Goal: Task Accomplishment & Management: Manage account settings

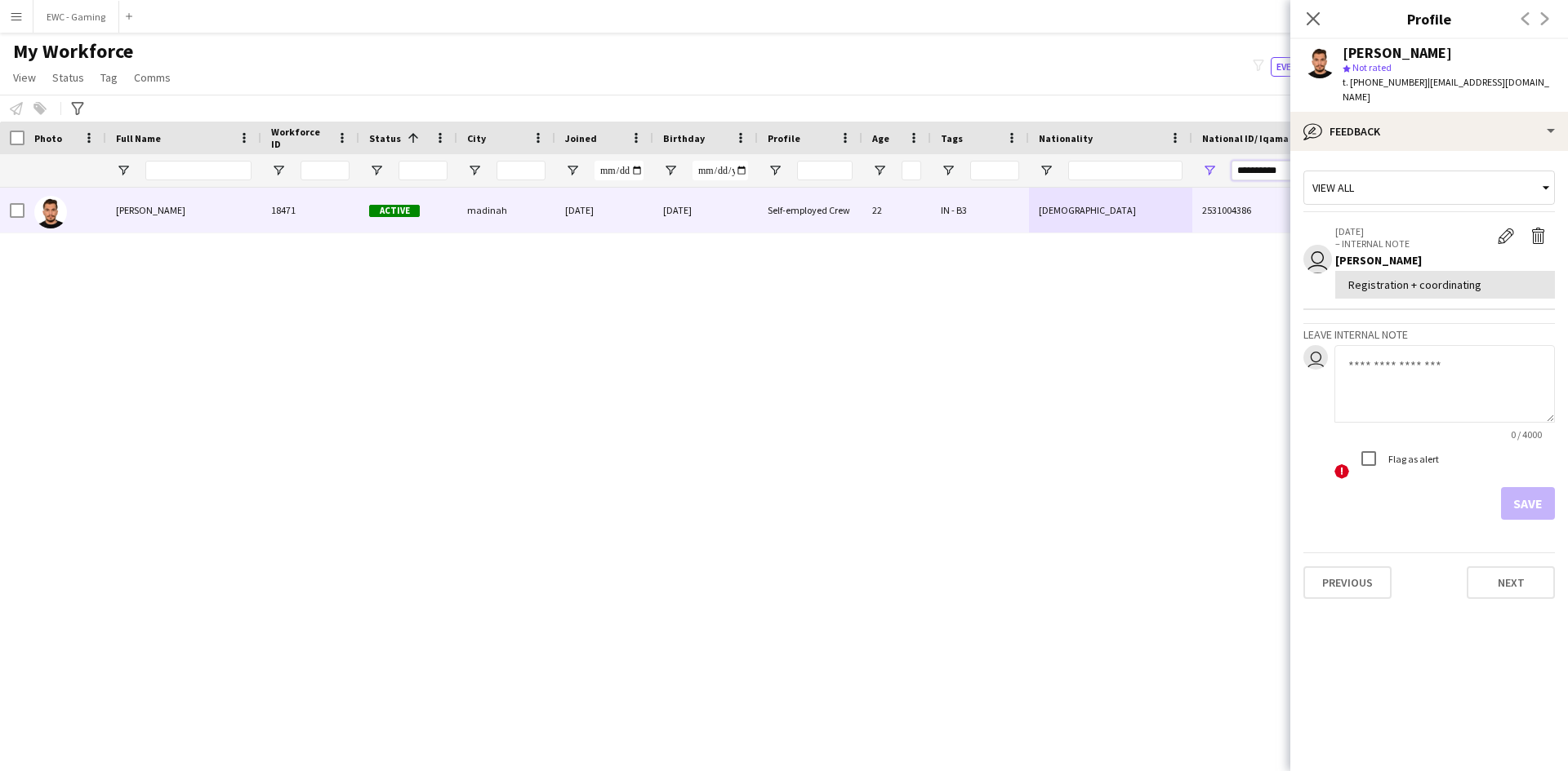
click at [1275, 170] on input "**********" at bounding box center [1288, 171] width 114 height 20
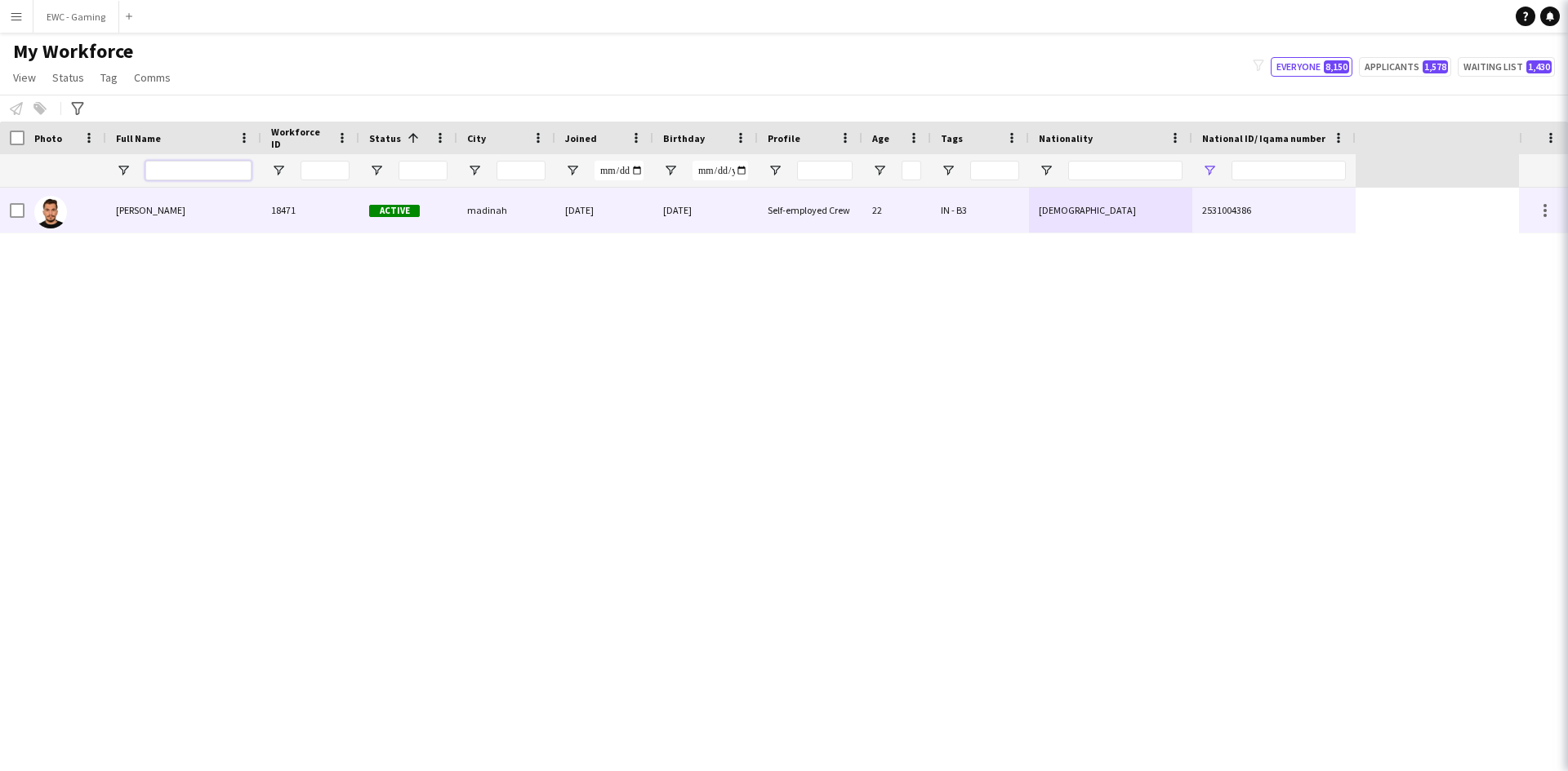
click at [226, 172] on input "Full Name Filter Input" at bounding box center [198, 171] width 107 height 20
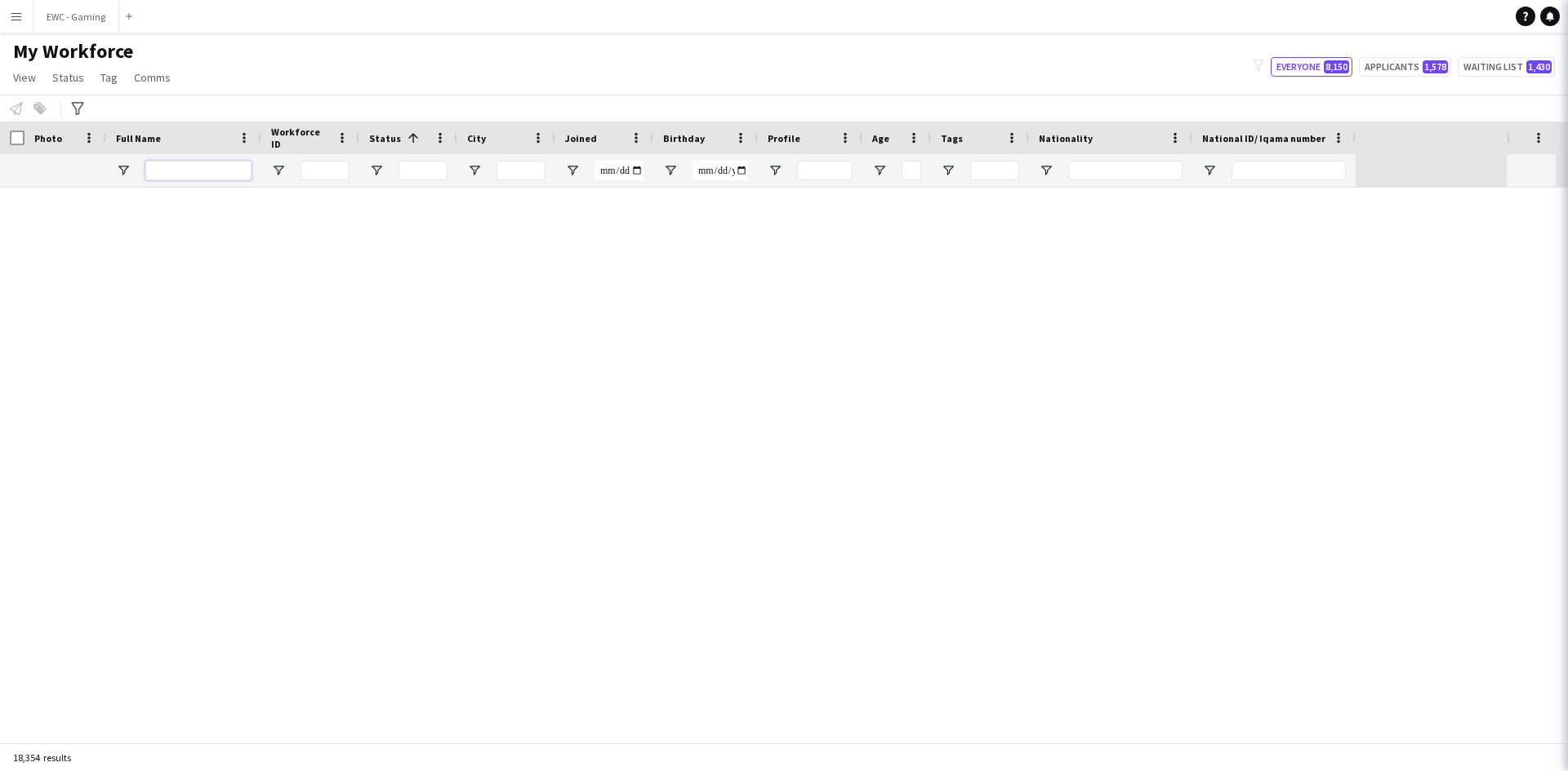
paste input "*********"
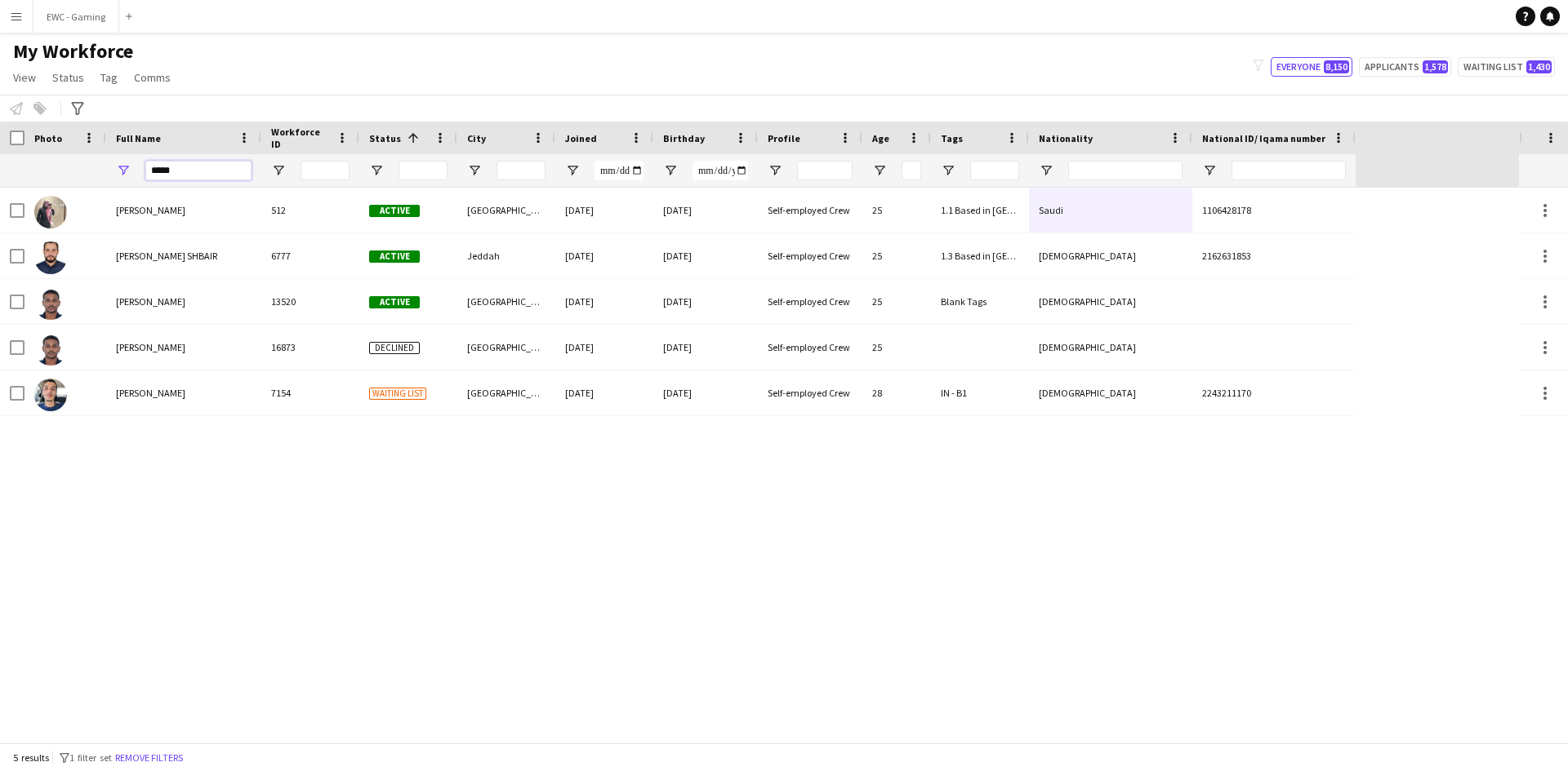
type input "****"
click at [215, 167] on input "****" at bounding box center [198, 171] width 107 height 20
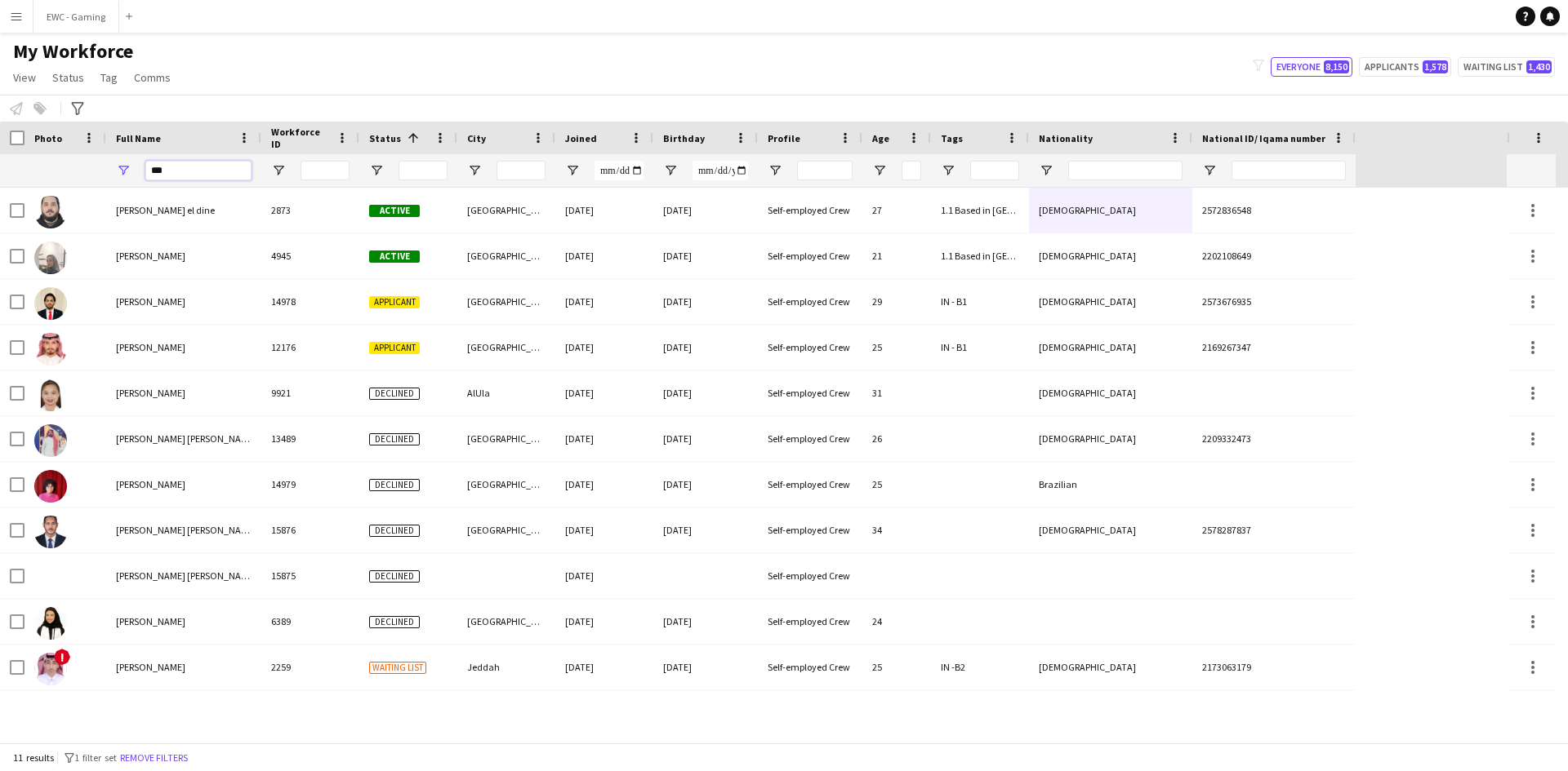
type input "****"
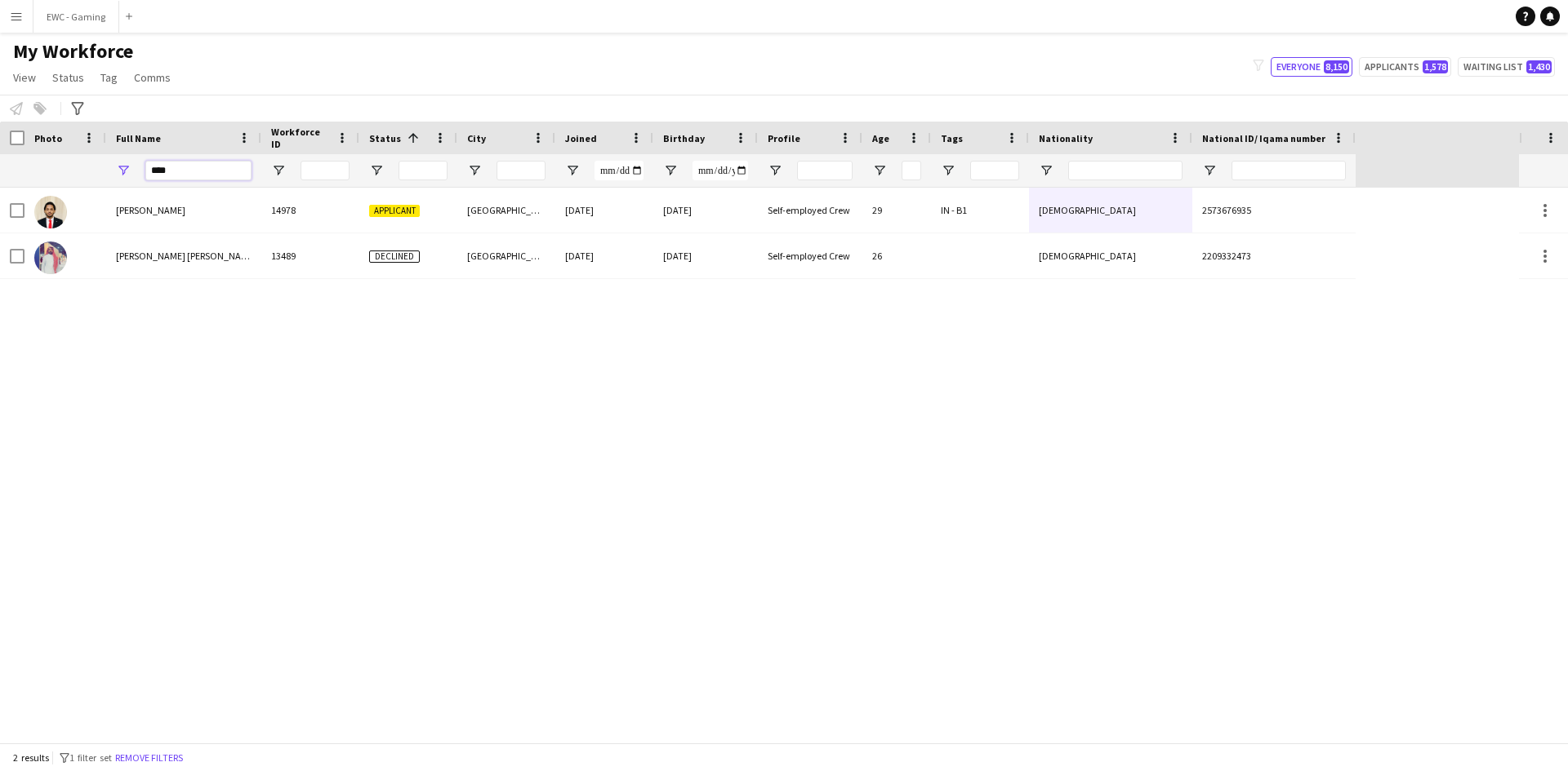
click at [201, 175] on input "****" at bounding box center [198, 171] width 107 height 20
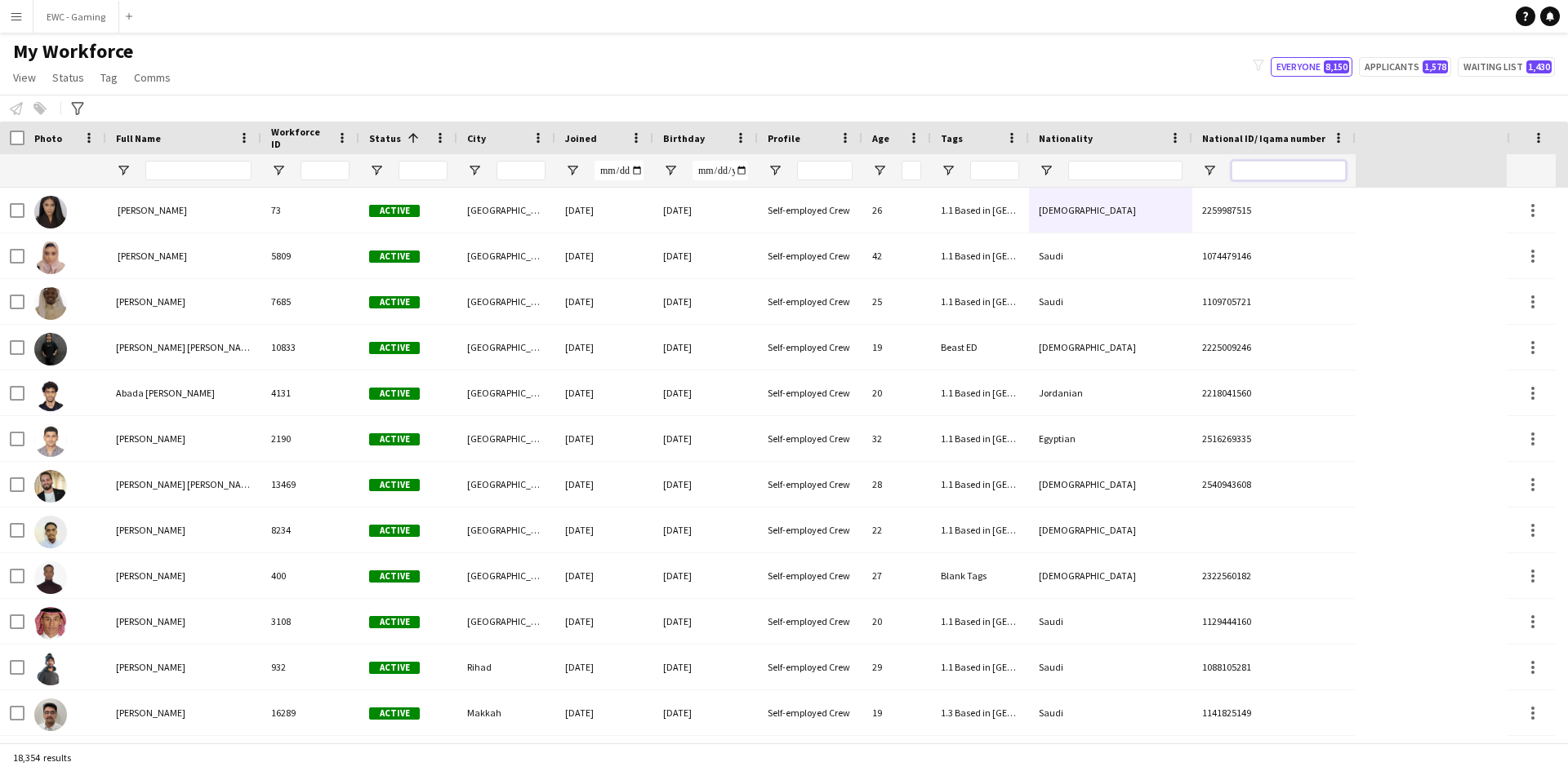
click at [1268, 170] on input "National ID/ Iqama number Filter Input" at bounding box center [1288, 171] width 114 height 20
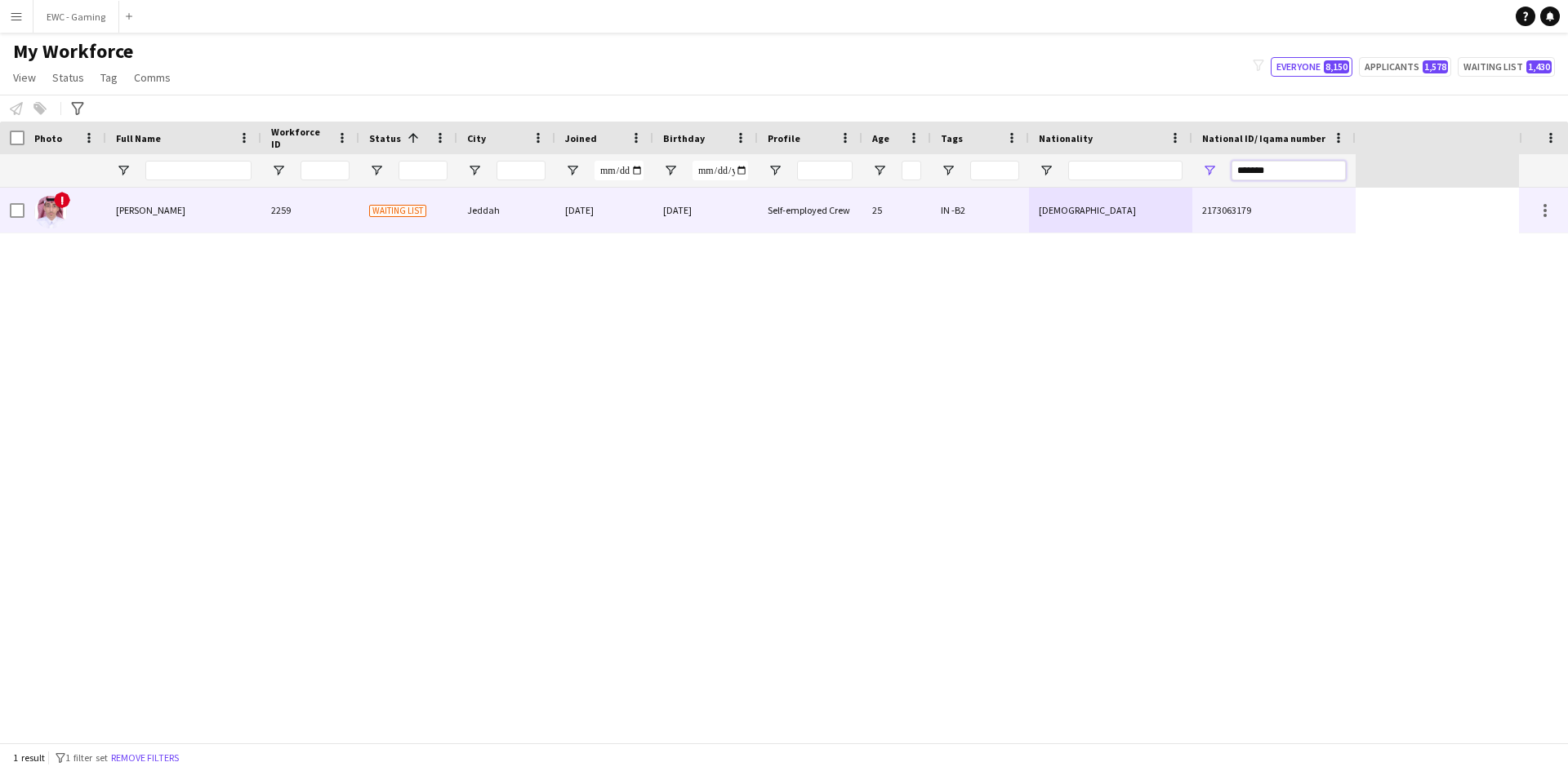
type input "*******"
click at [872, 207] on div "25" at bounding box center [896, 210] width 69 height 45
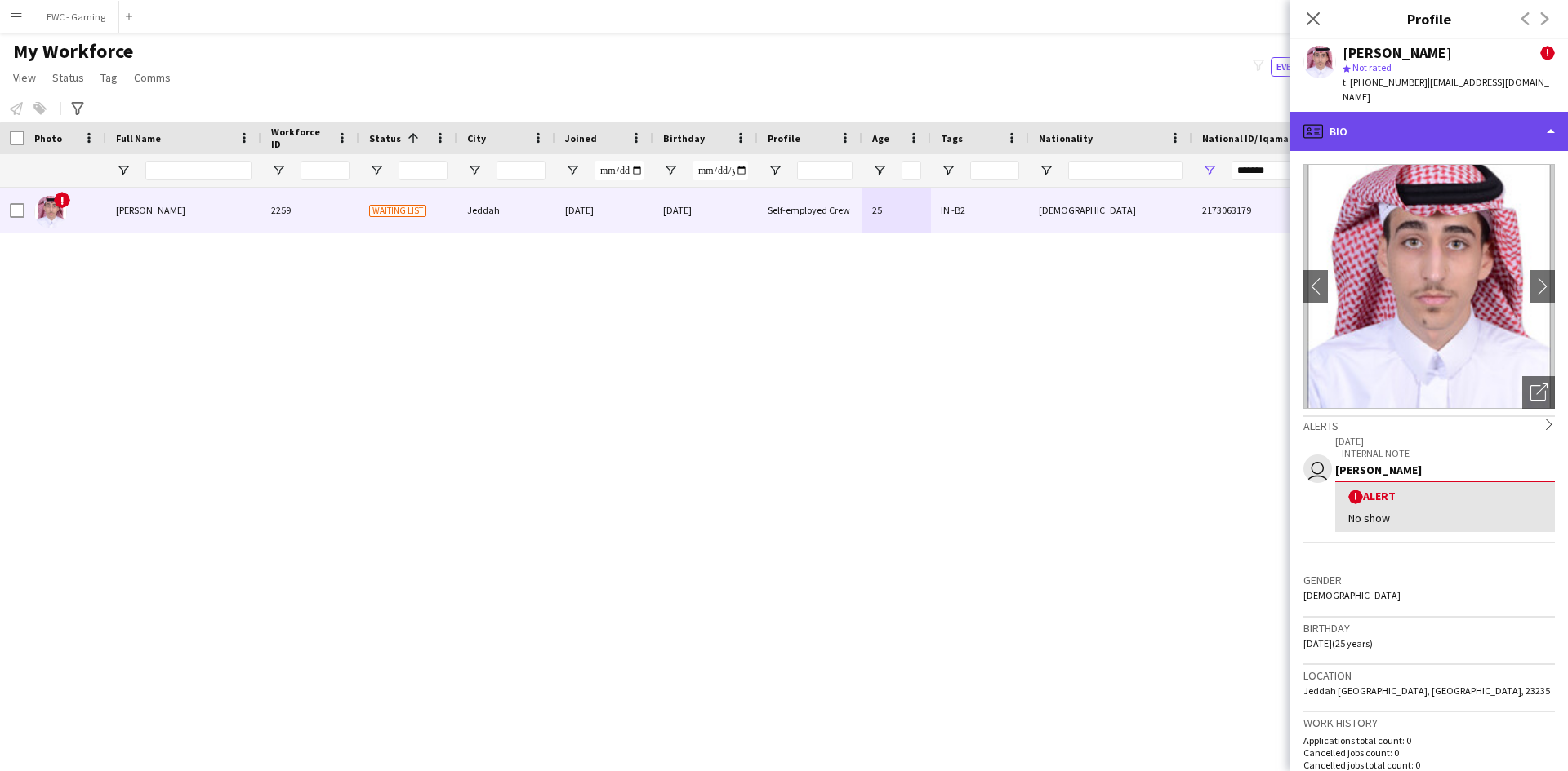
click at [1426, 111] on div "profile Bio" at bounding box center [1428, 131] width 277 height 39
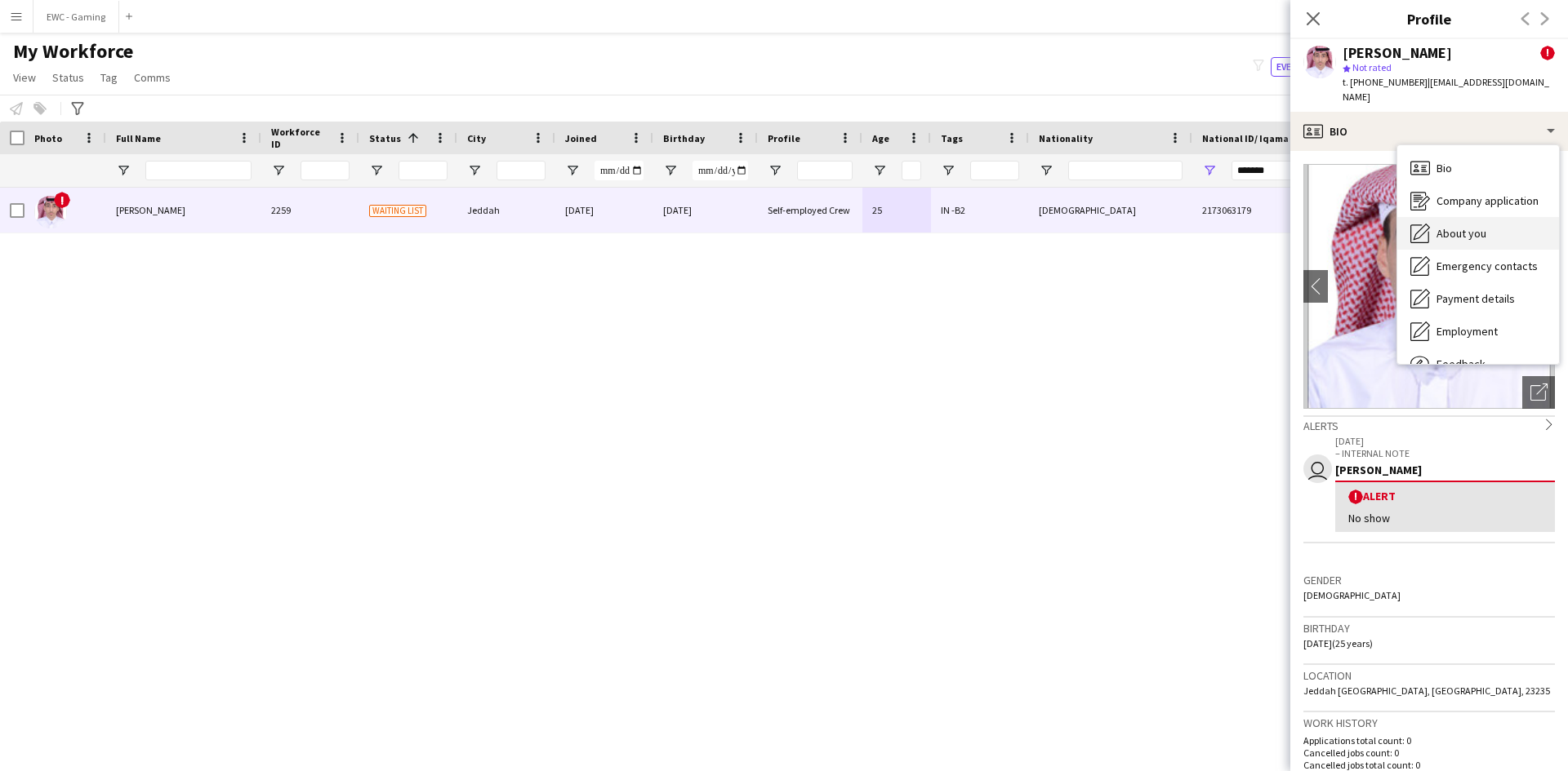
click at [1488, 231] on div "About you About you" at bounding box center [1478, 233] width 162 height 33
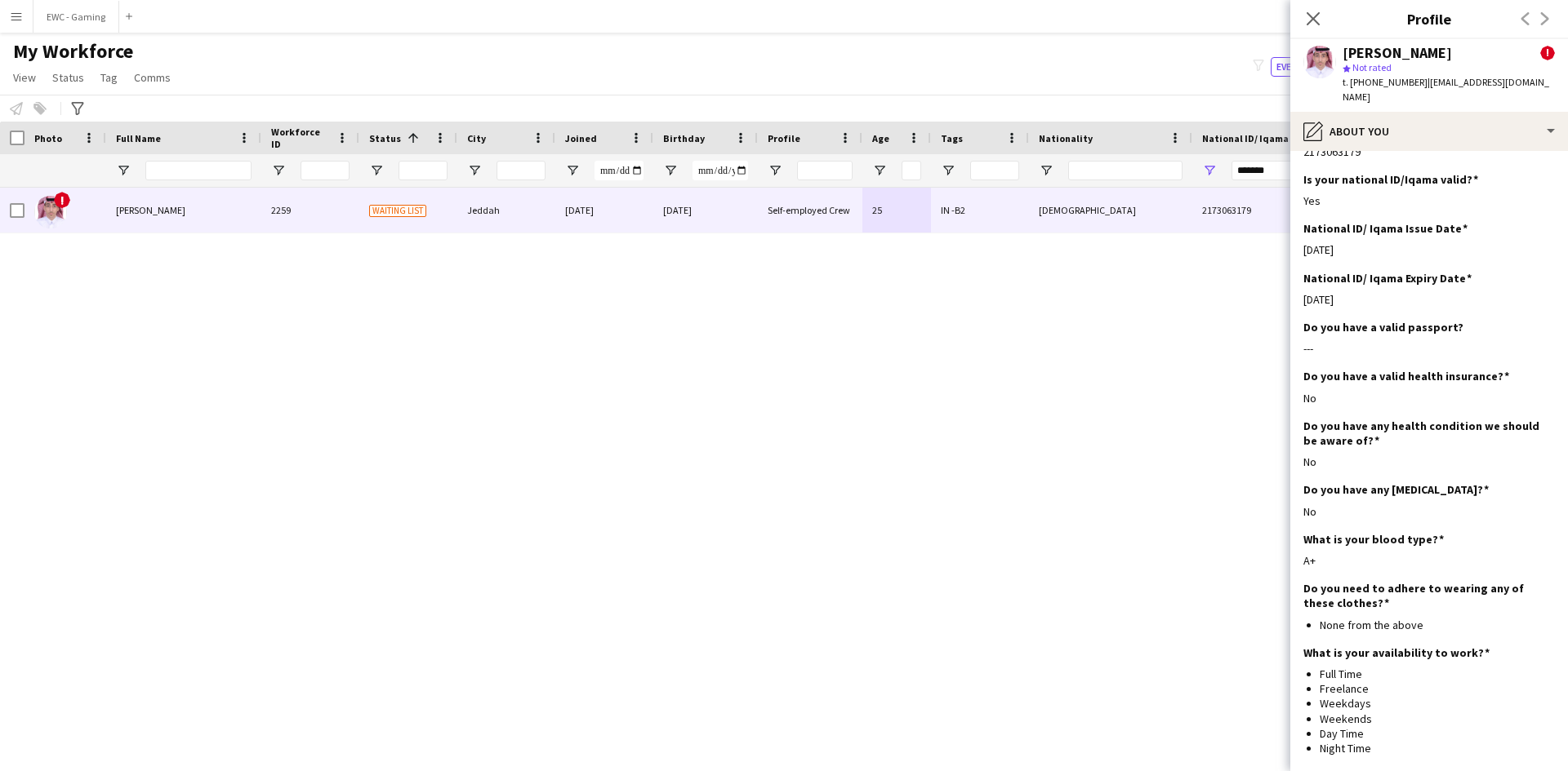
scroll to position [515, 0]
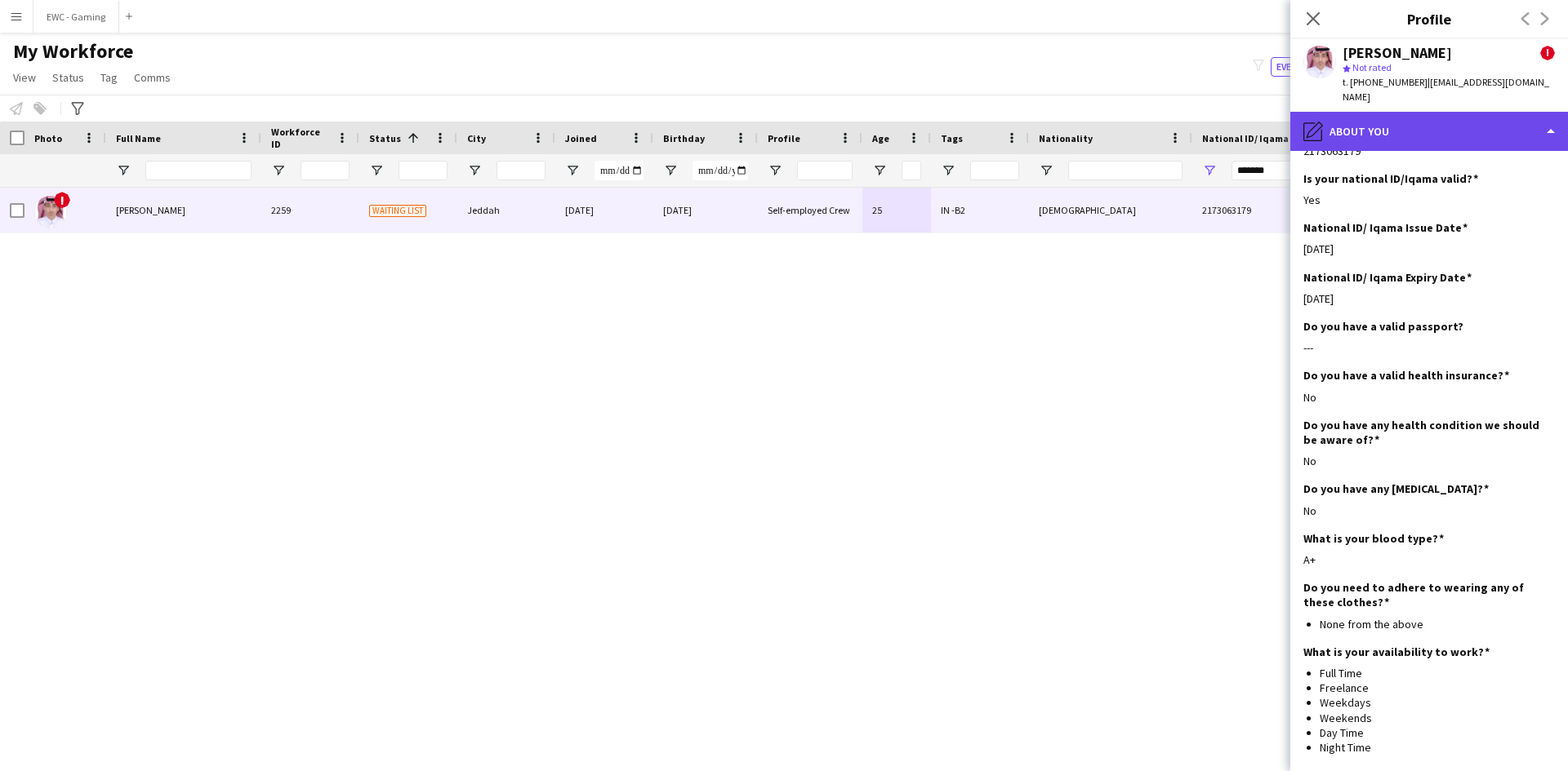
click at [1418, 120] on div "pencil4 About you" at bounding box center [1428, 131] width 277 height 39
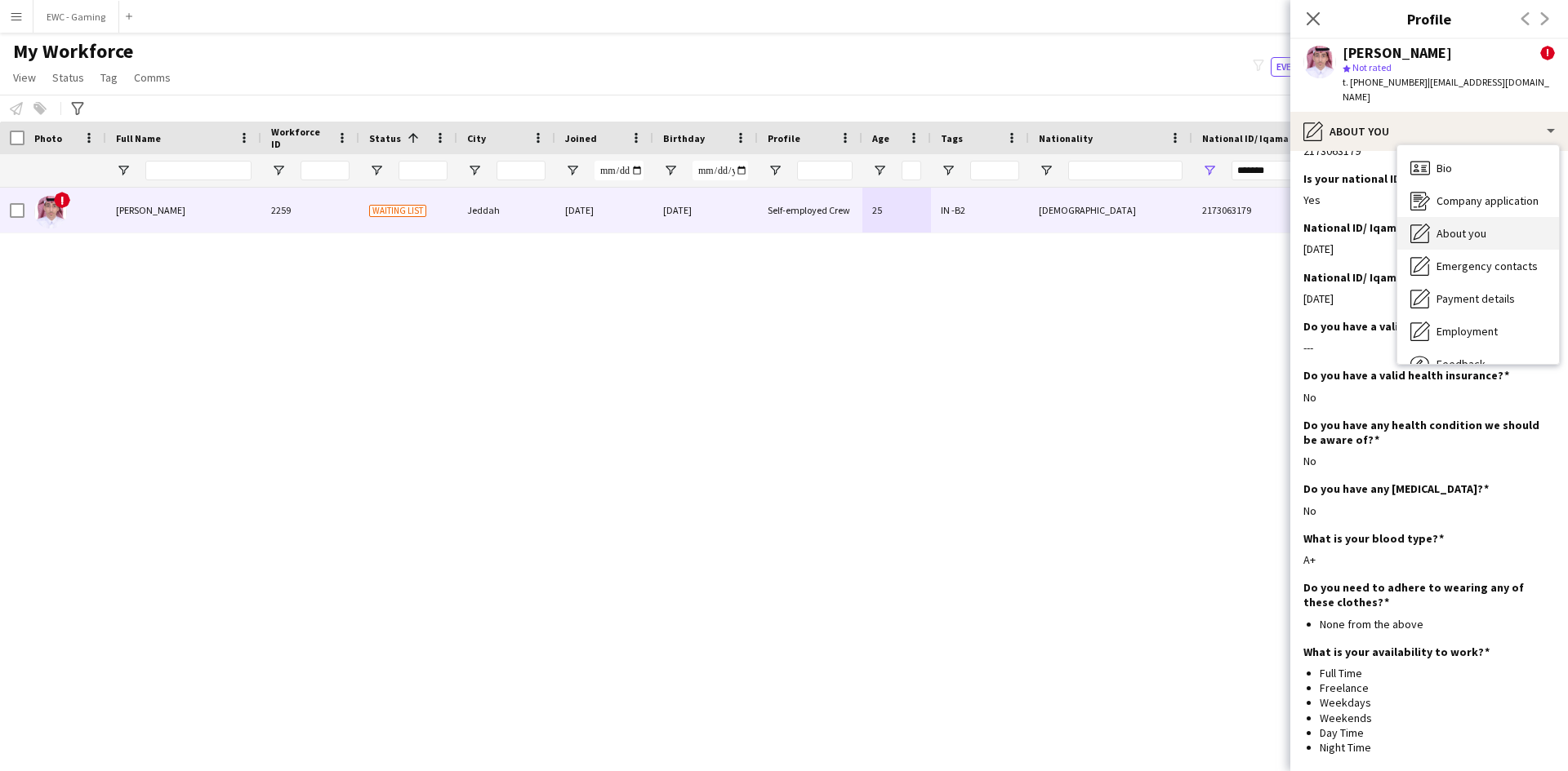
click at [1474, 226] on span "About you" at bounding box center [1461, 233] width 50 height 15
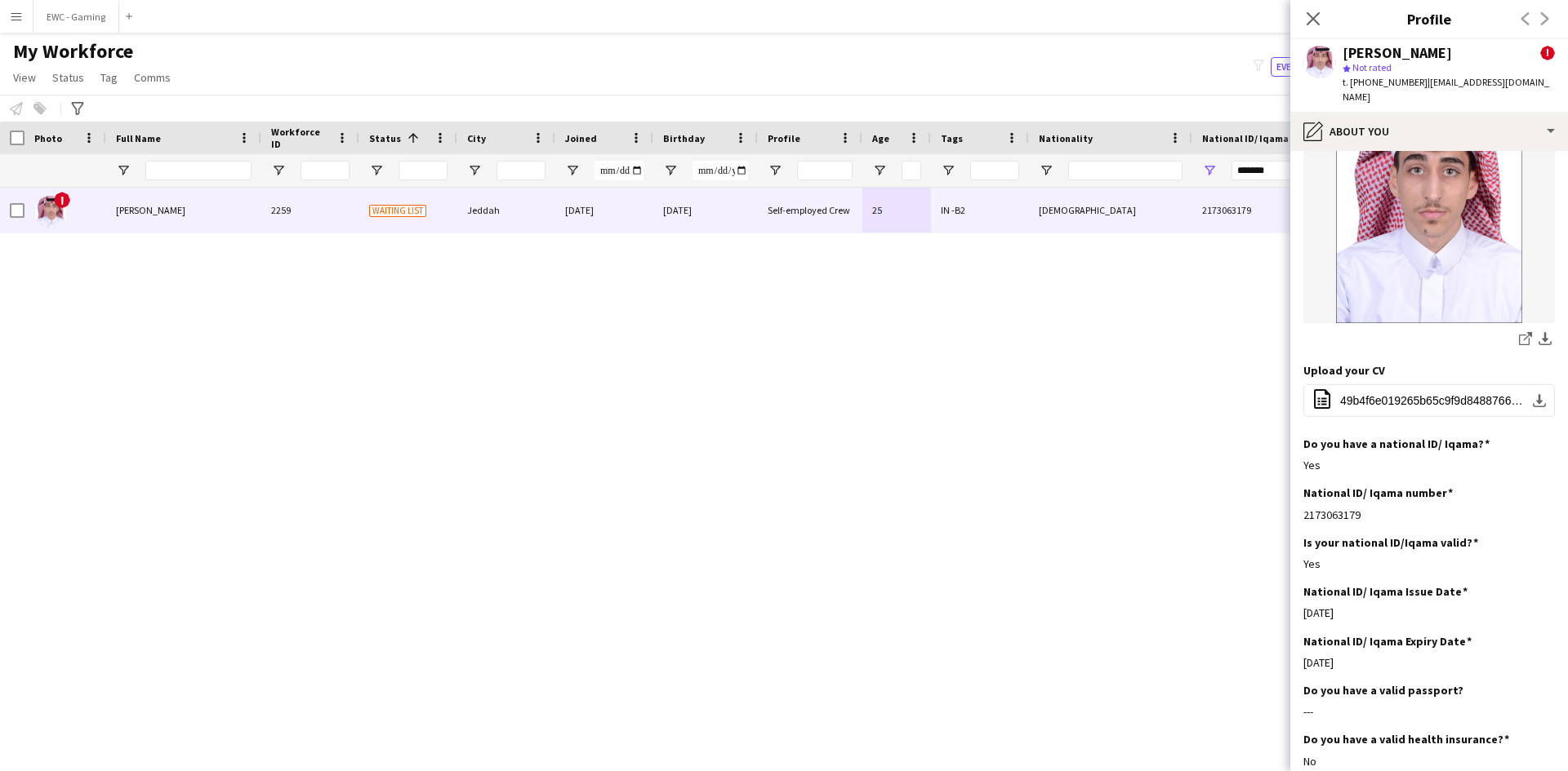
scroll to position [151, 0]
click at [1401, 393] on span "49b4f6e019265b65c9f9d8488766ae962b0ba614 12.pdf" at bounding box center [1432, 399] width 184 height 13
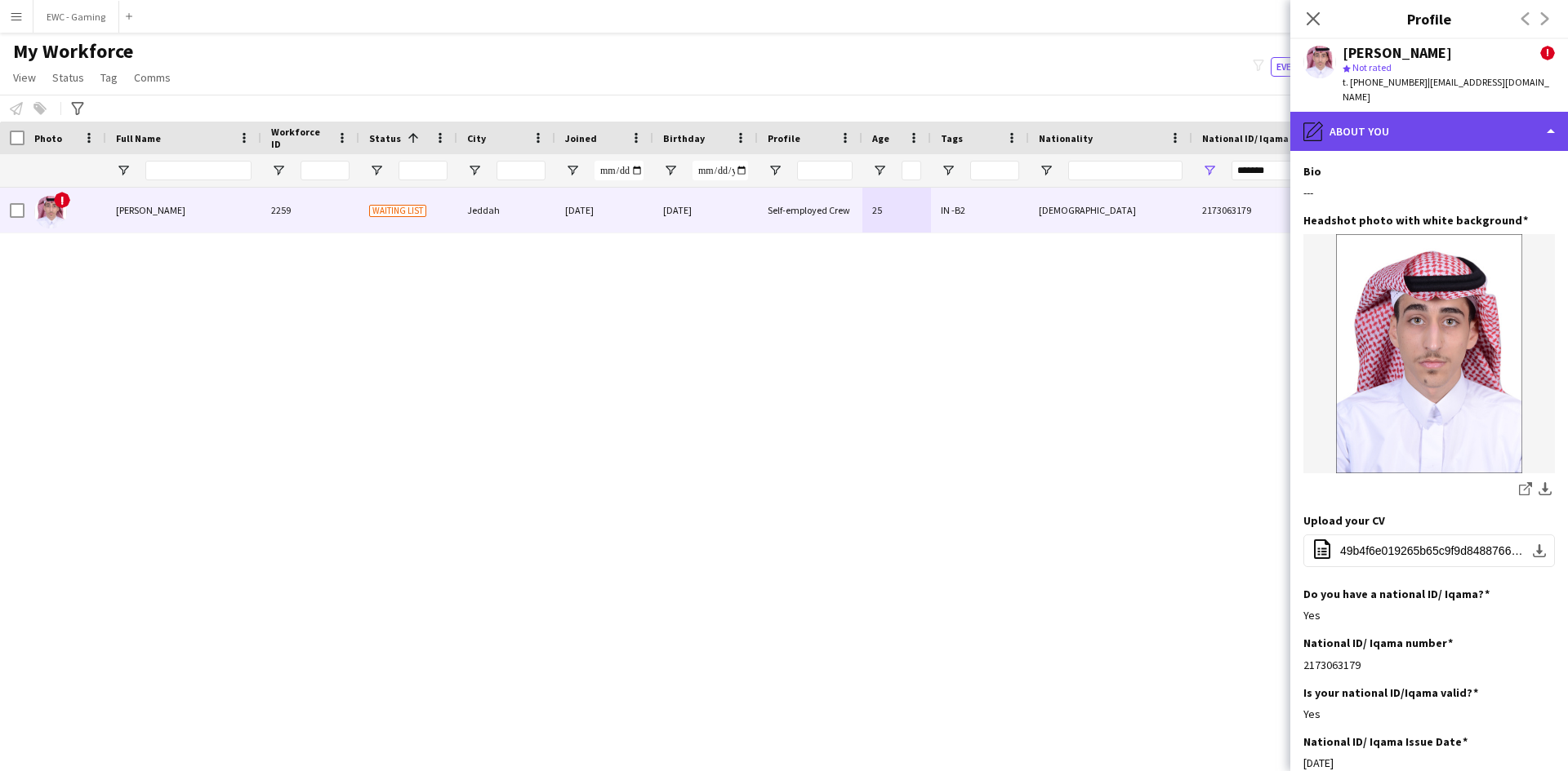
click at [1350, 118] on div "pencil4 About you" at bounding box center [1428, 131] width 277 height 39
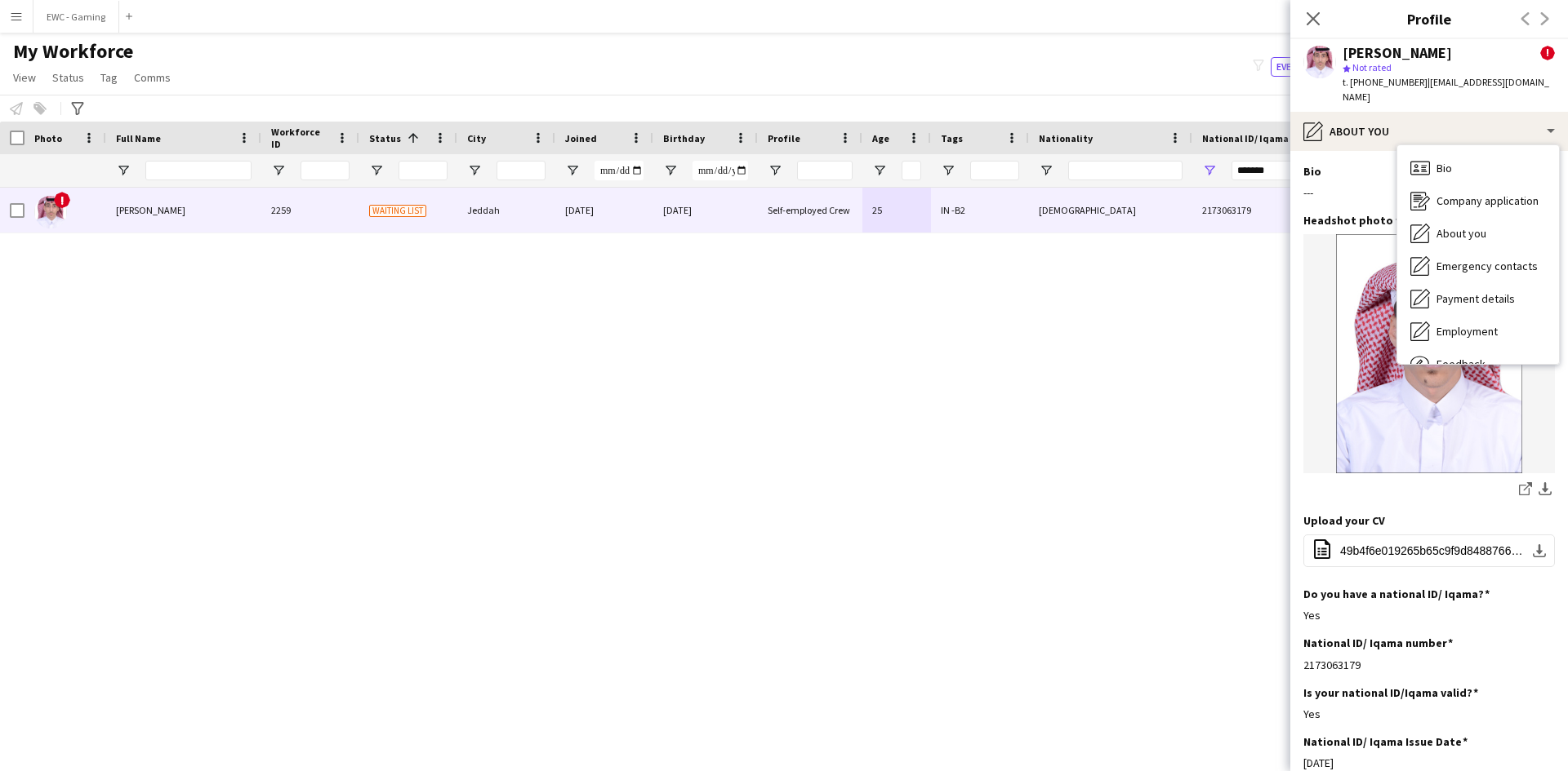
click at [1358, 185] on div "---" at bounding box center [1428, 192] width 251 height 15
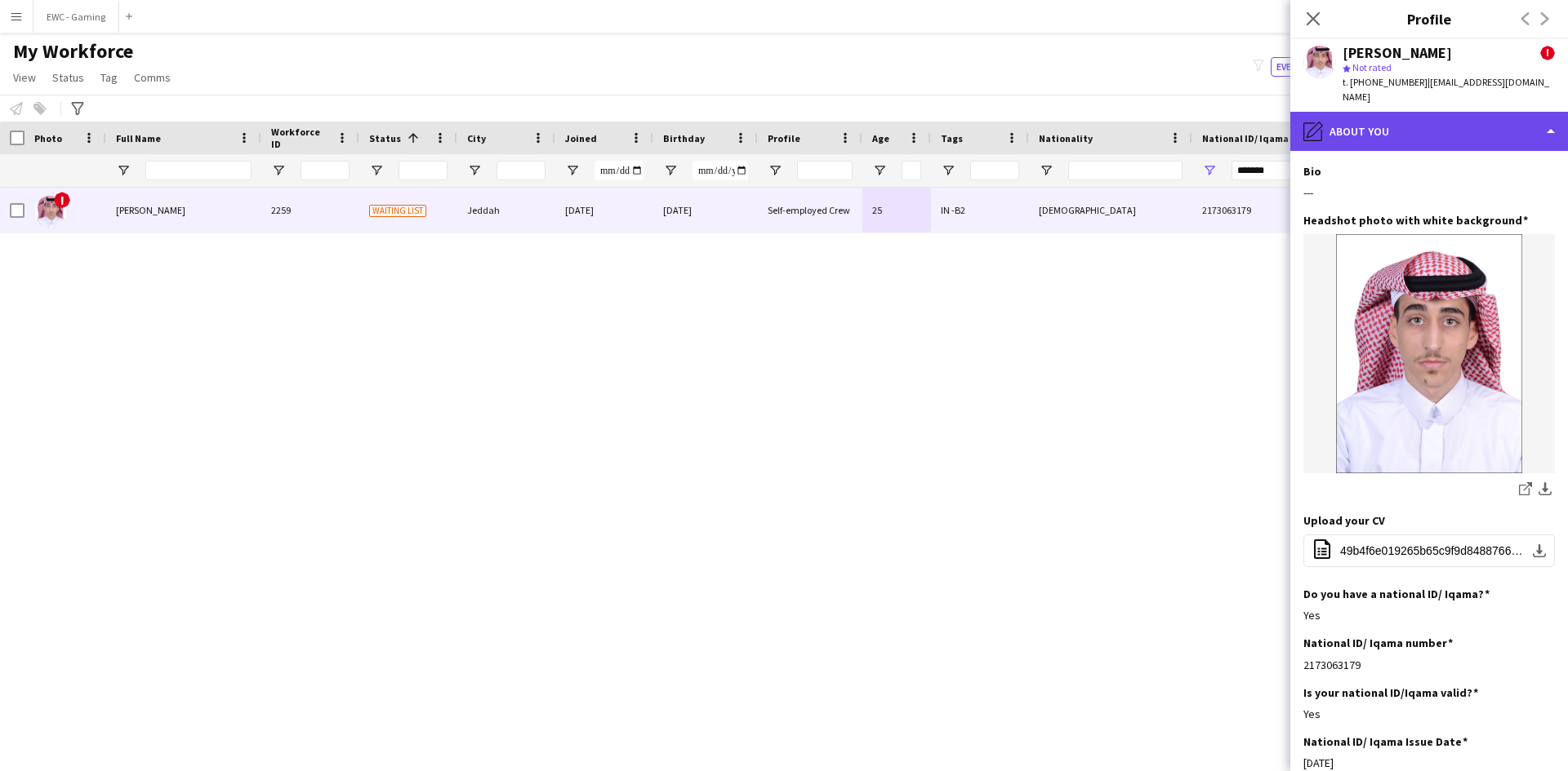
click at [1382, 117] on div "pencil4 About you" at bounding box center [1428, 131] width 277 height 39
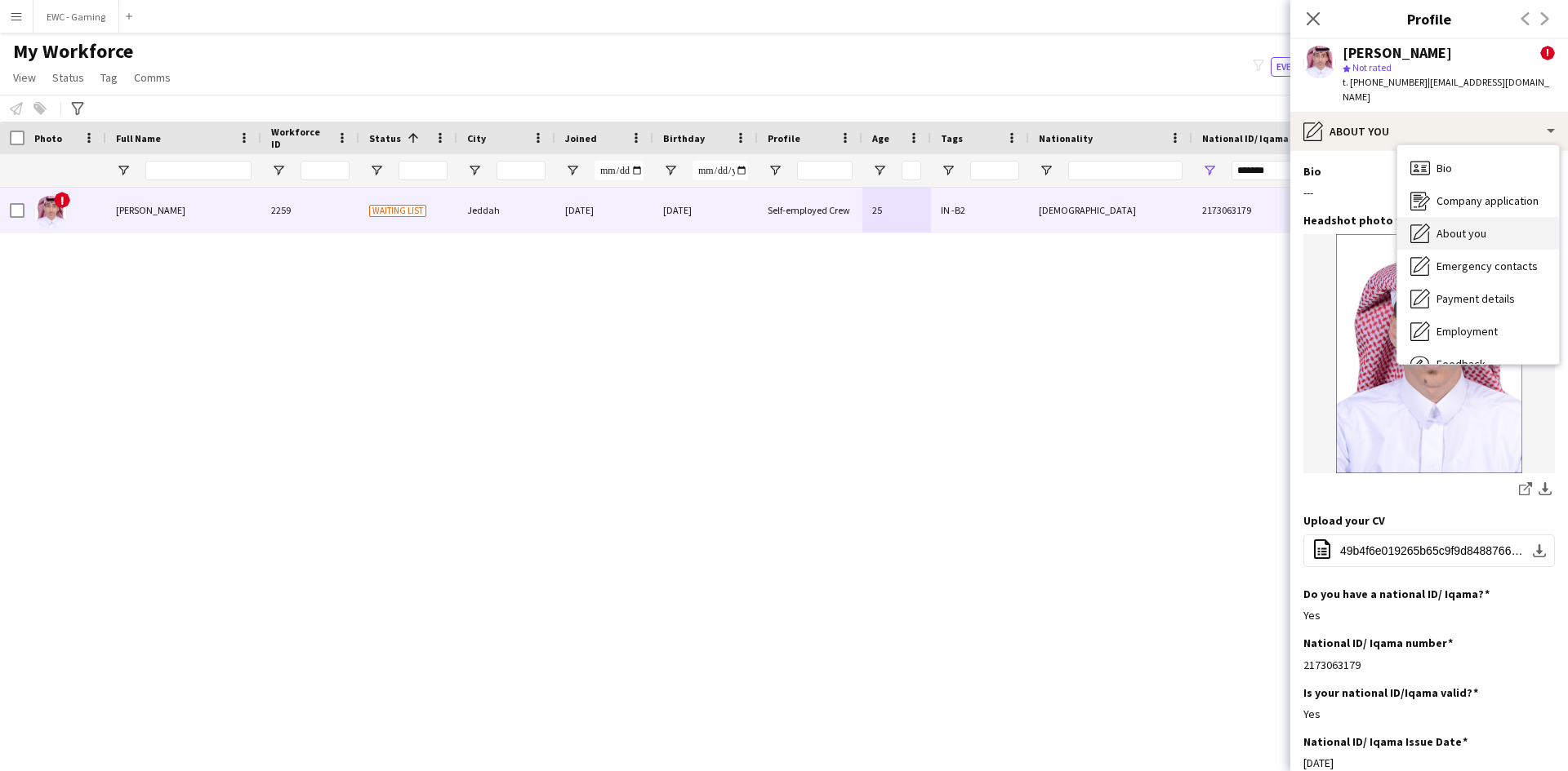
click at [1467, 226] on span "About you" at bounding box center [1461, 233] width 50 height 15
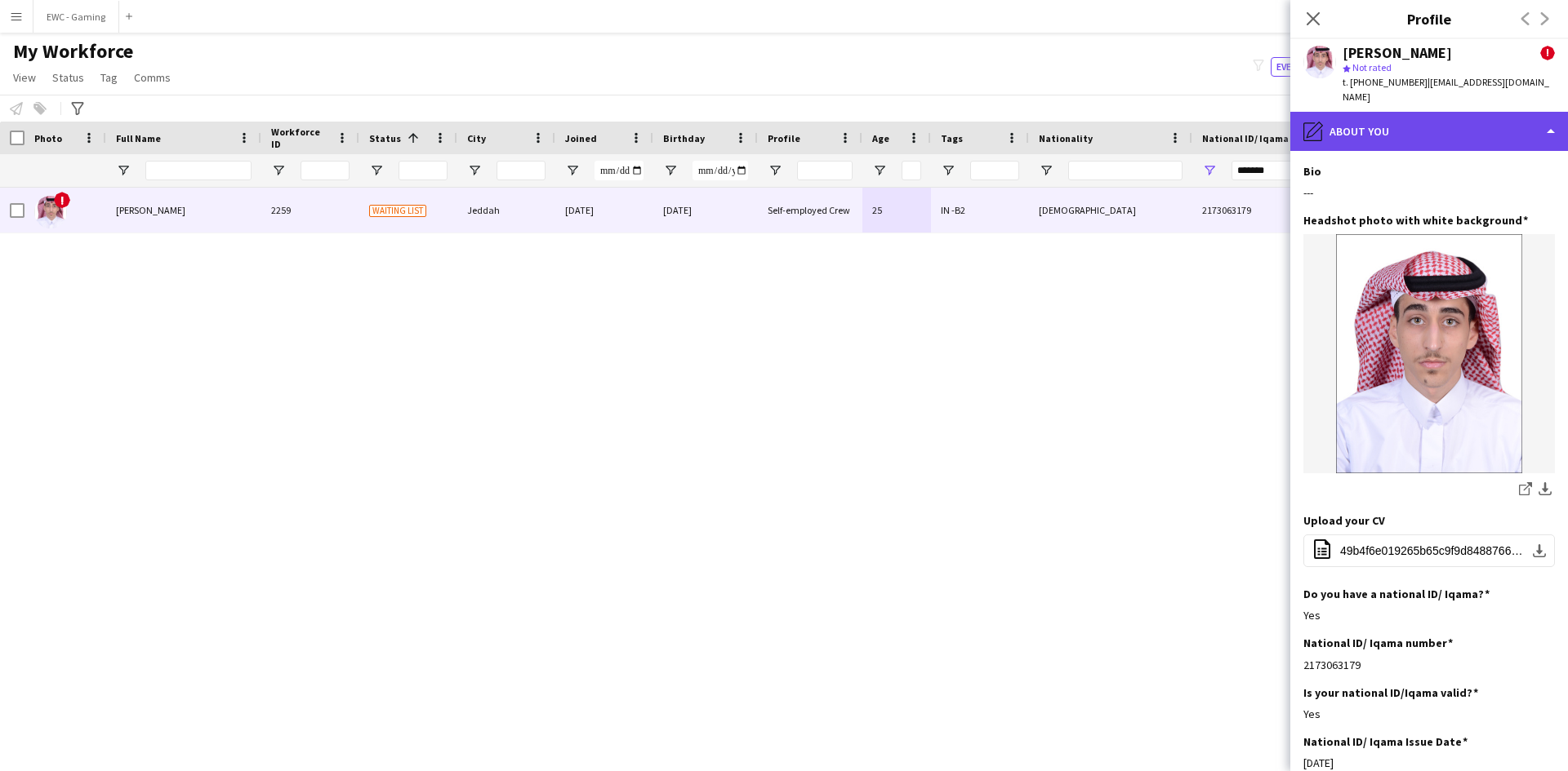
click at [1366, 111] on div "pencil4 About you" at bounding box center [1428, 131] width 277 height 39
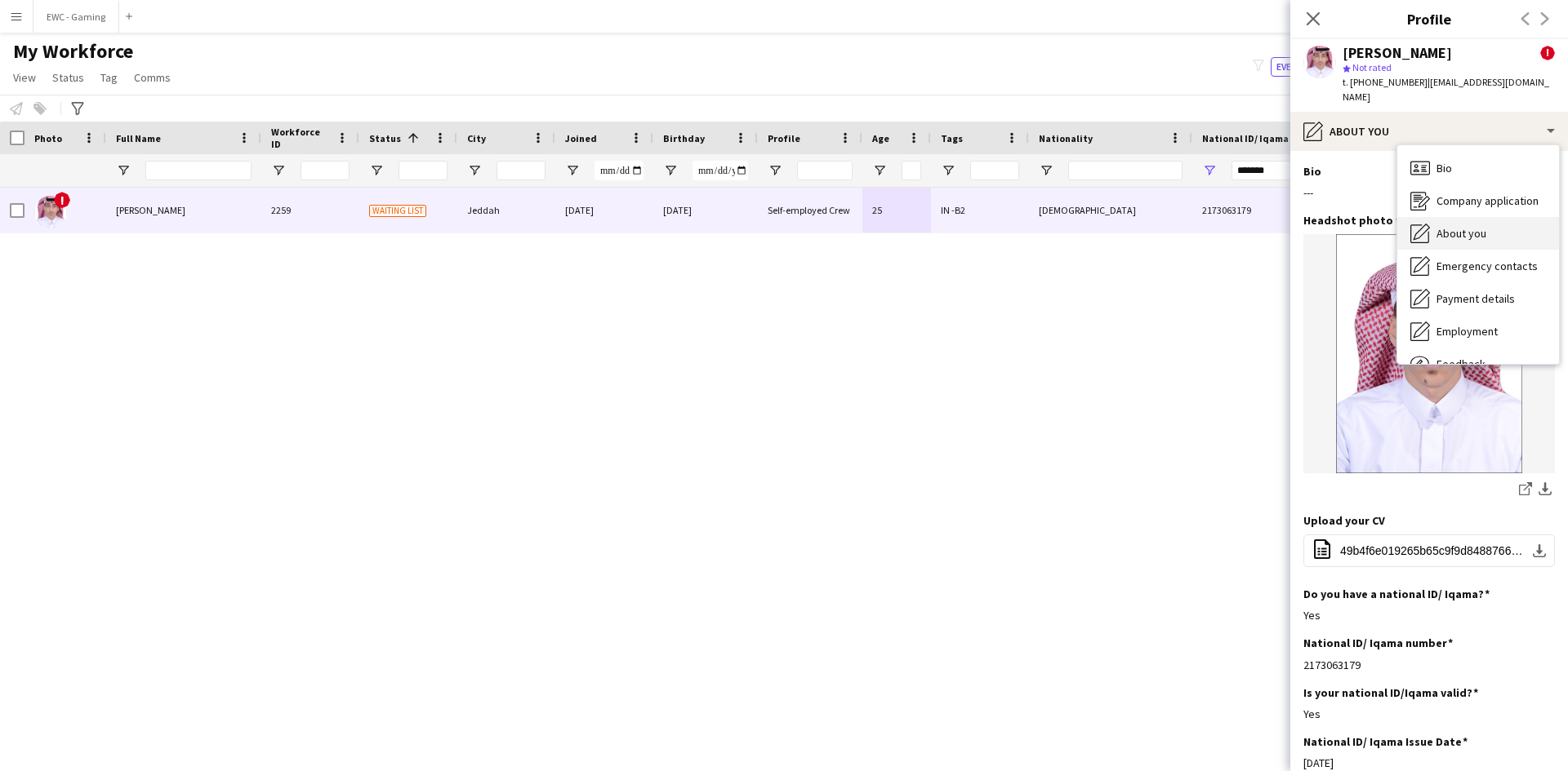
click at [1440, 226] on span "About you" at bounding box center [1461, 233] width 50 height 15
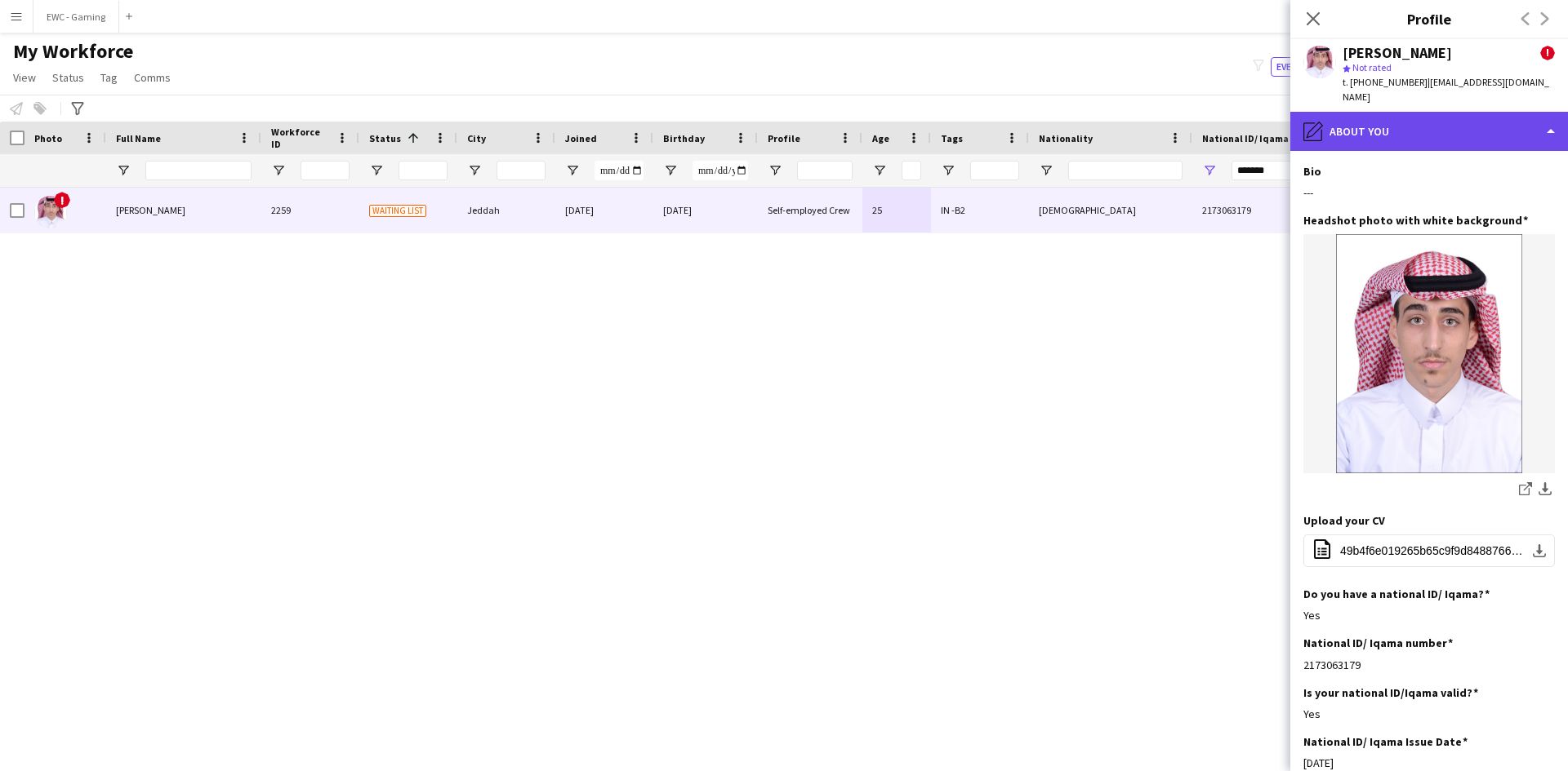
click at [1388, 113] on div "pencil4 About you" at bounding box center [1428, 131] width 277 height 39
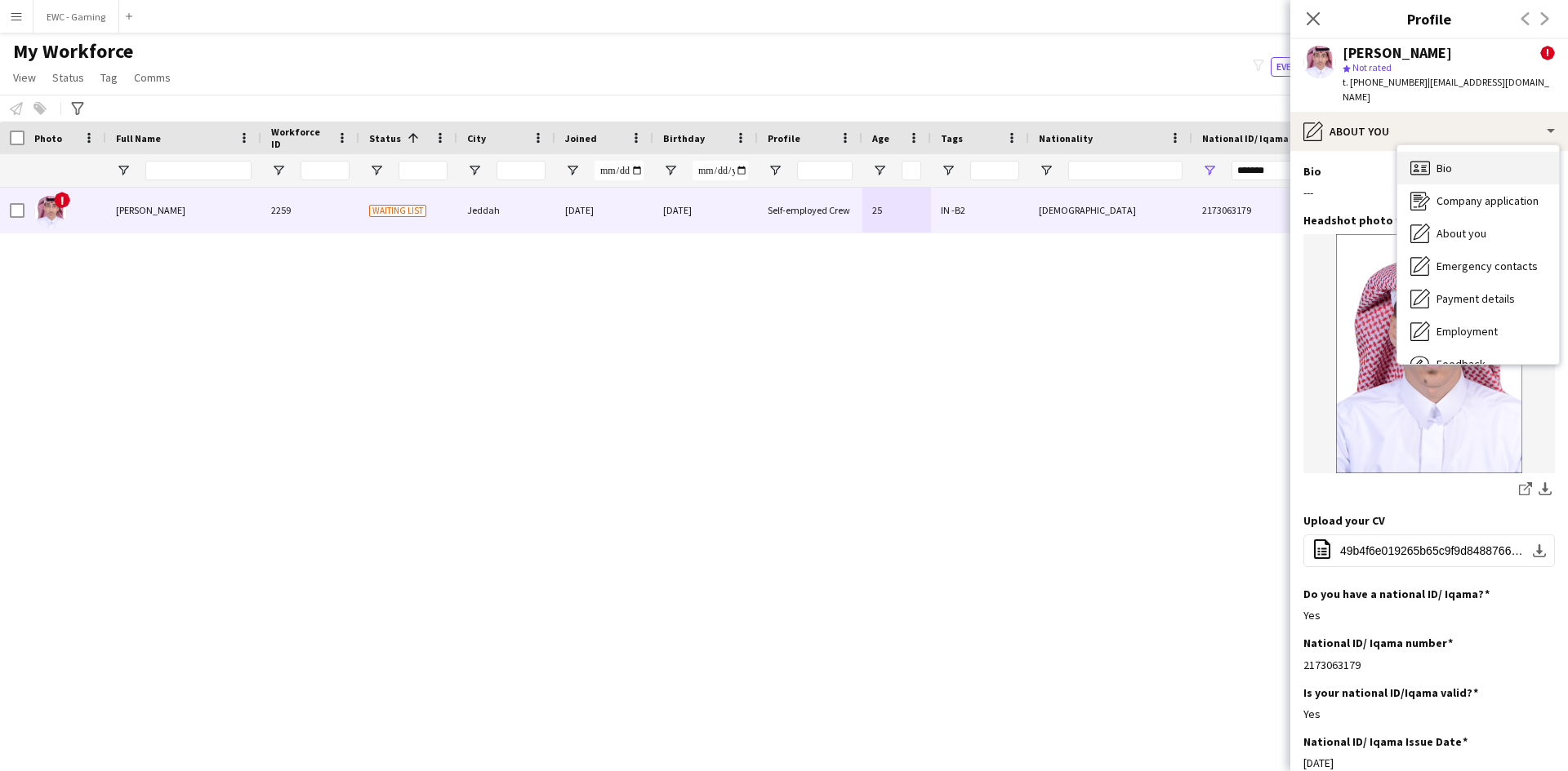
click at [1417, 159] on icon "Bio" at bounding box center [1420, 169] width 20 height 20
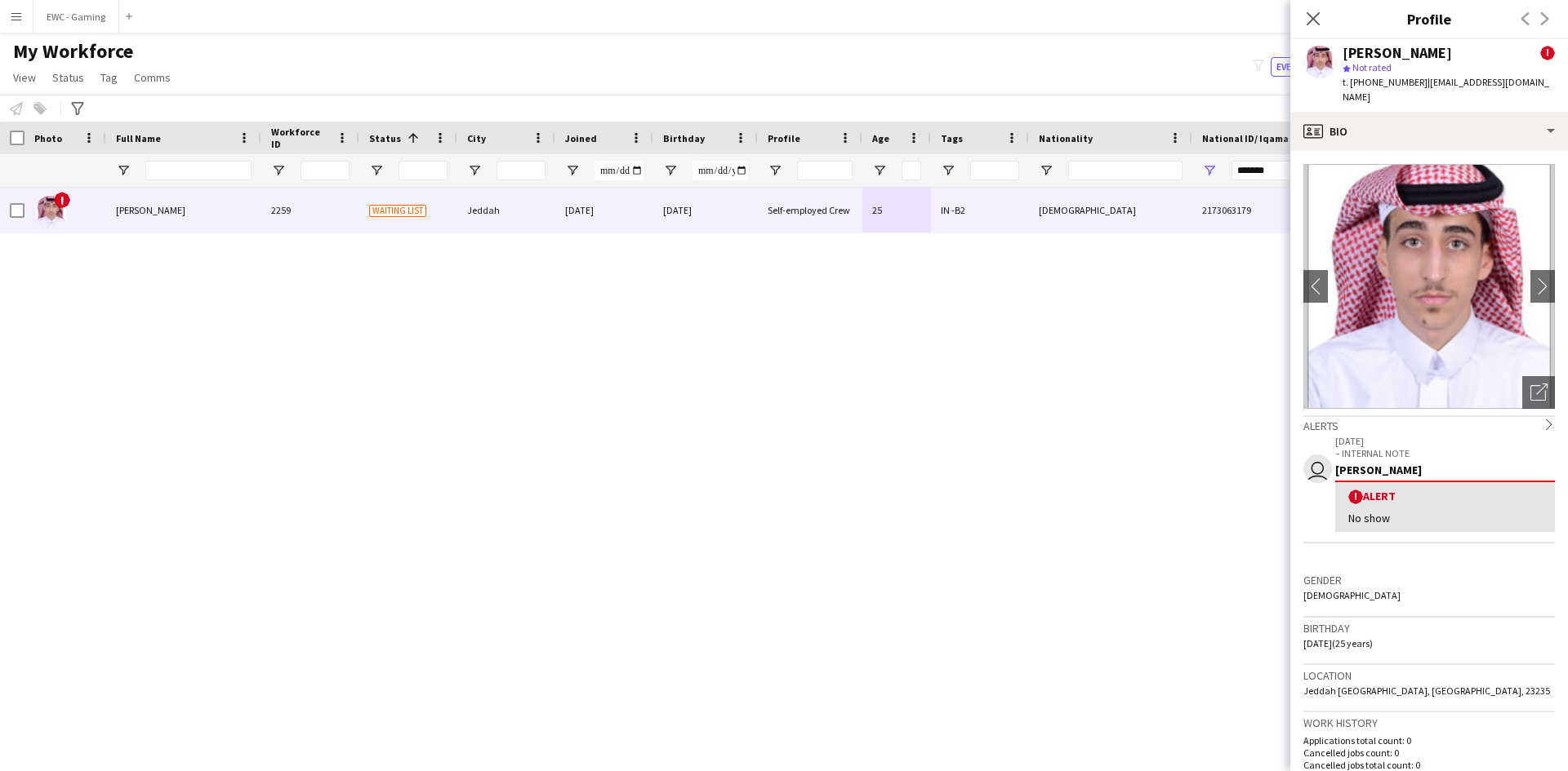
click at [1434, 239] on img at bounding box center [1428, 286] width 251 height 245
click at [1321, 277] on app-icon "chevron-left" at bounding box center [1316, 285] width 26 height 17
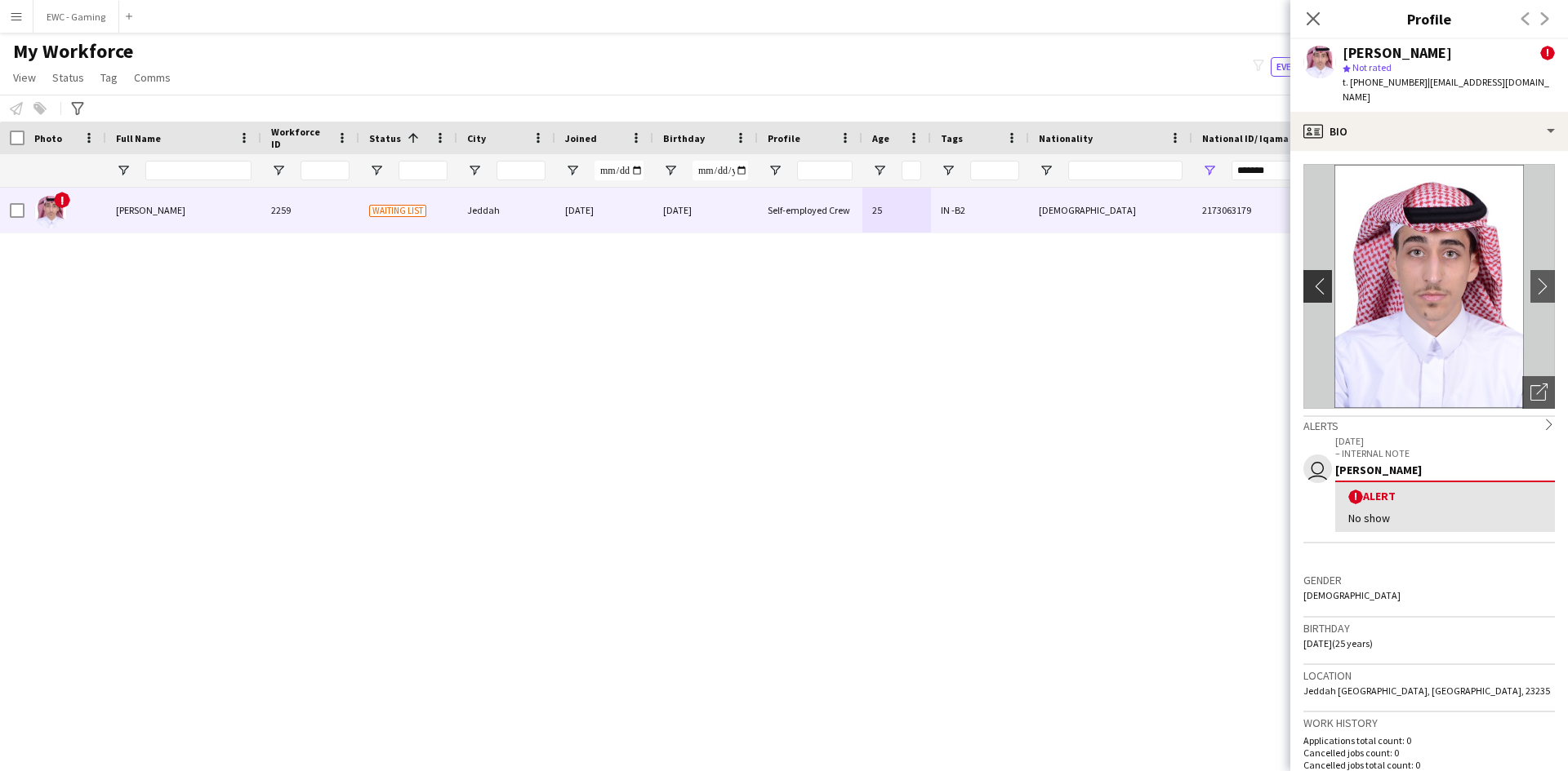
click at [1321, 277] on app-icon "chevron-left" at bounding box center [1316, 285] width 26 height 17
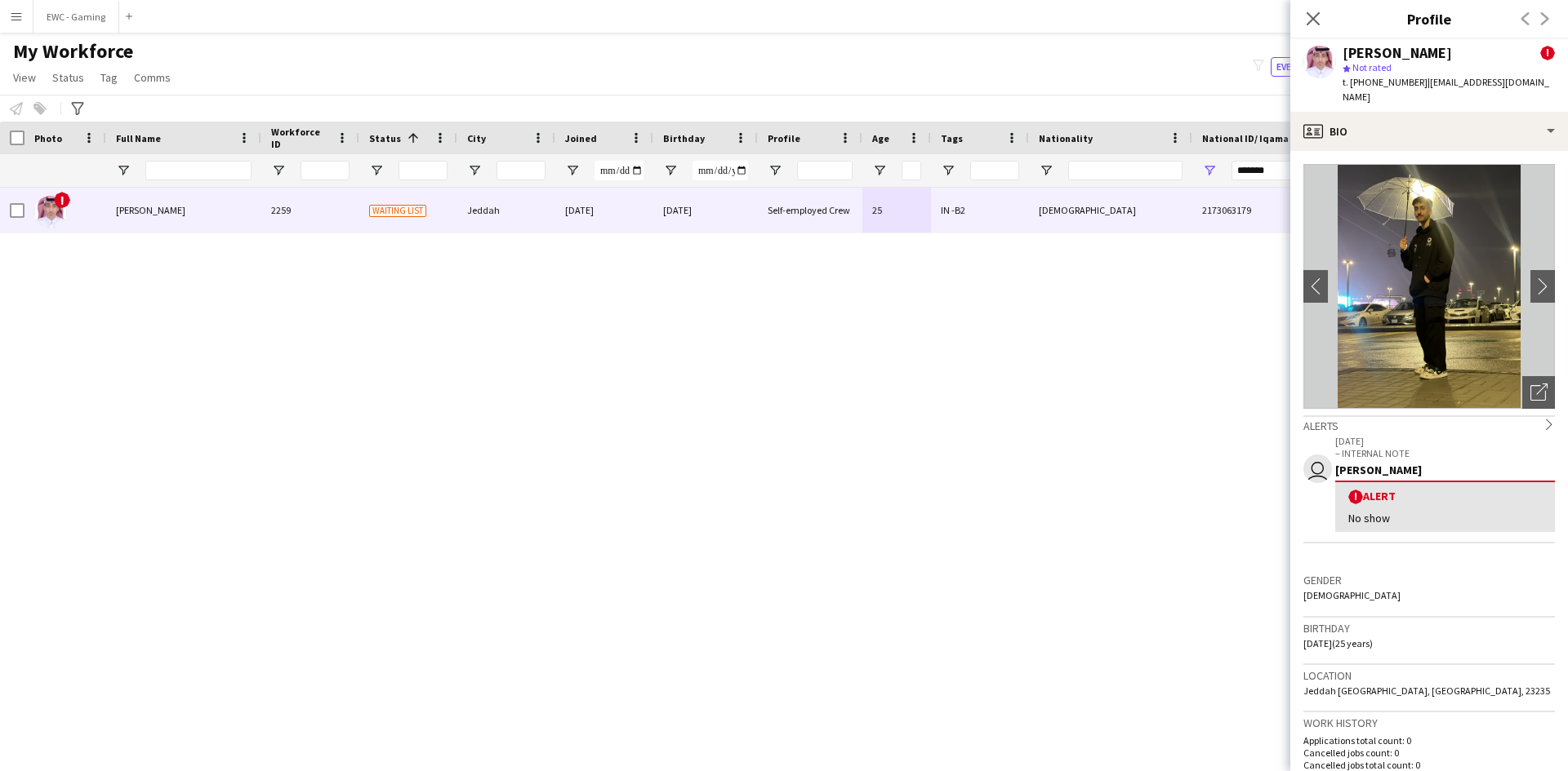
click at [1426, 237] on img at bounding box center [1428, 286] width 251 height 245
click at [1531, 384] on icon "Open photos pop-in" at bounding box center [1538, 391] width 17 height 17
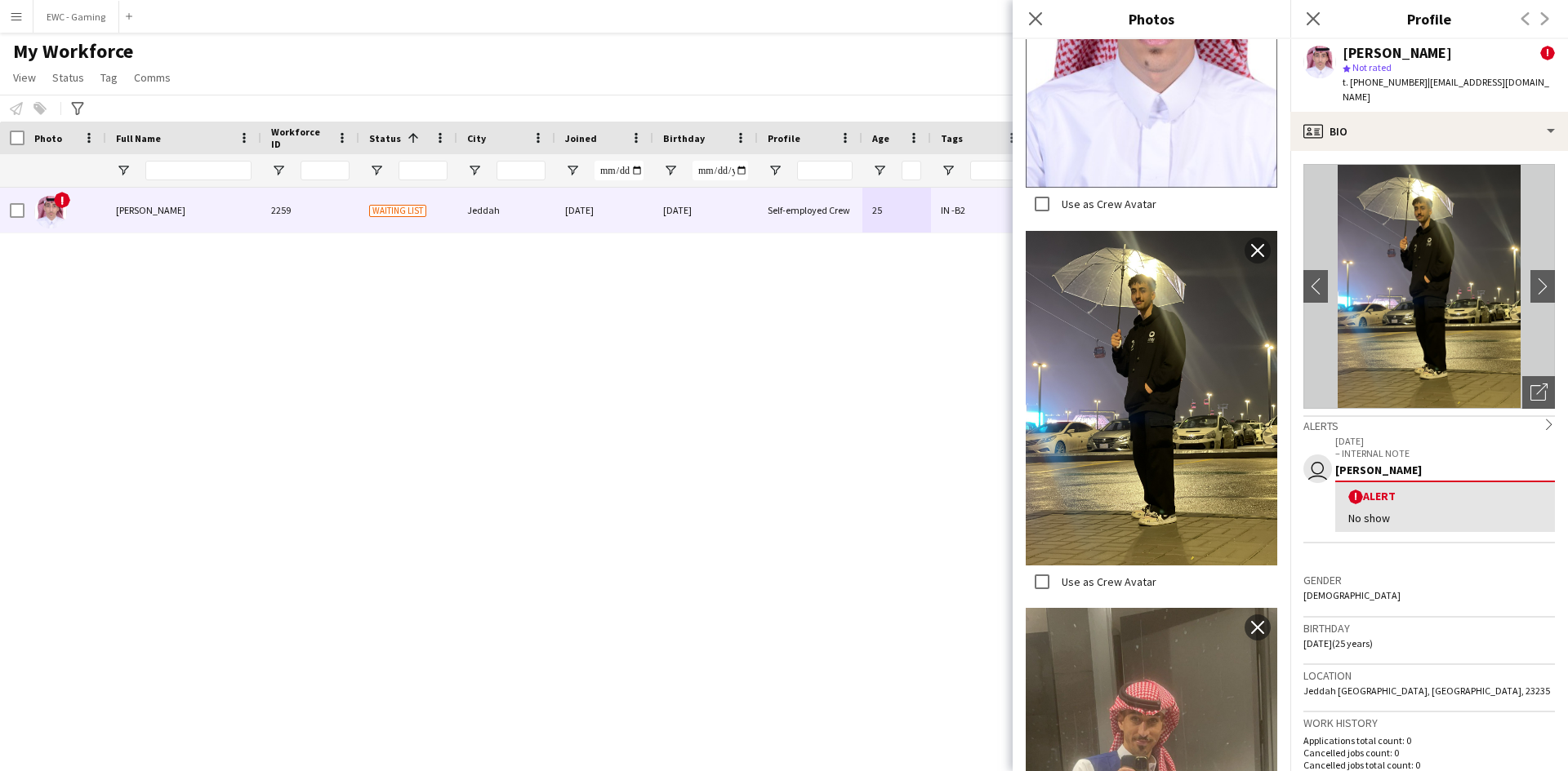
scroll to position [527, 0]
click at [1160, 363] on img at bounding box center [1151, 400] width 251 height 335
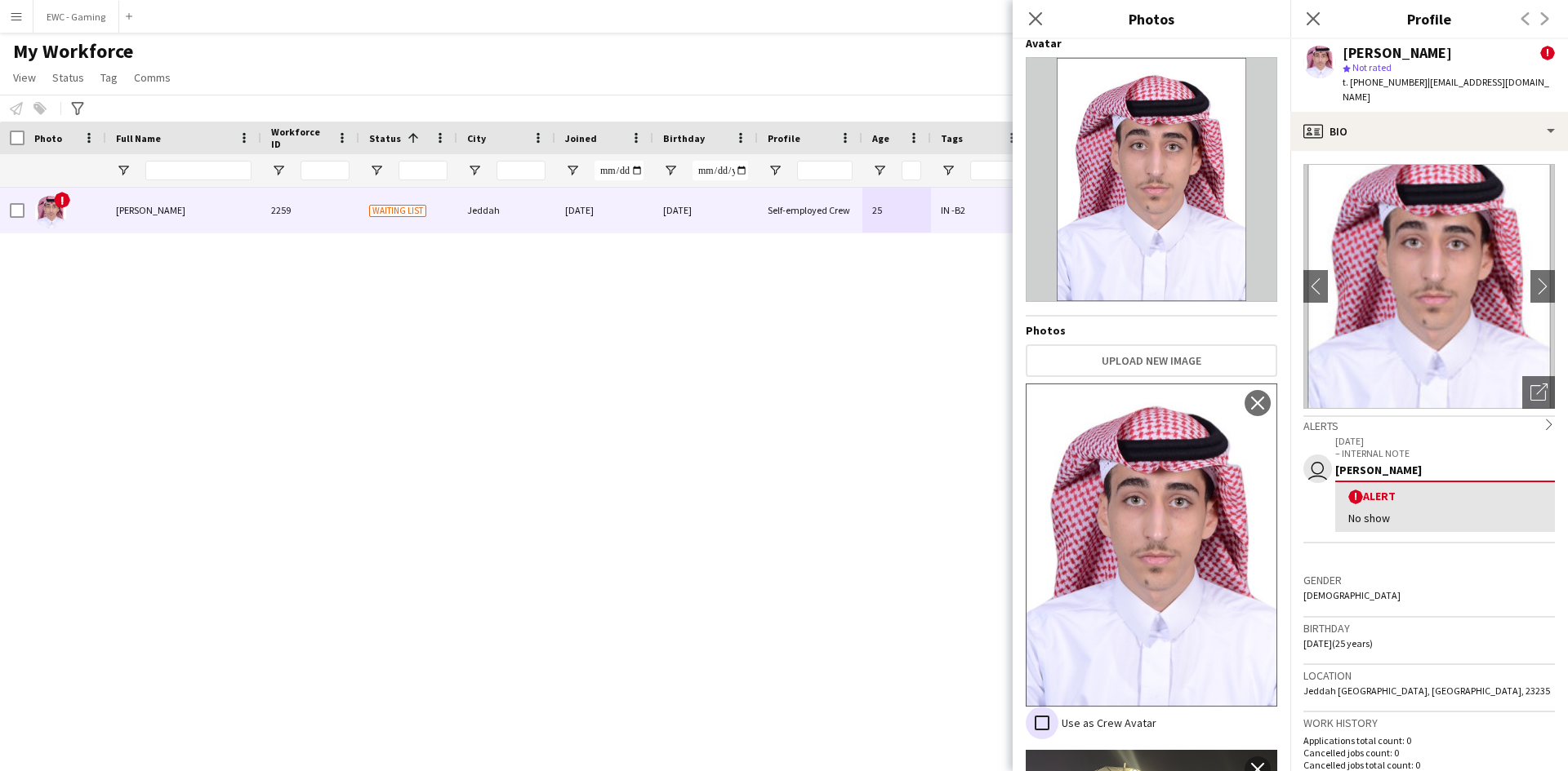
scroll to position [0, 0]
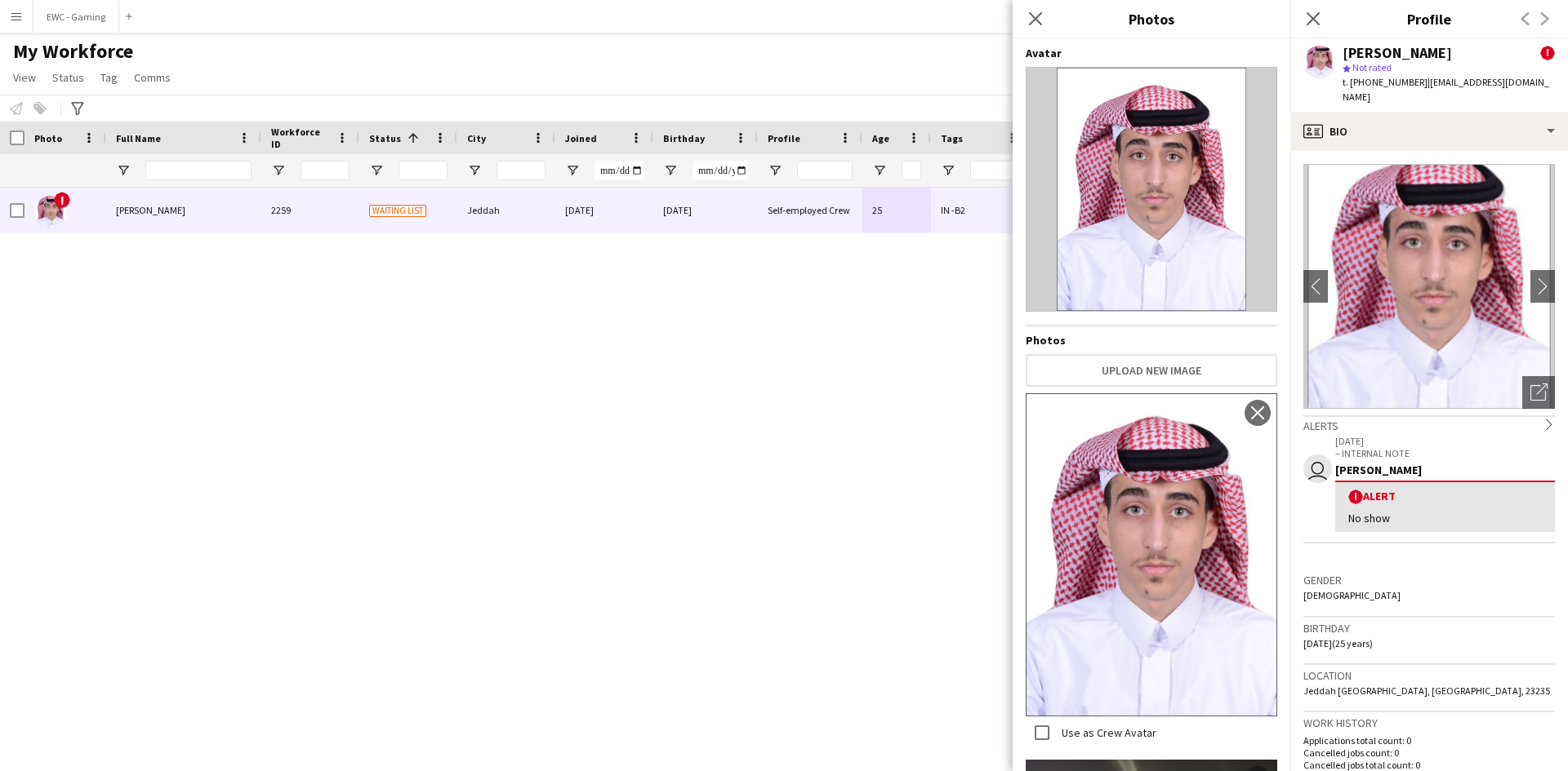
click at [1539, 82] on app-profile-header "[PERSON_NAME] ! star Not rated t. [PHONE_NUMBER] | [EMAIL_ADDRESS][DOMAIN_NAME]" at bounding box center [1428, 76] width 277 height 73
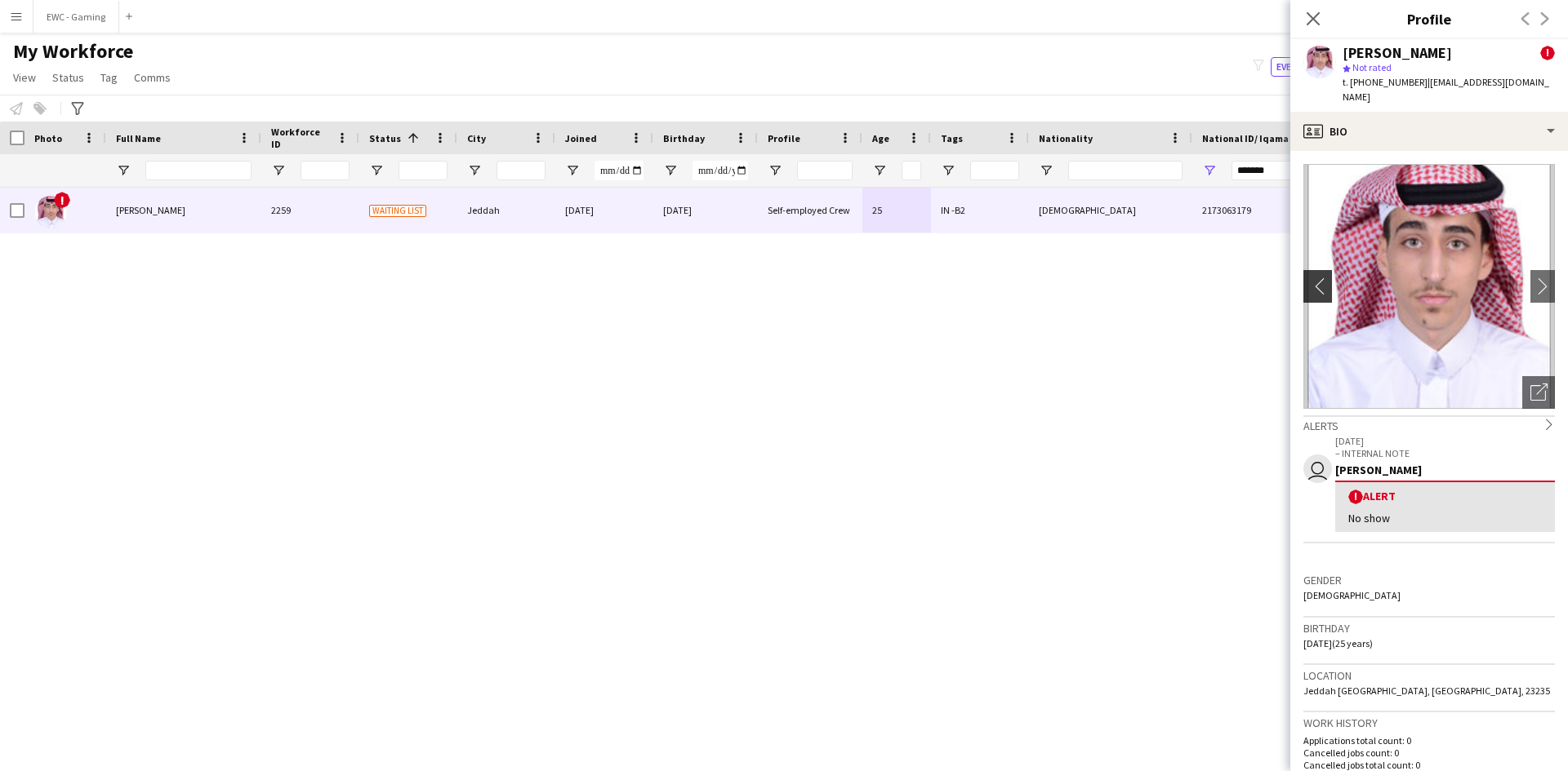
click at [1318, 277] on app-icon "chevron-left" at bounding box center [1316, 285] width 26 height 17
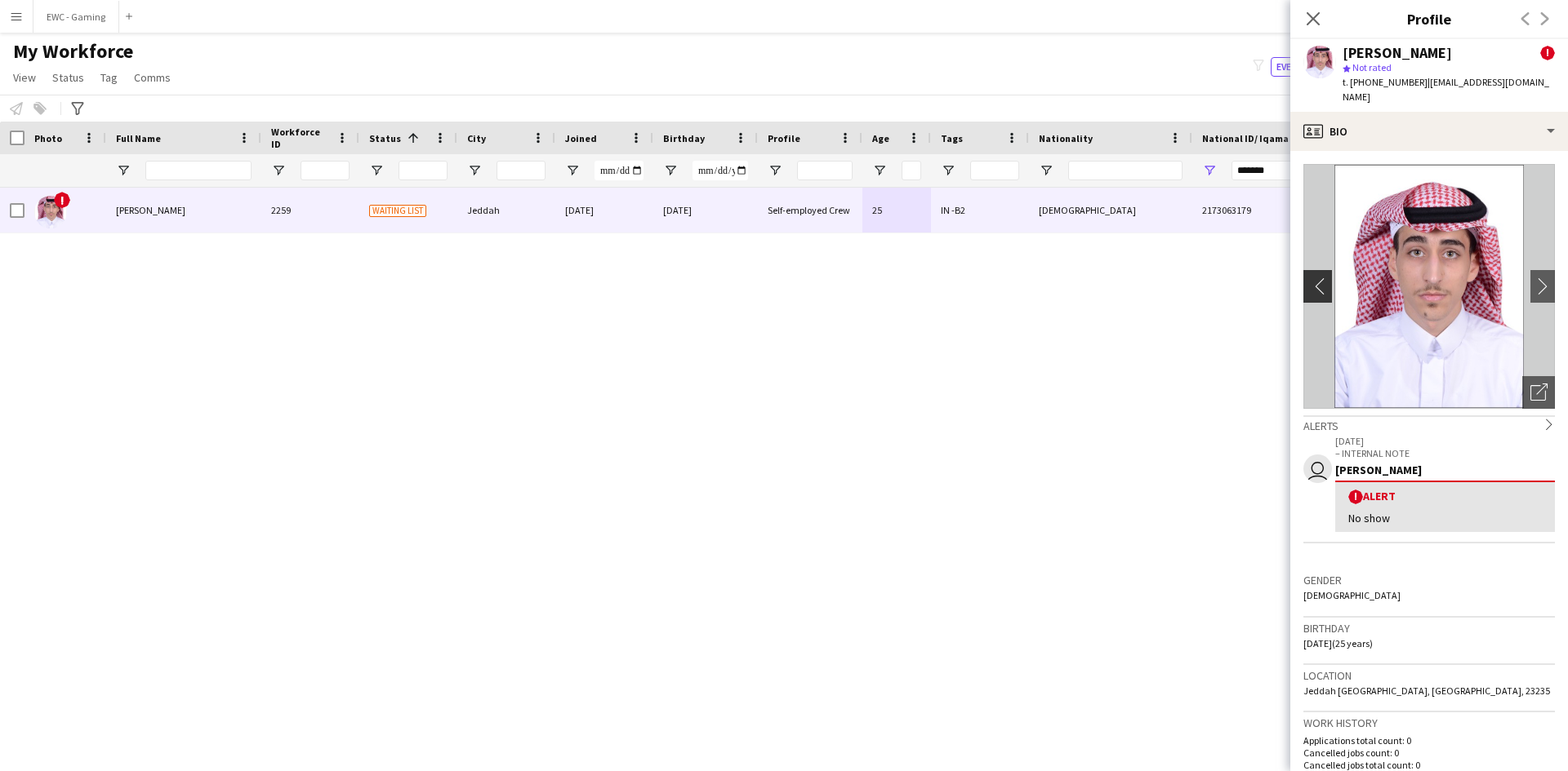
click at [1318, 277] on app-icon "chevron-left" at bounding box center [1316, 285] width 26 height 17
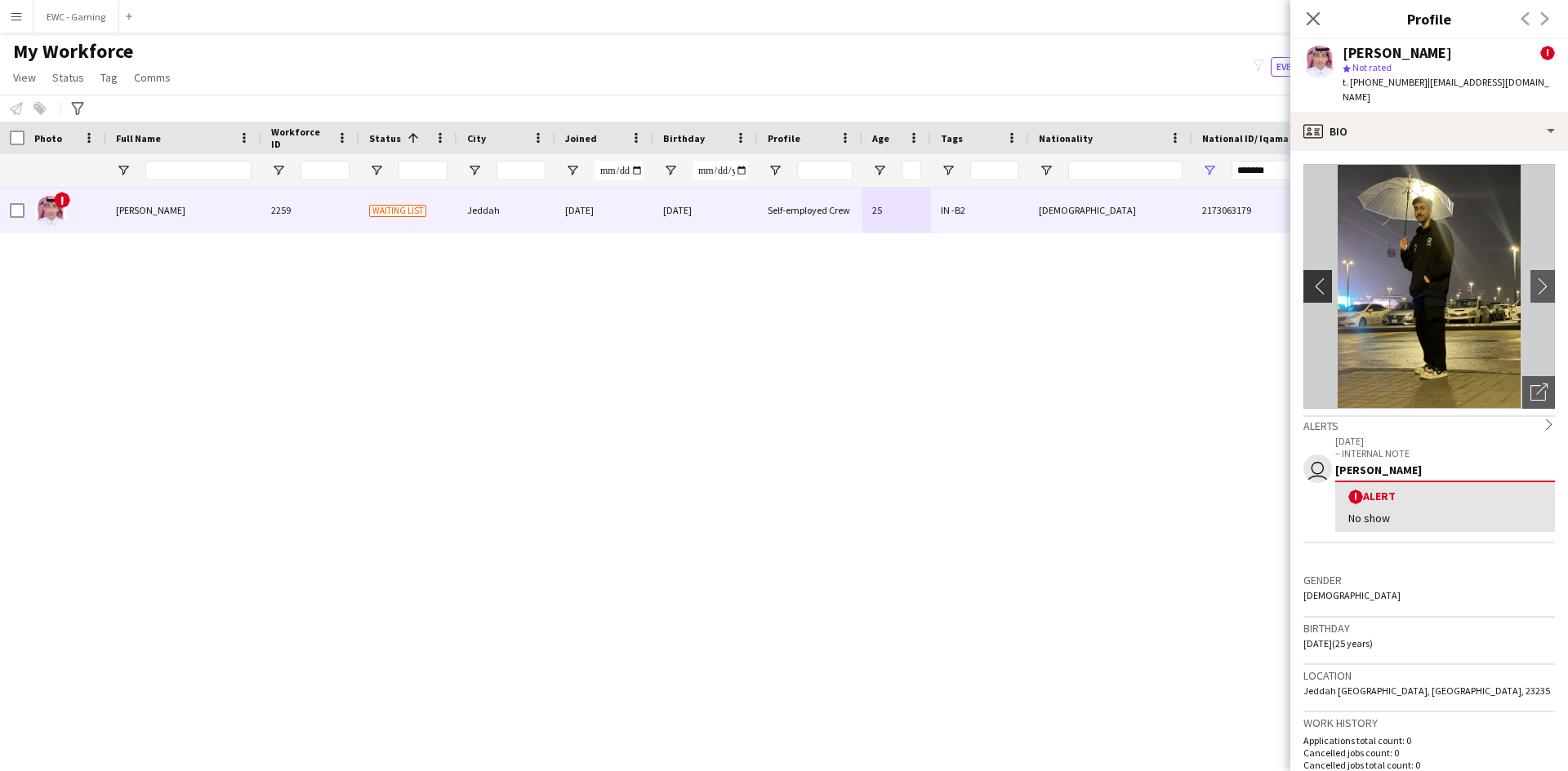
click at [1318, 277] on app-icon "chevron-left" at bounding box center [1316, 285] width 26 height 17
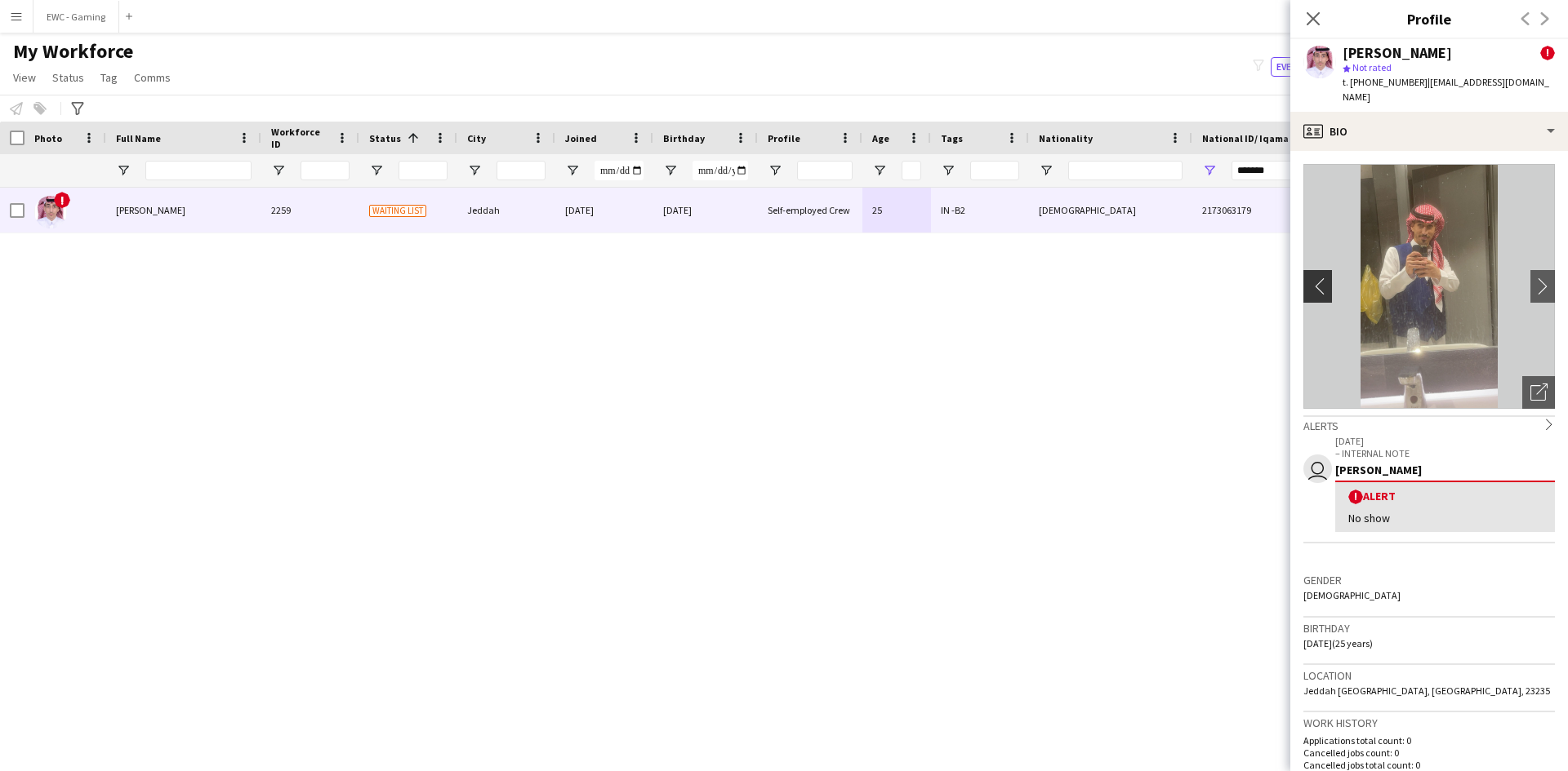
click at [1318, 277] on app-icon "chevron-left" at bounding box center [1316, 285] width 26 height 17
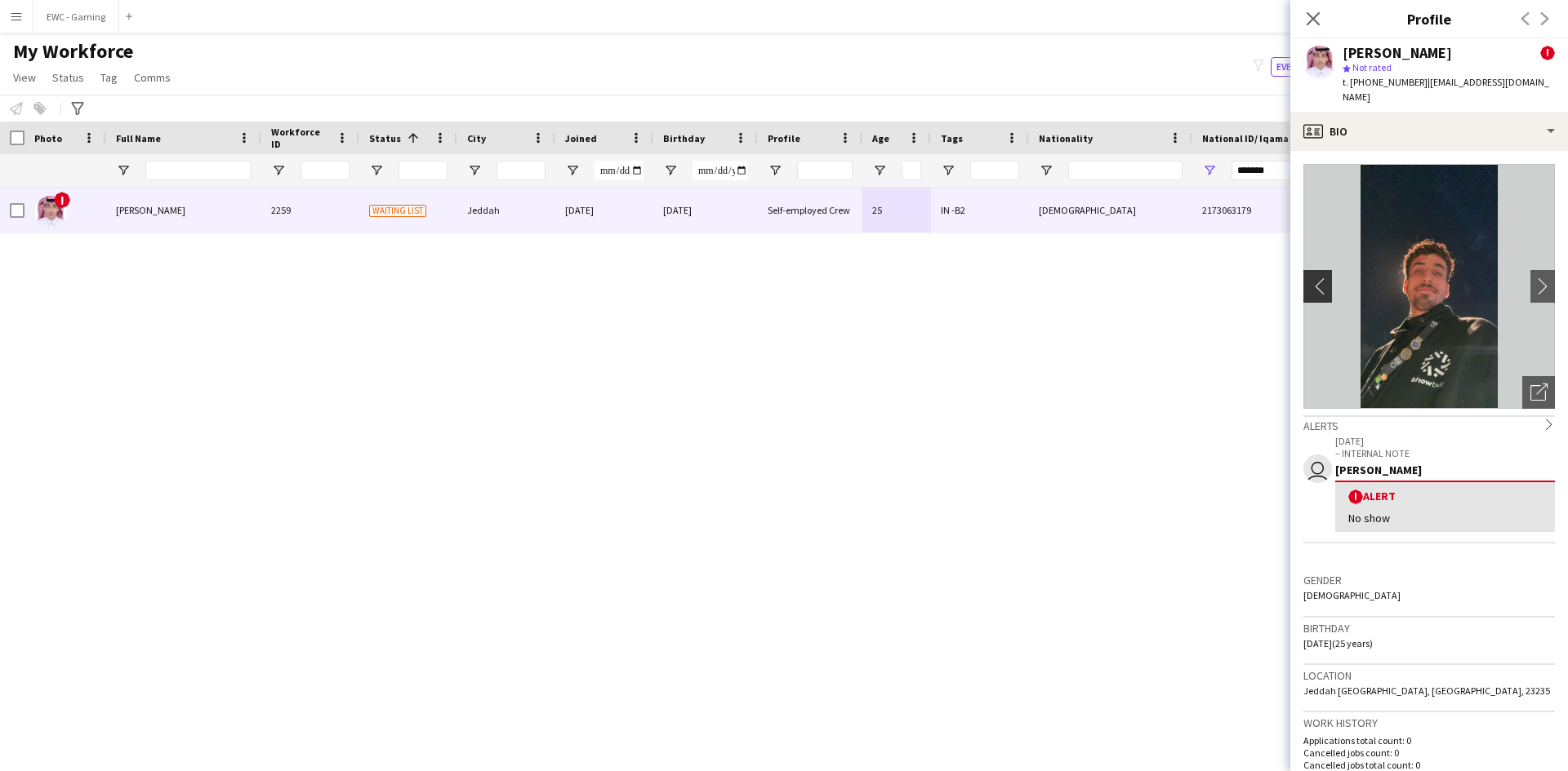
click at [1318, 277] on app-icon "chevron-left" at bounding box center [1316, 285] width 26 height 17
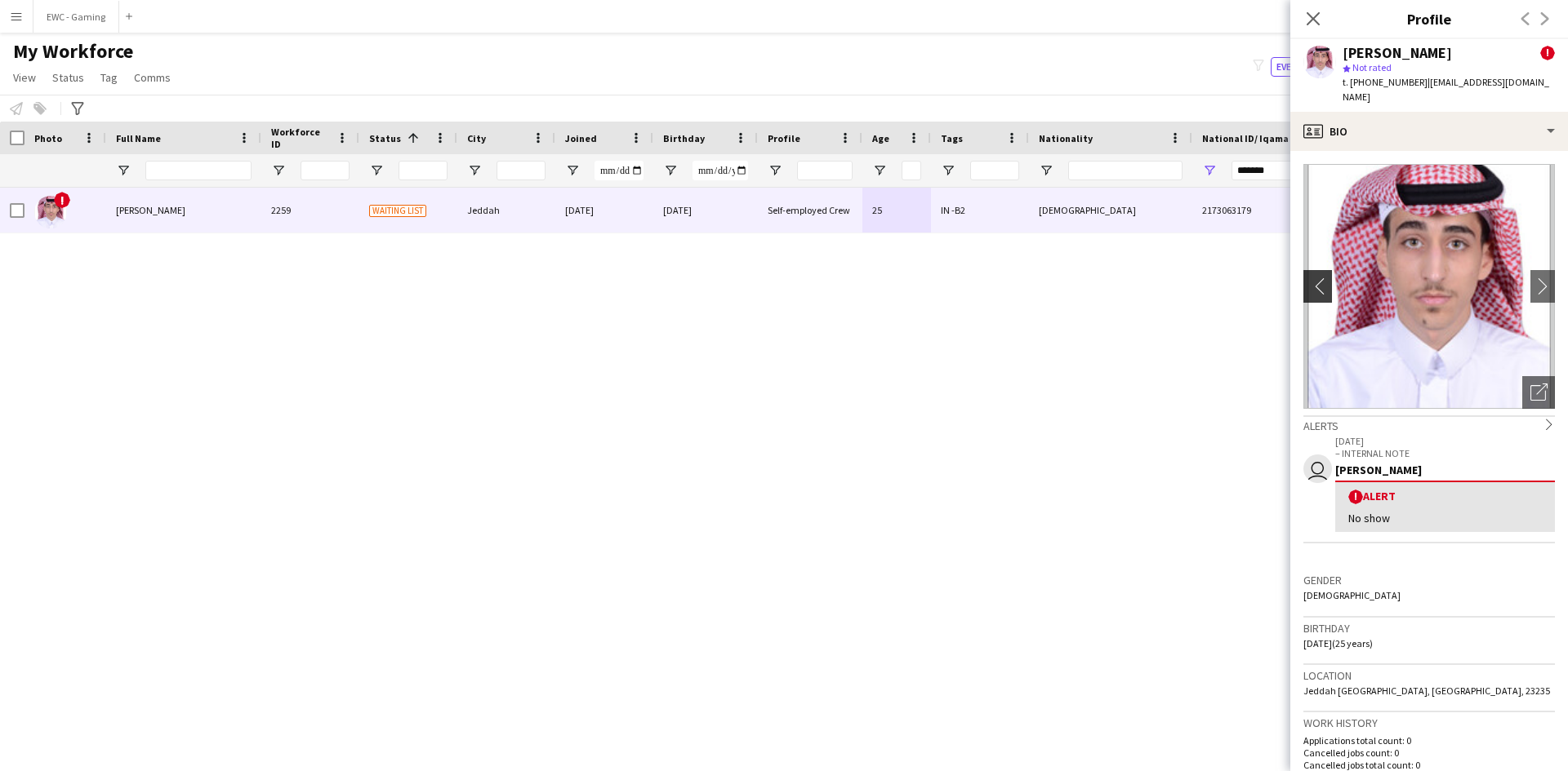
click at [1318, 277] on app-icon "chevron-left" at bounding box center [1316, 285] width 26 height 17
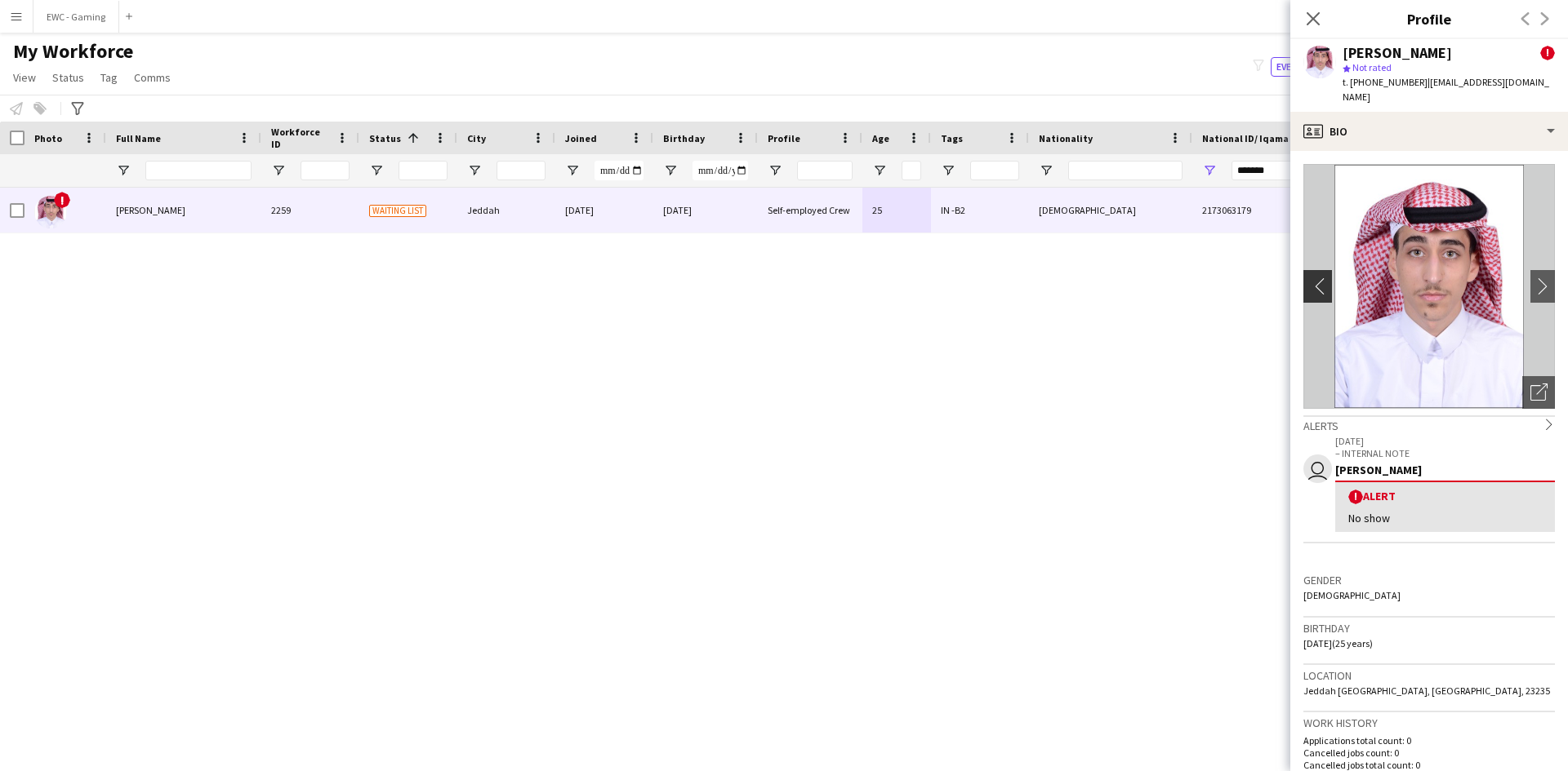
click at [1318, 277] on app-icon "chevron-left" at bounding box center [1316, 285] width 26 height 17
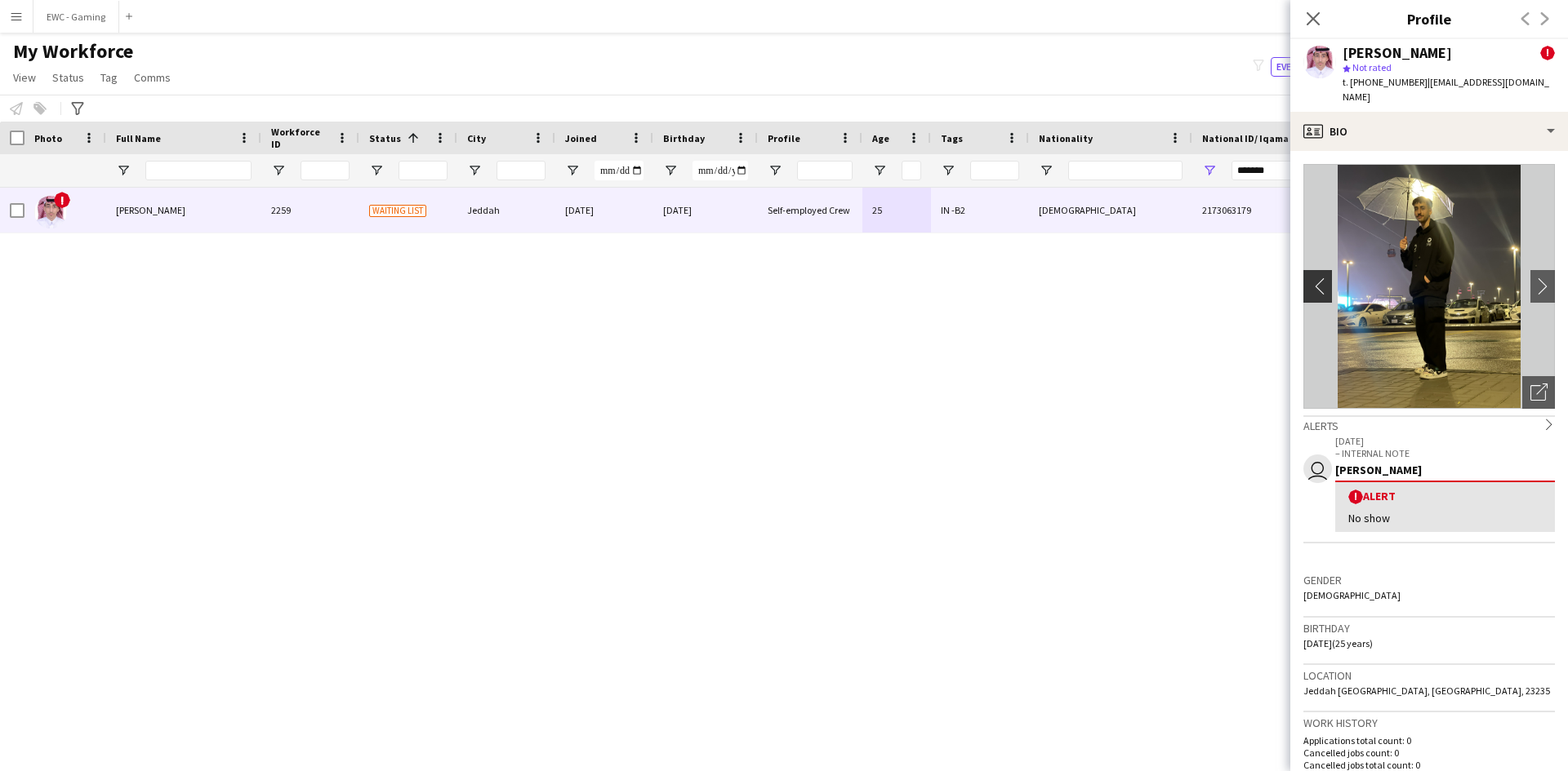
click at [1309, 277] on app-icon "chevron-left" at bounding box center [1316, 285] width 26 height 17
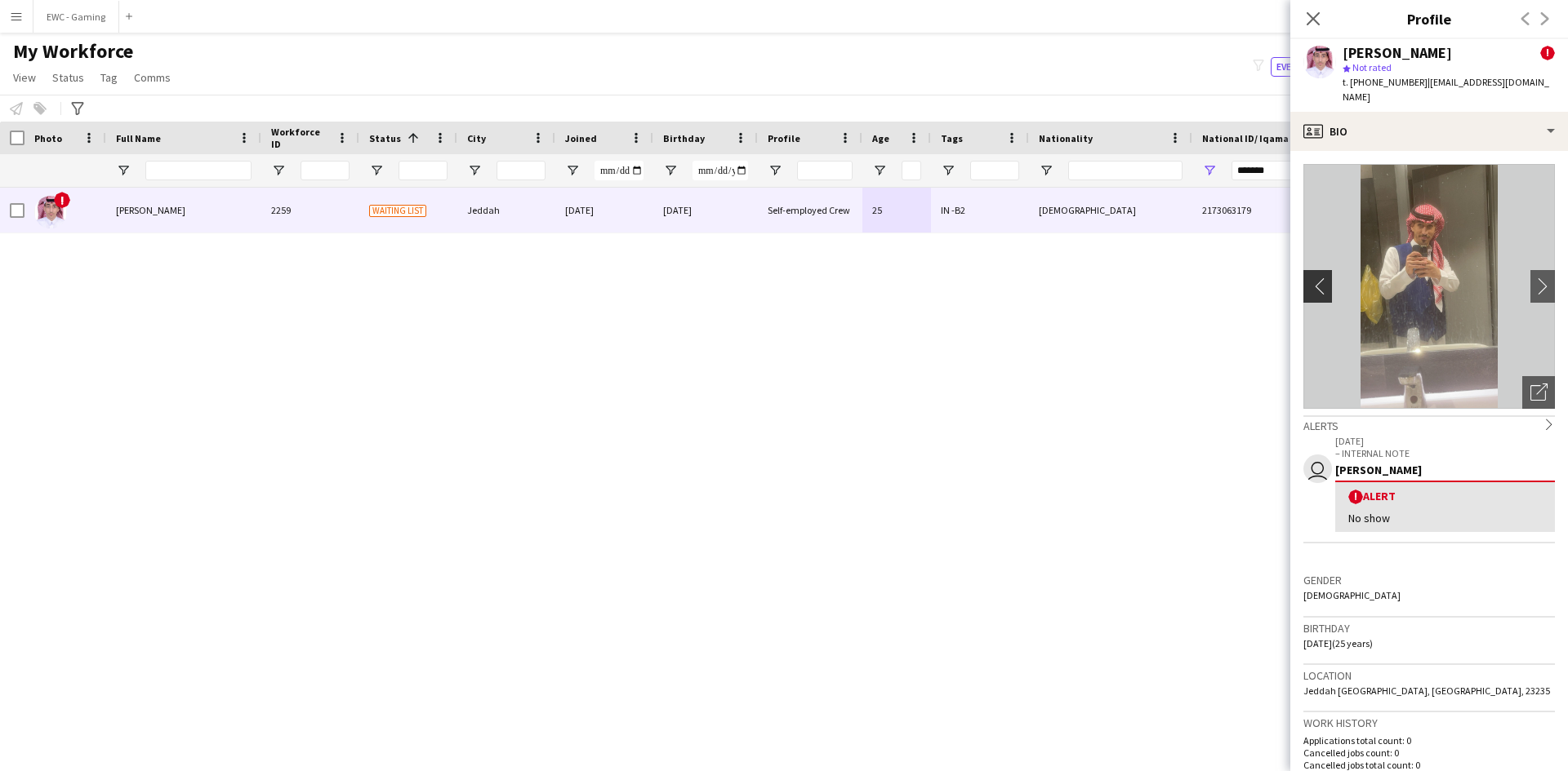
click at [1309, 277] on app-icon "chevron-left" at bounding box center [1316, 285] width 26 height 17
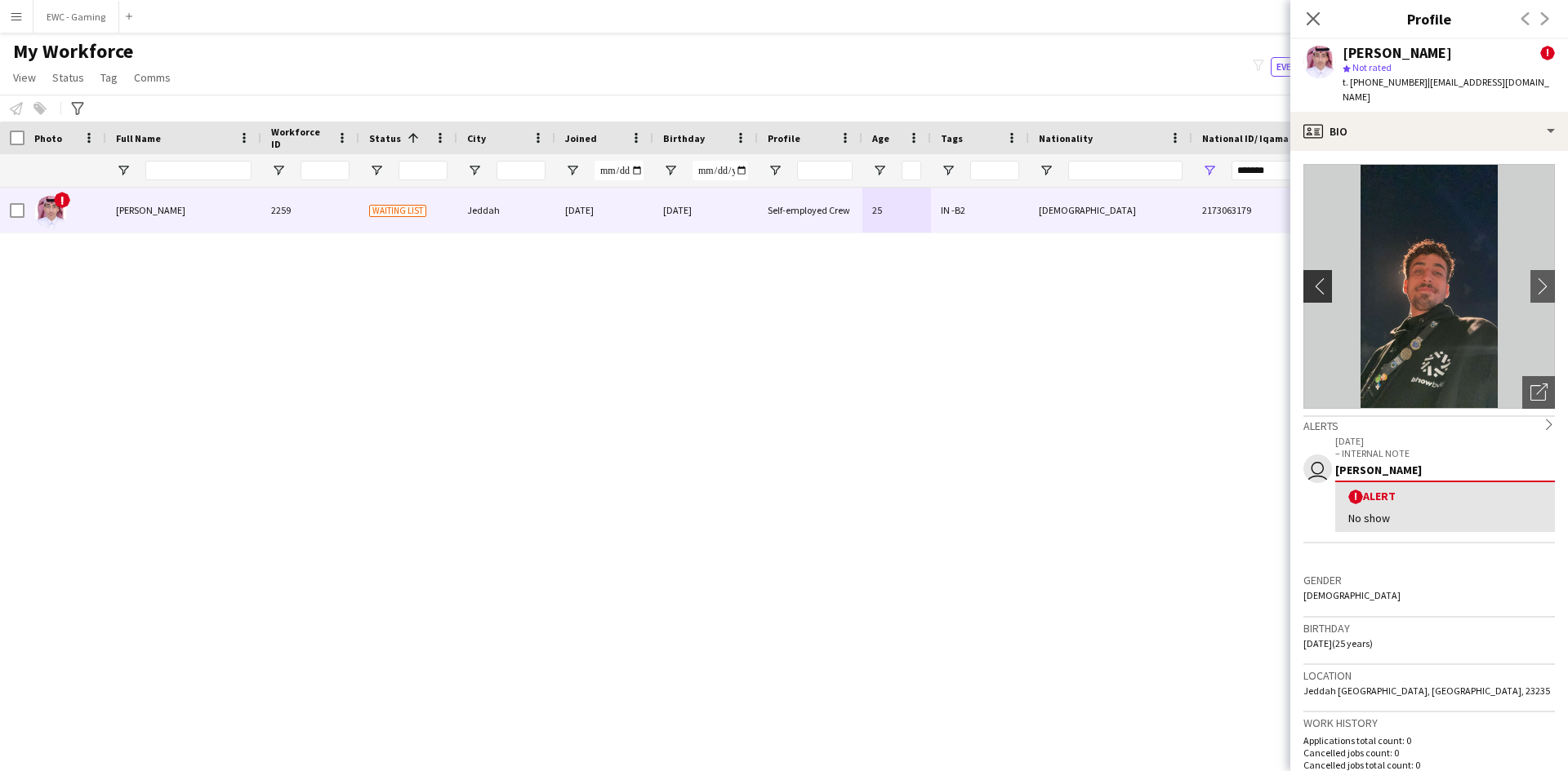
click at [1309, 277] on app-icon "chevron-left" at bounding box center [1316, 285] width 26 height 17
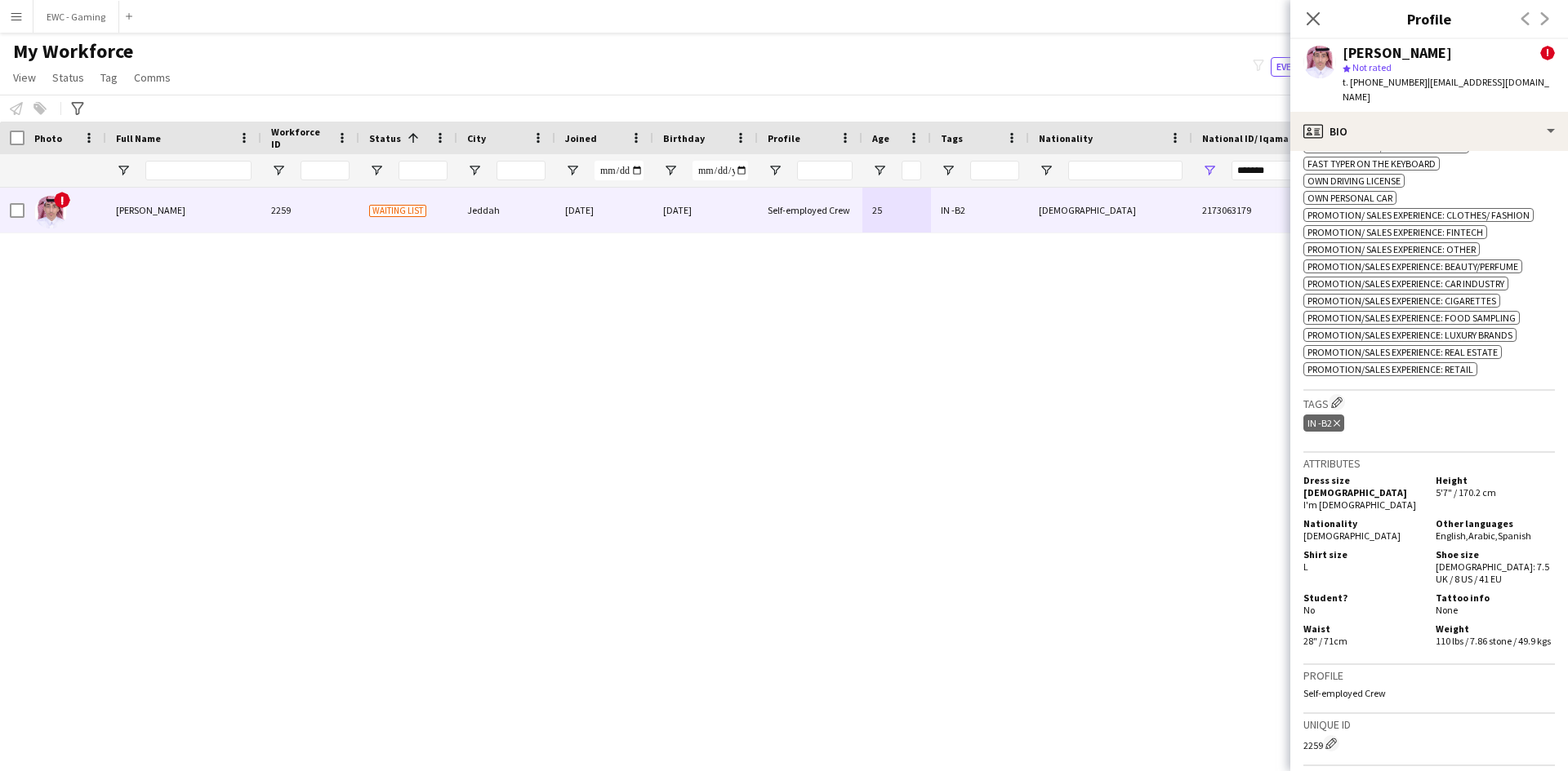
scroll to position [1207, 0]
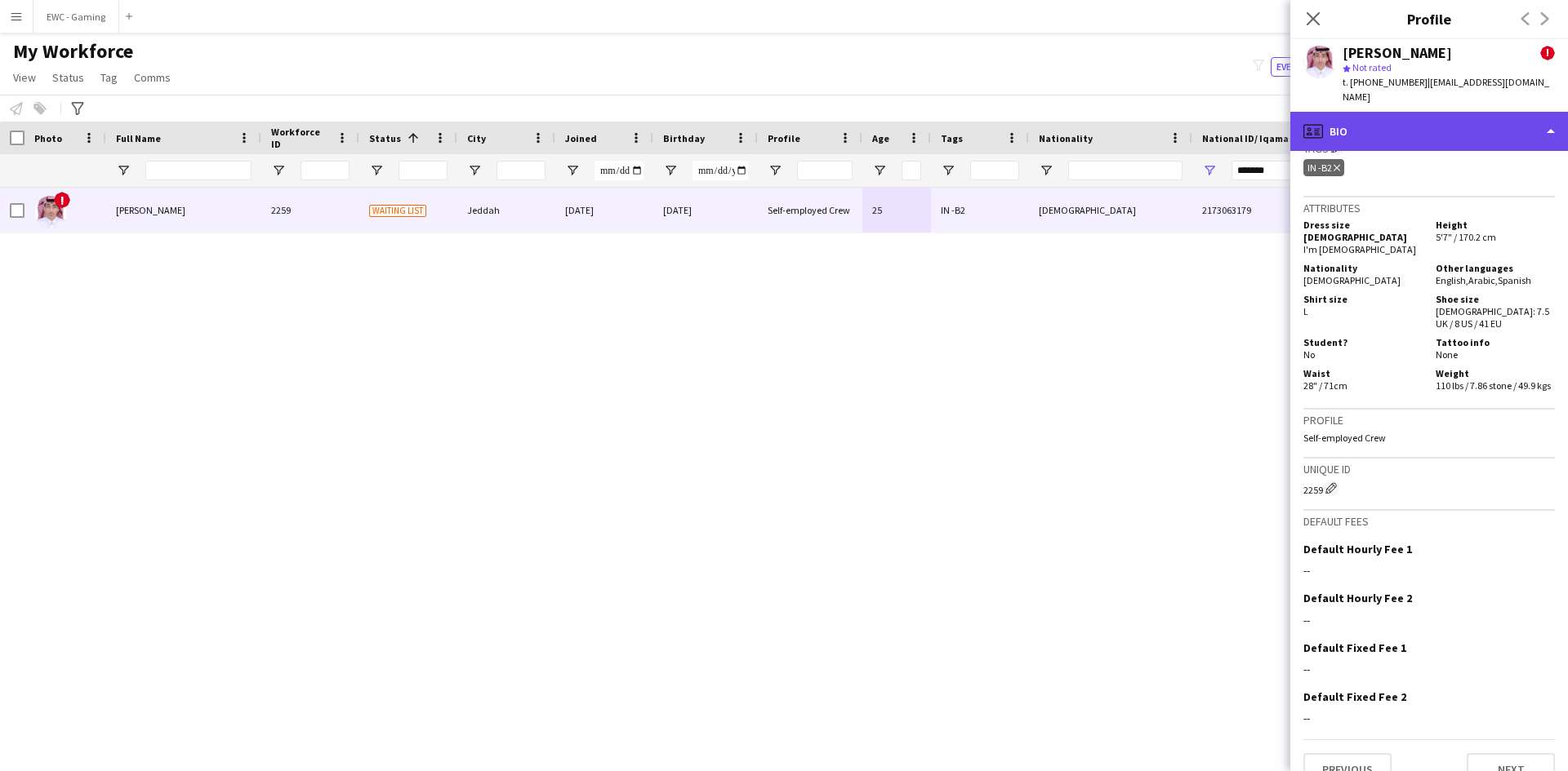
click at [1388, 113] on div "profile Bio" at bounding box center [1428, 131] width 277 height 39
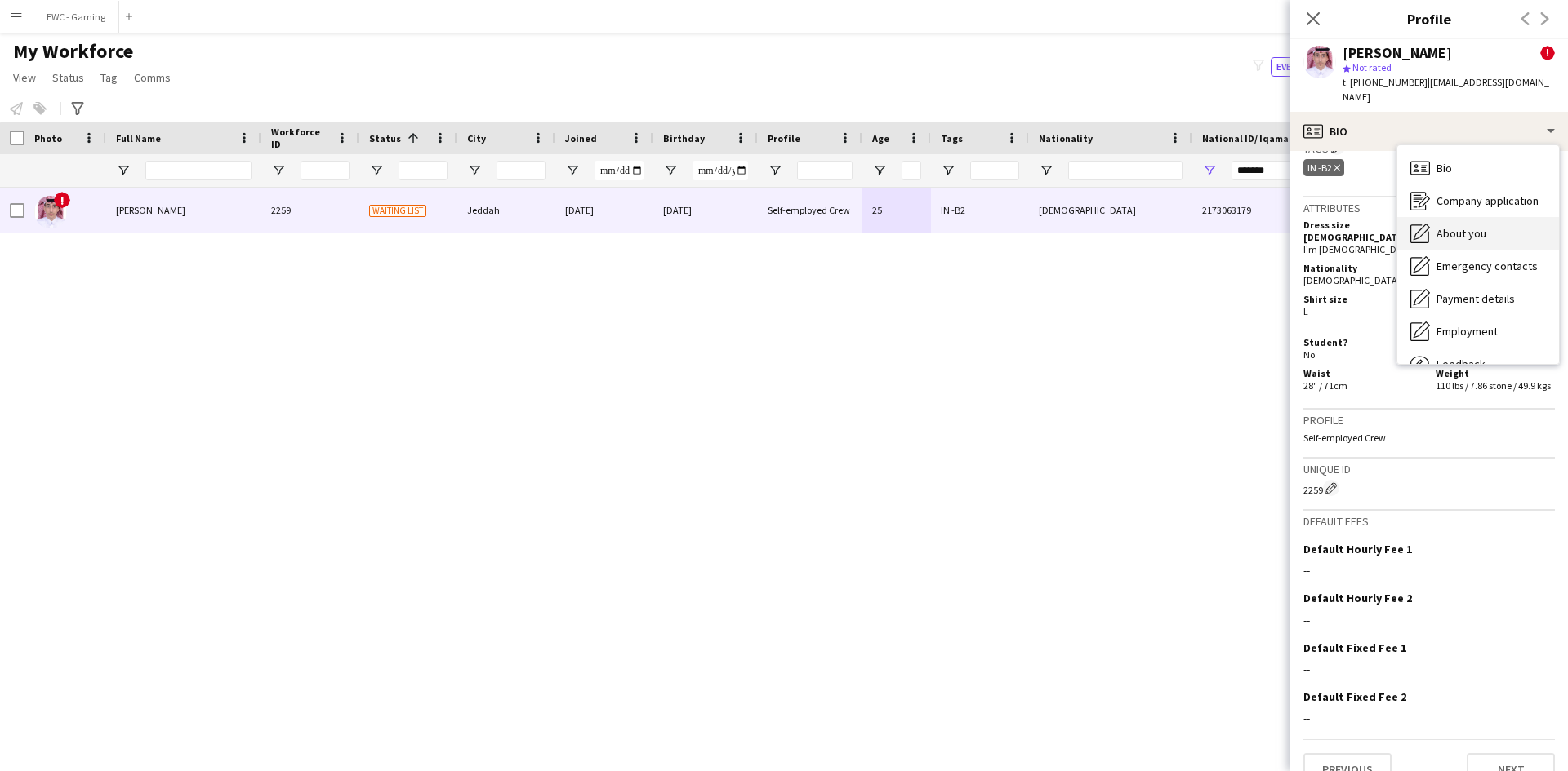
click at [1471, 226] on span "About you" at bounding box center [1461, 233] width 50 height 15
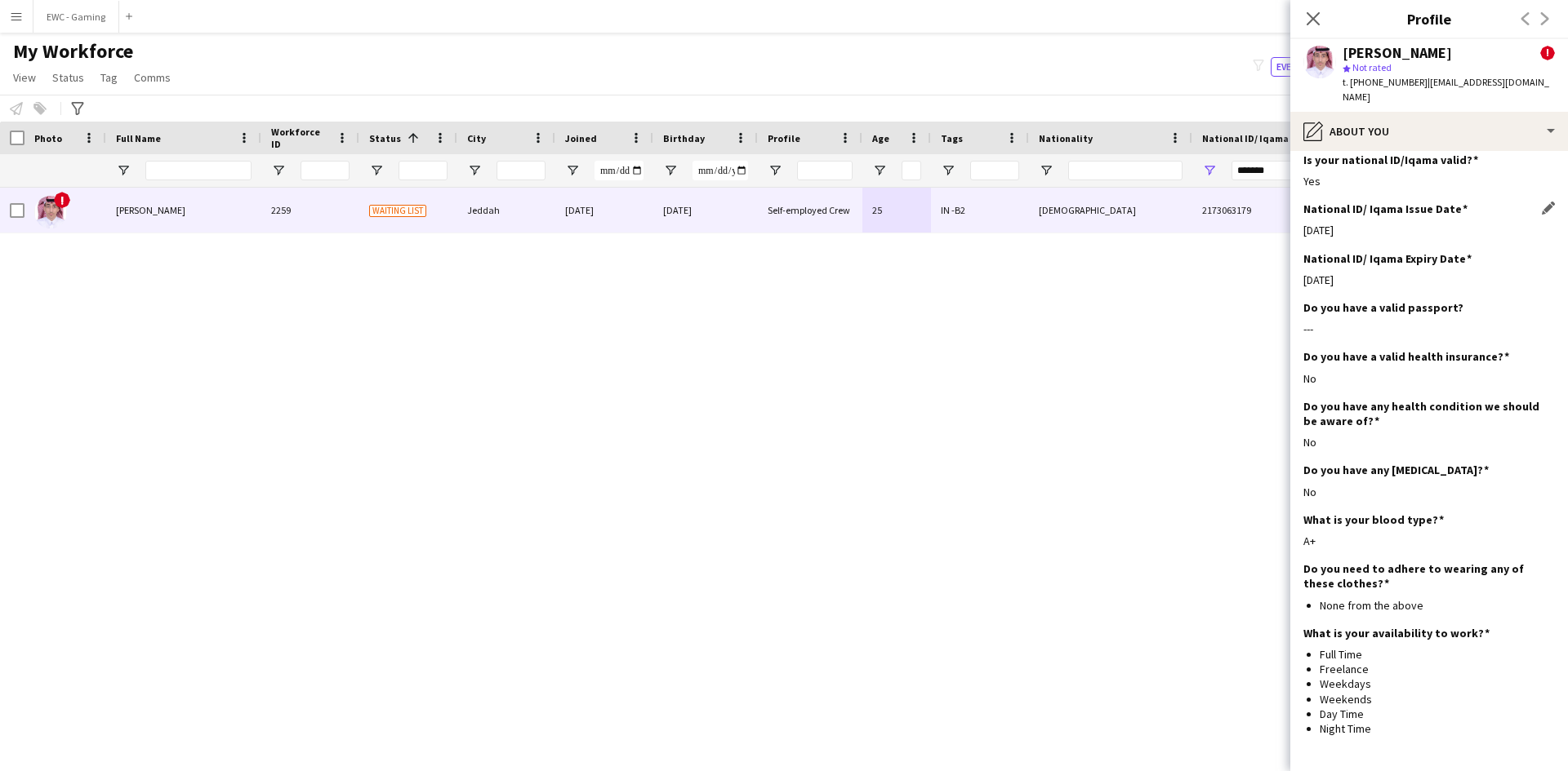
scroll to position [533, 0]
click at [1310, 320] on div "---" at bounding box center [1428, 327] width 251 height 15
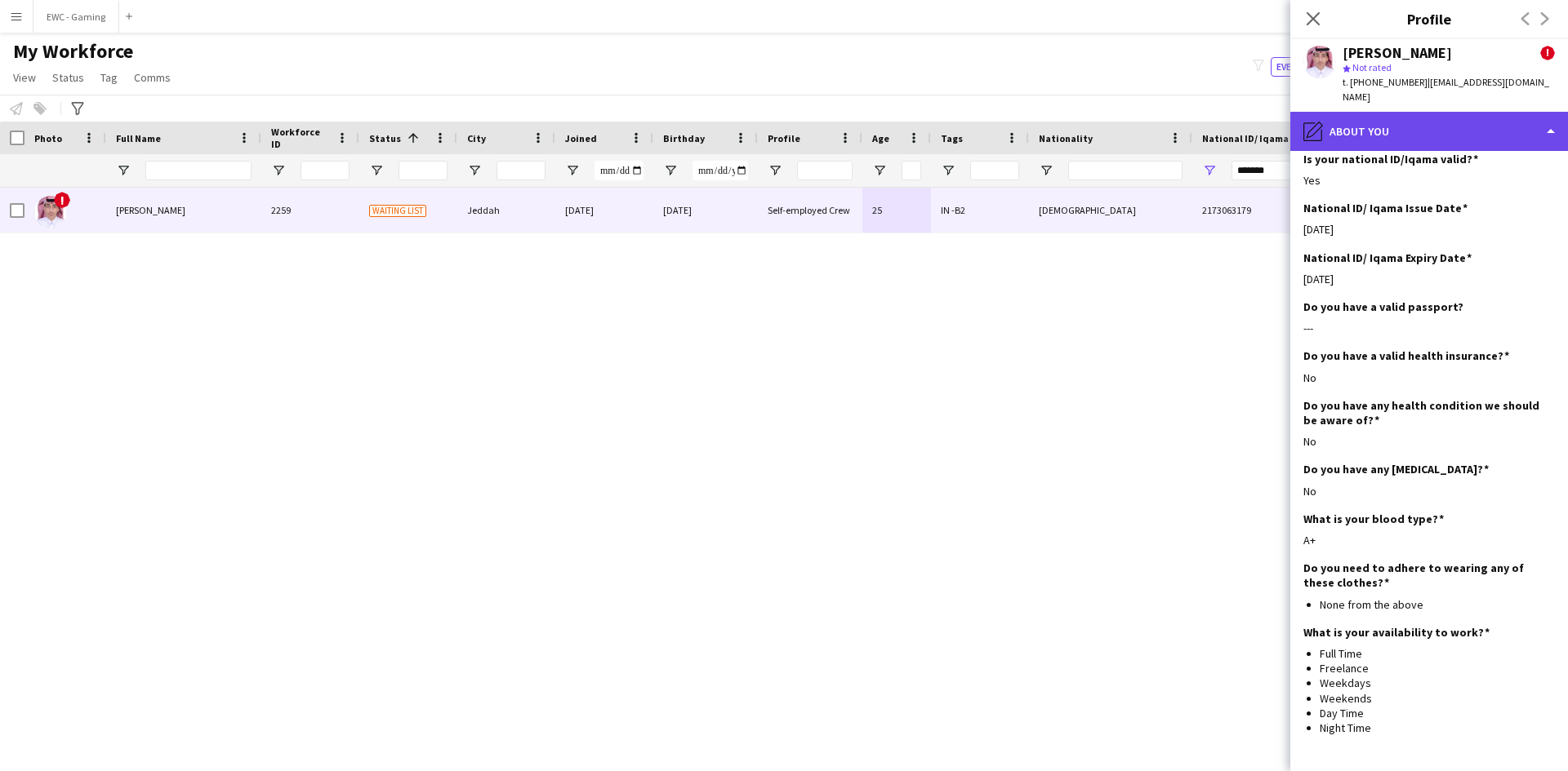
click at [1376, 116] on div "pencil4 About you" at bounding box center [1428, 131] width 277 height 39
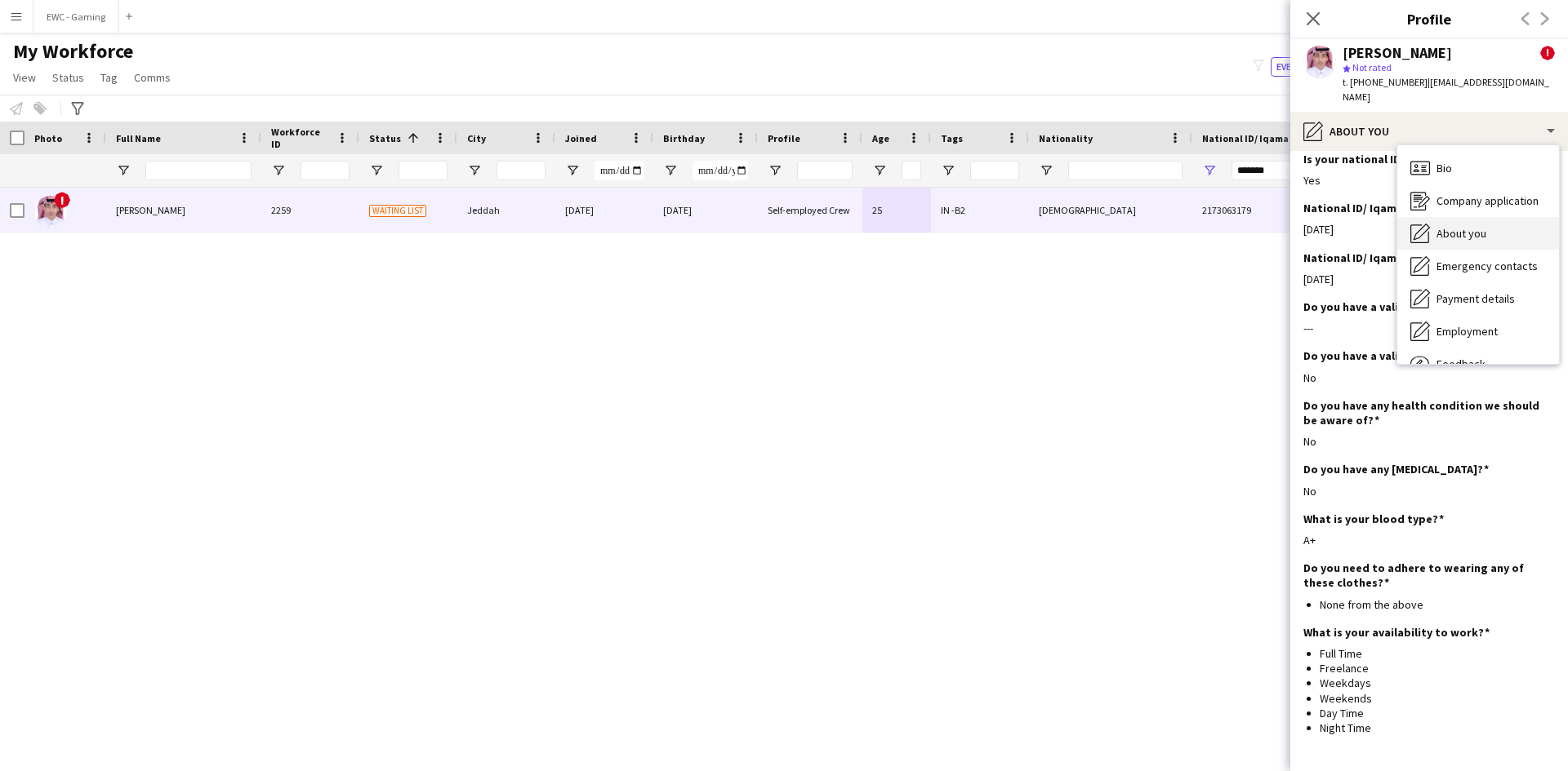
click at [1495, 218] on div "About you About you" at bounding box center [1478, 233] width 162 height 33
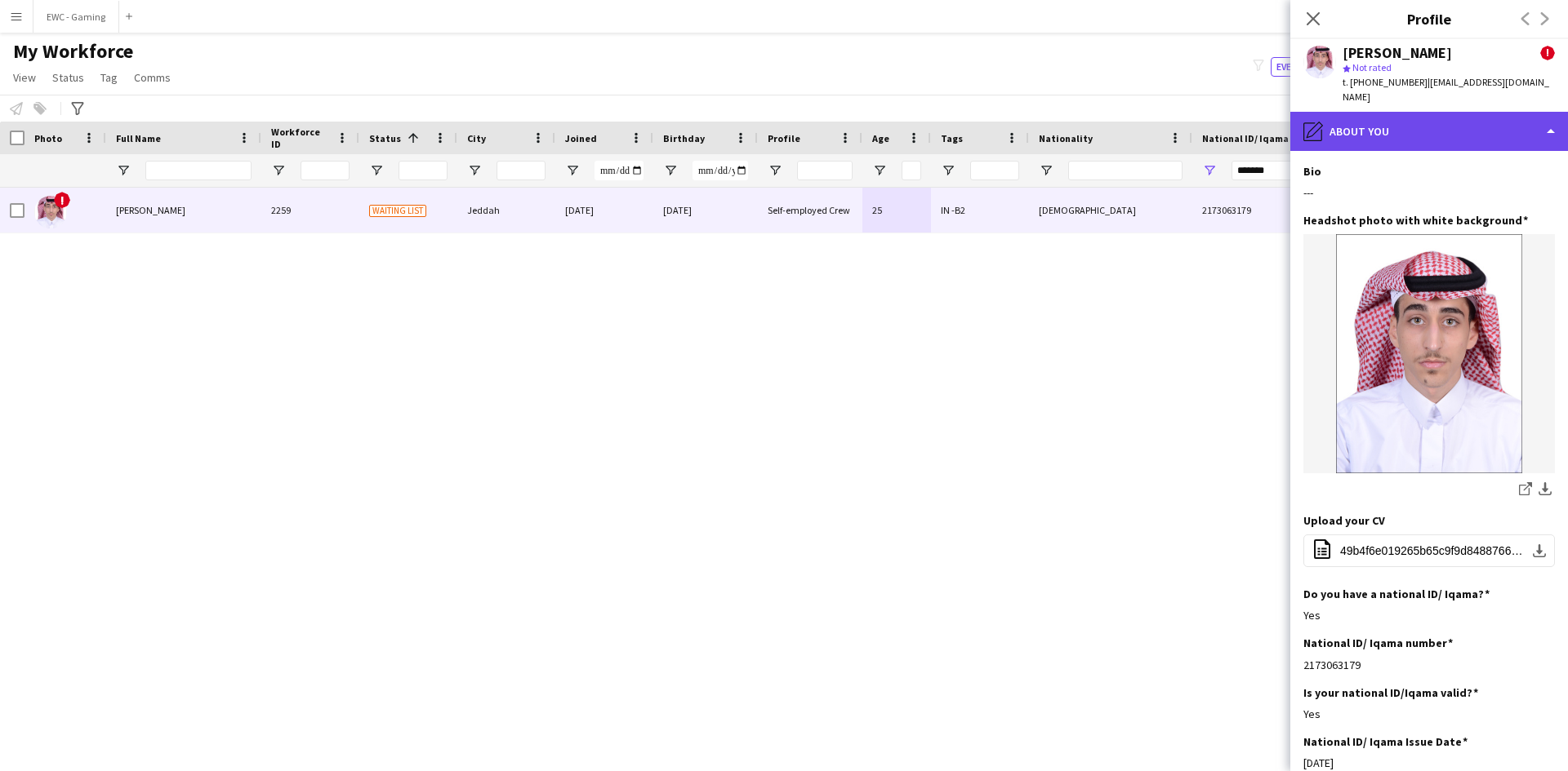
click at [1383, 115] on div "pencil4 About you" at bounding box center [1428, 131] width 277 height 39
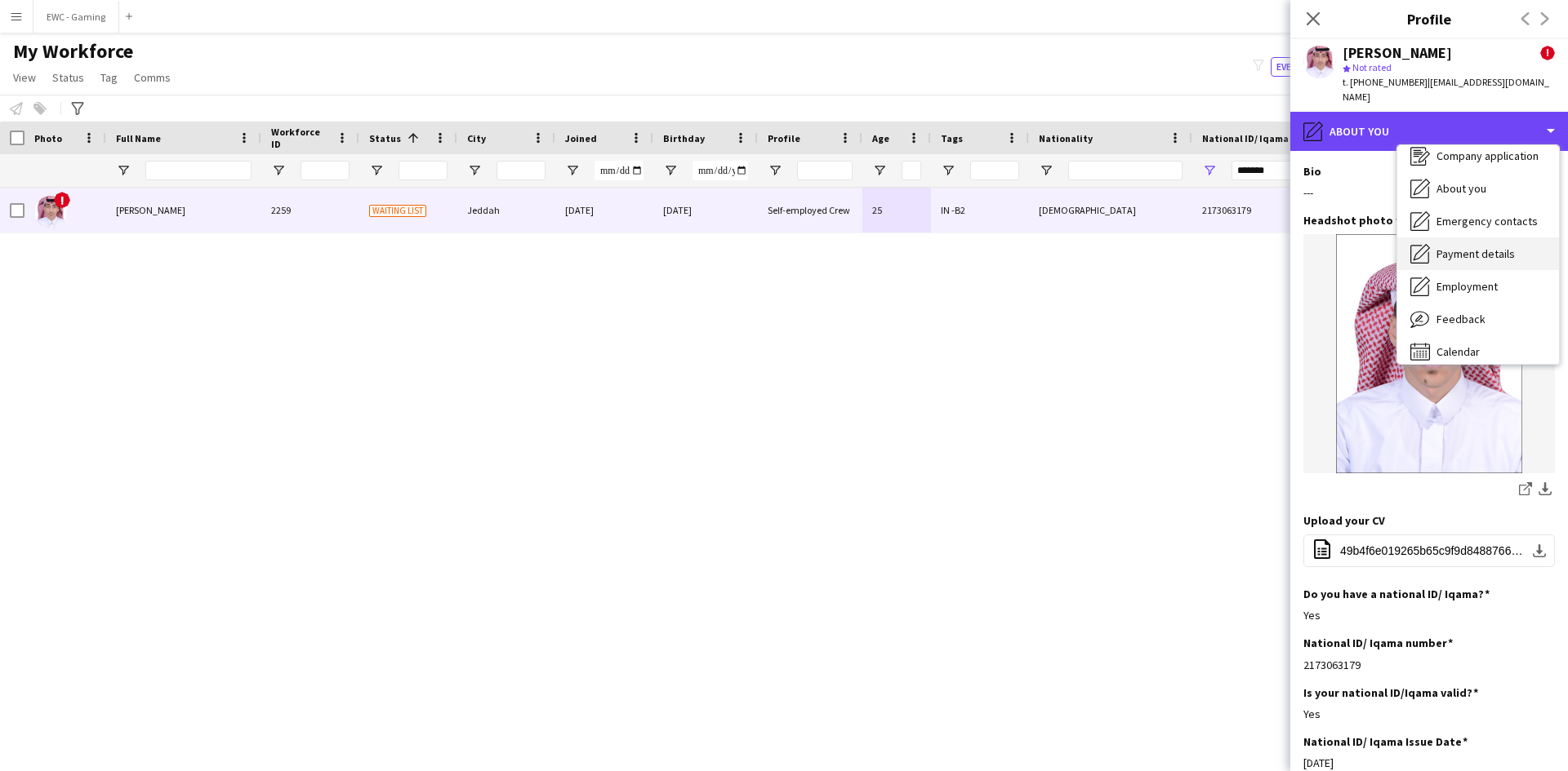
scroll to position [46, 0]
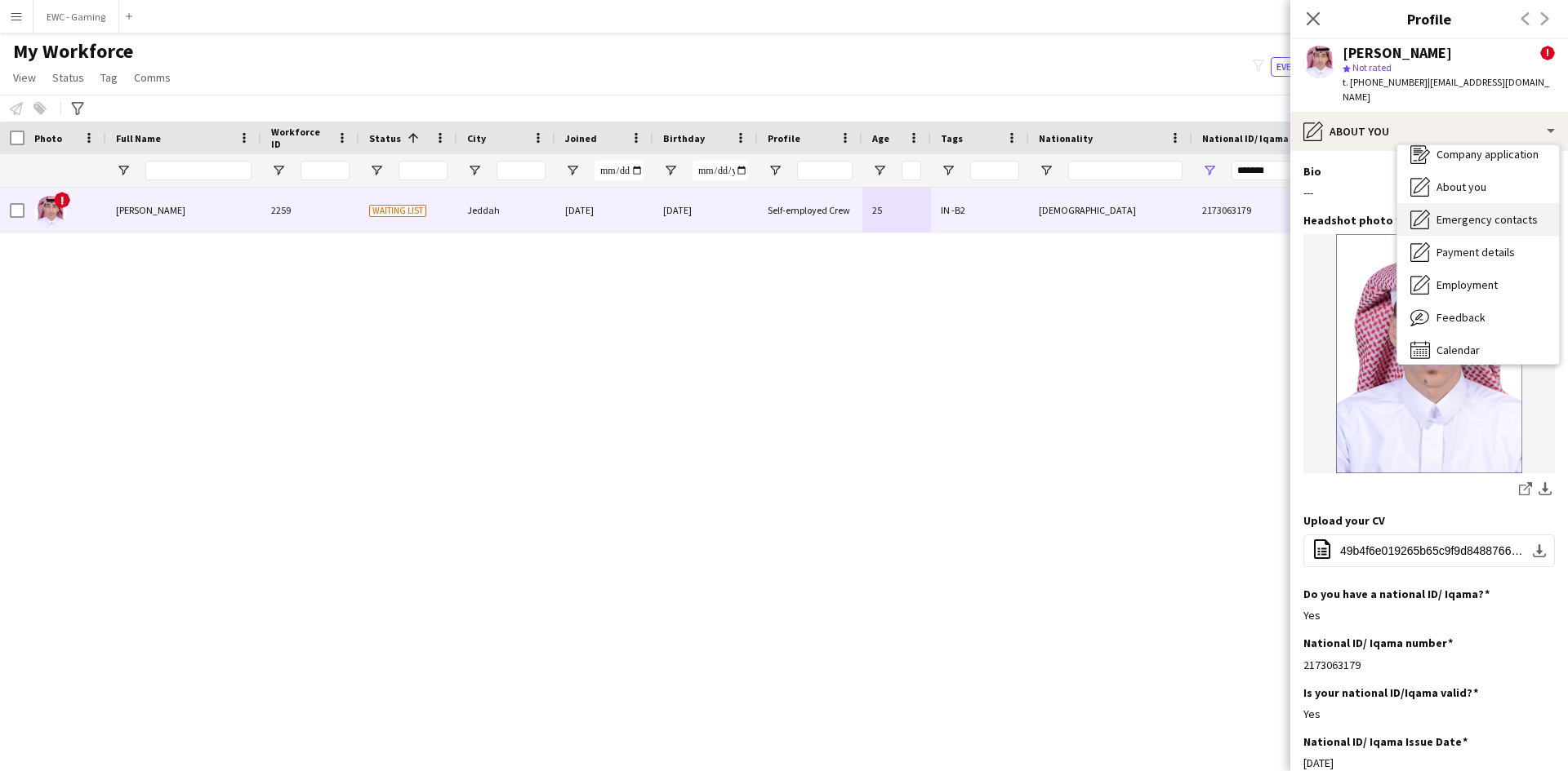
click at [1498, 213] on div "Emergency contacts Emergency contacts" at bounding box center [1478, 219] width 162 height 33
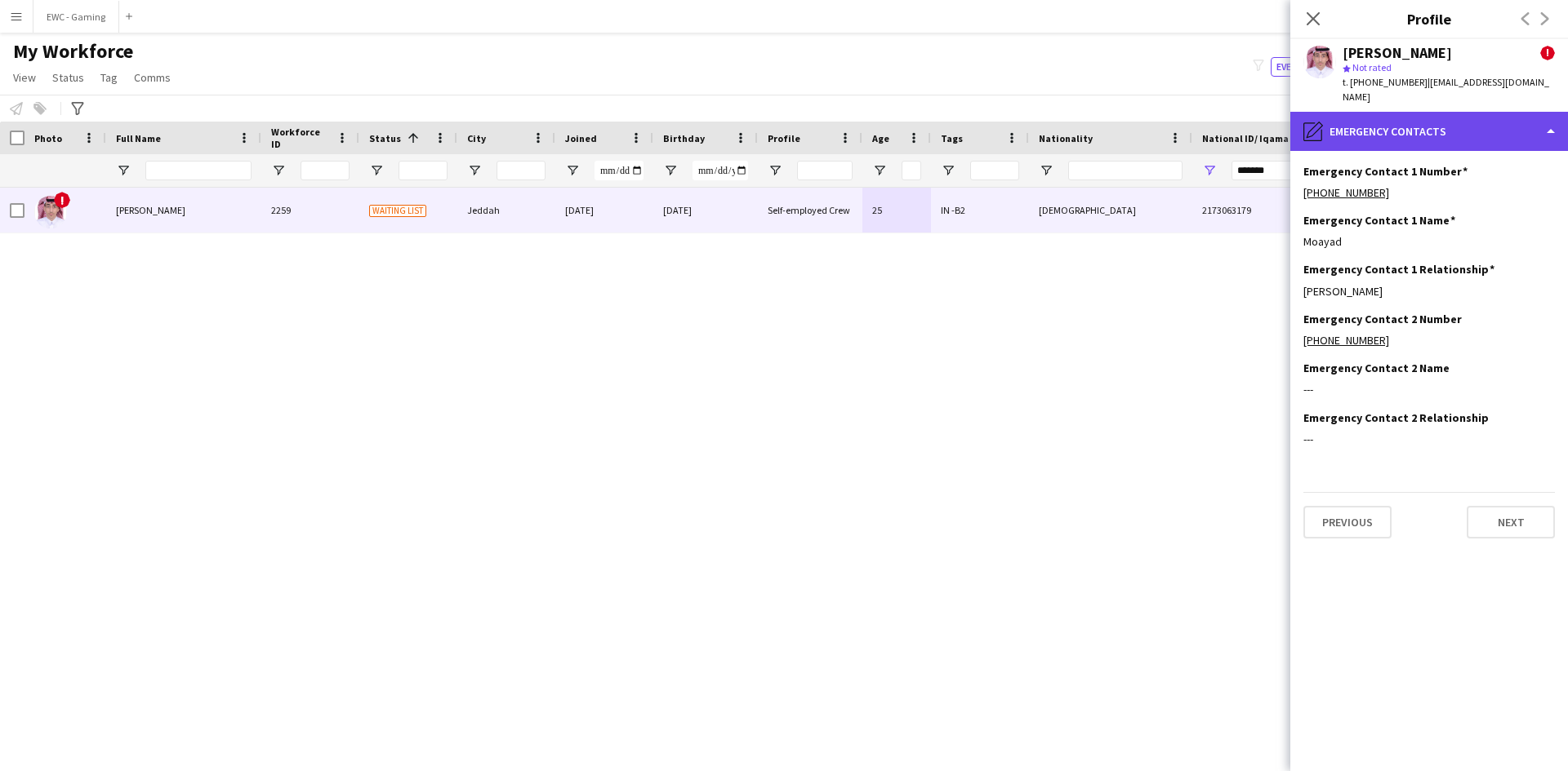
click at [1379, 117] on div "pencil4 Emergency contacts" at bounding box center [1428, 131] width 277 height 39
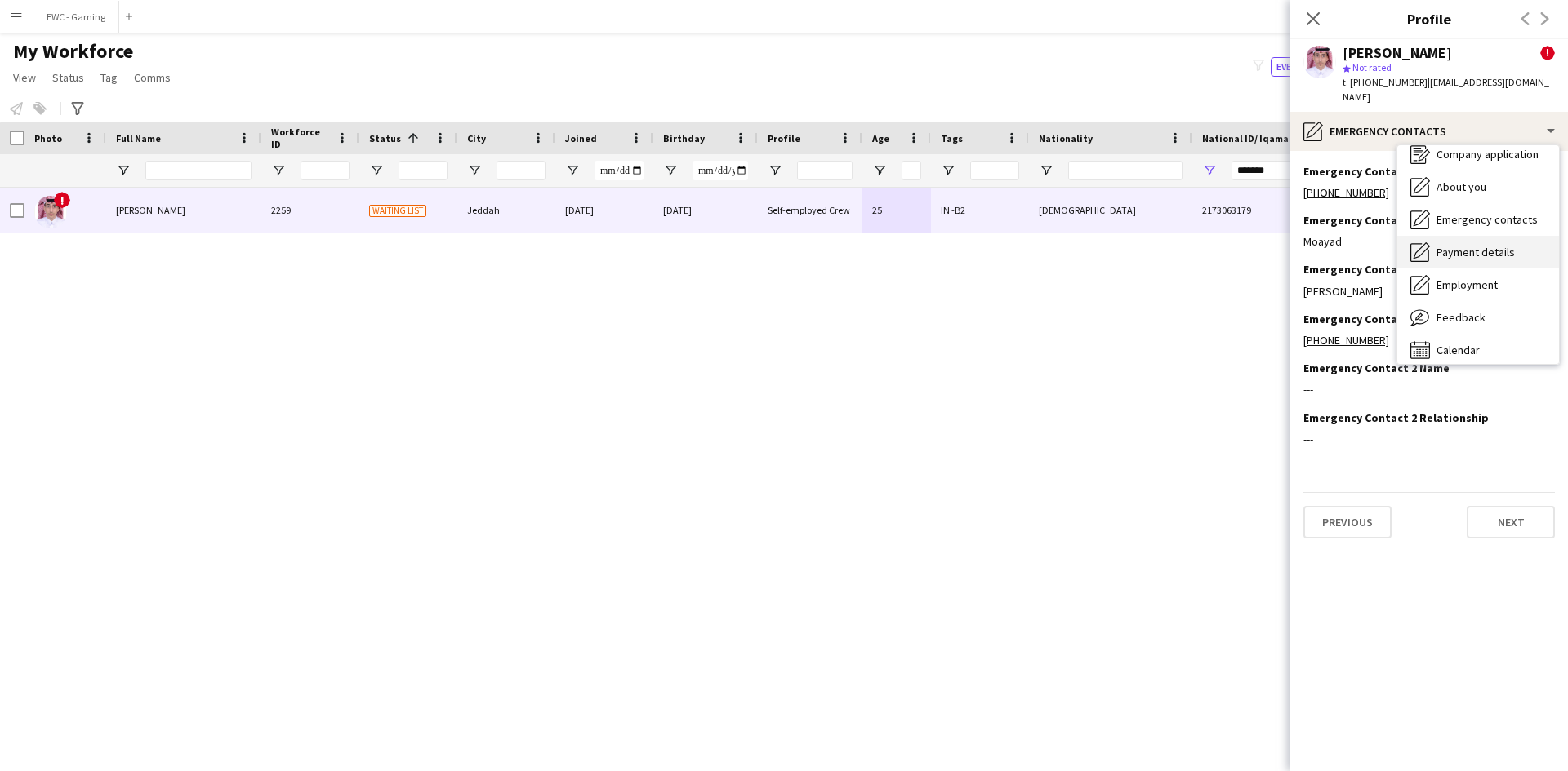
click at [1503, 245] on span "Payment details" at bounding box center [1474, 251] width 78 height 15
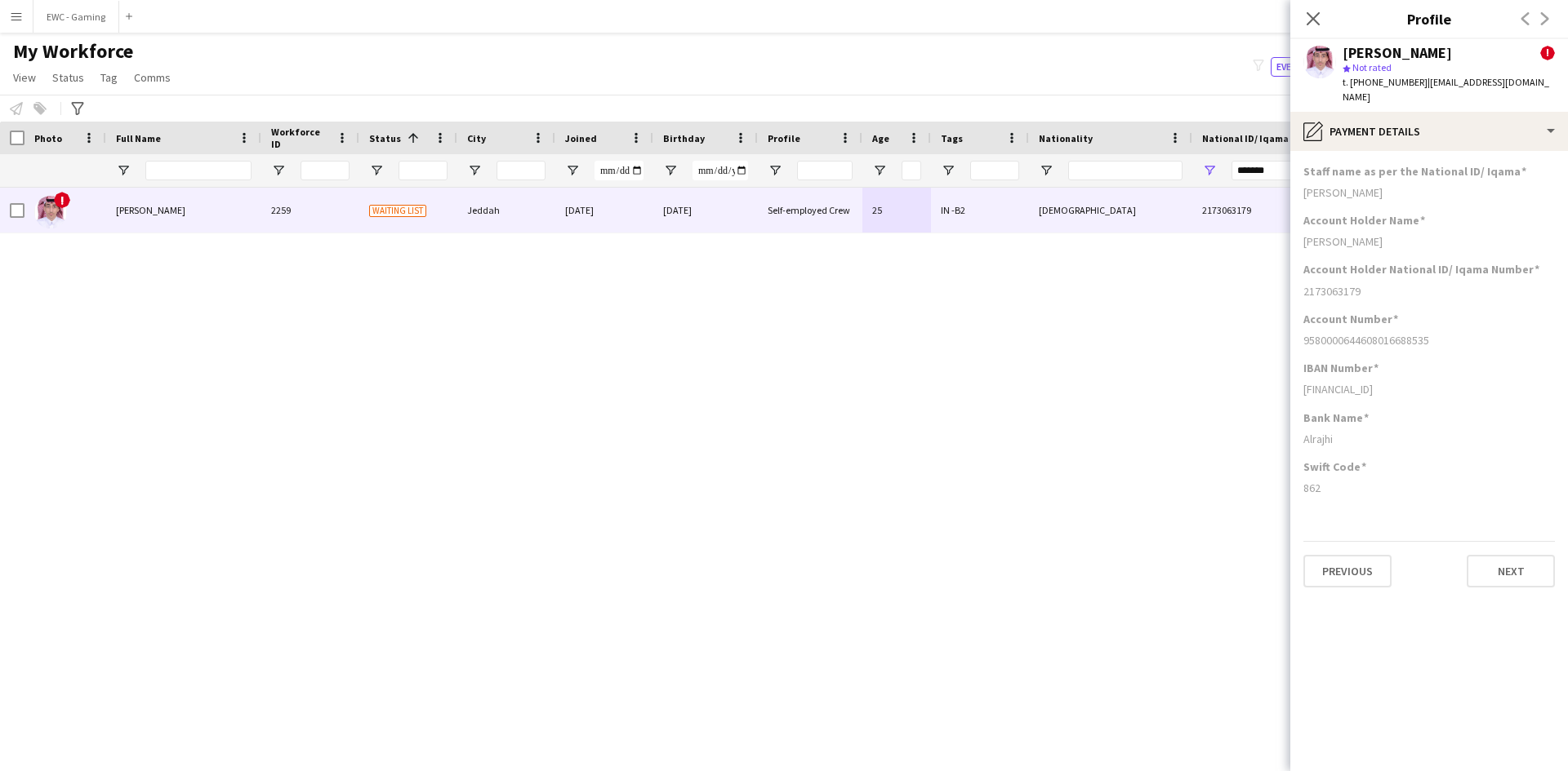
click at [1355, 333] on div "9580000644608016688535" at bounding box center [1428, 340] width 251 height 15
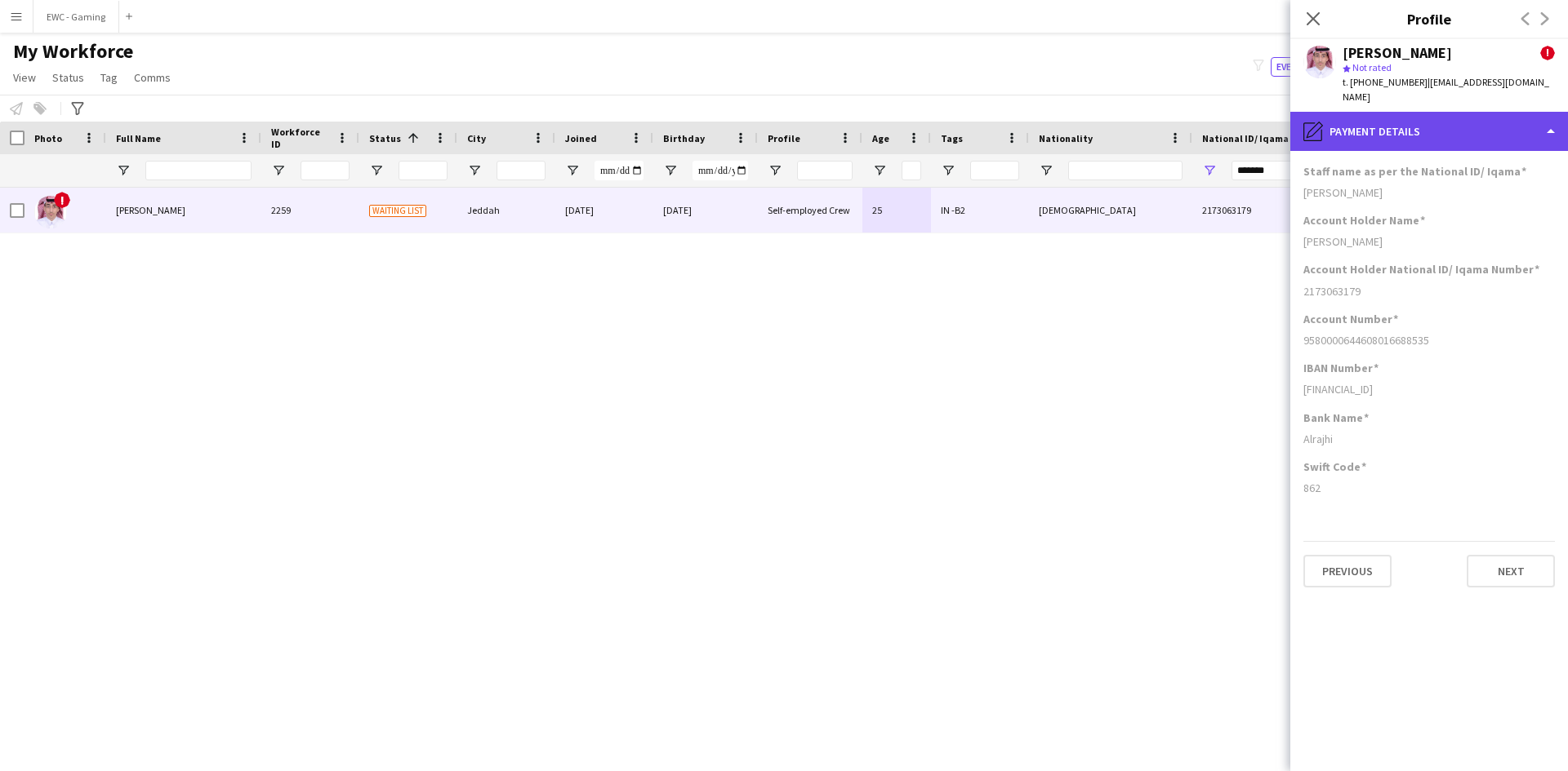
click at [1374, 122] on div "pencil4 Payment details" at bounding box center [1428, 131] width 277 height 39
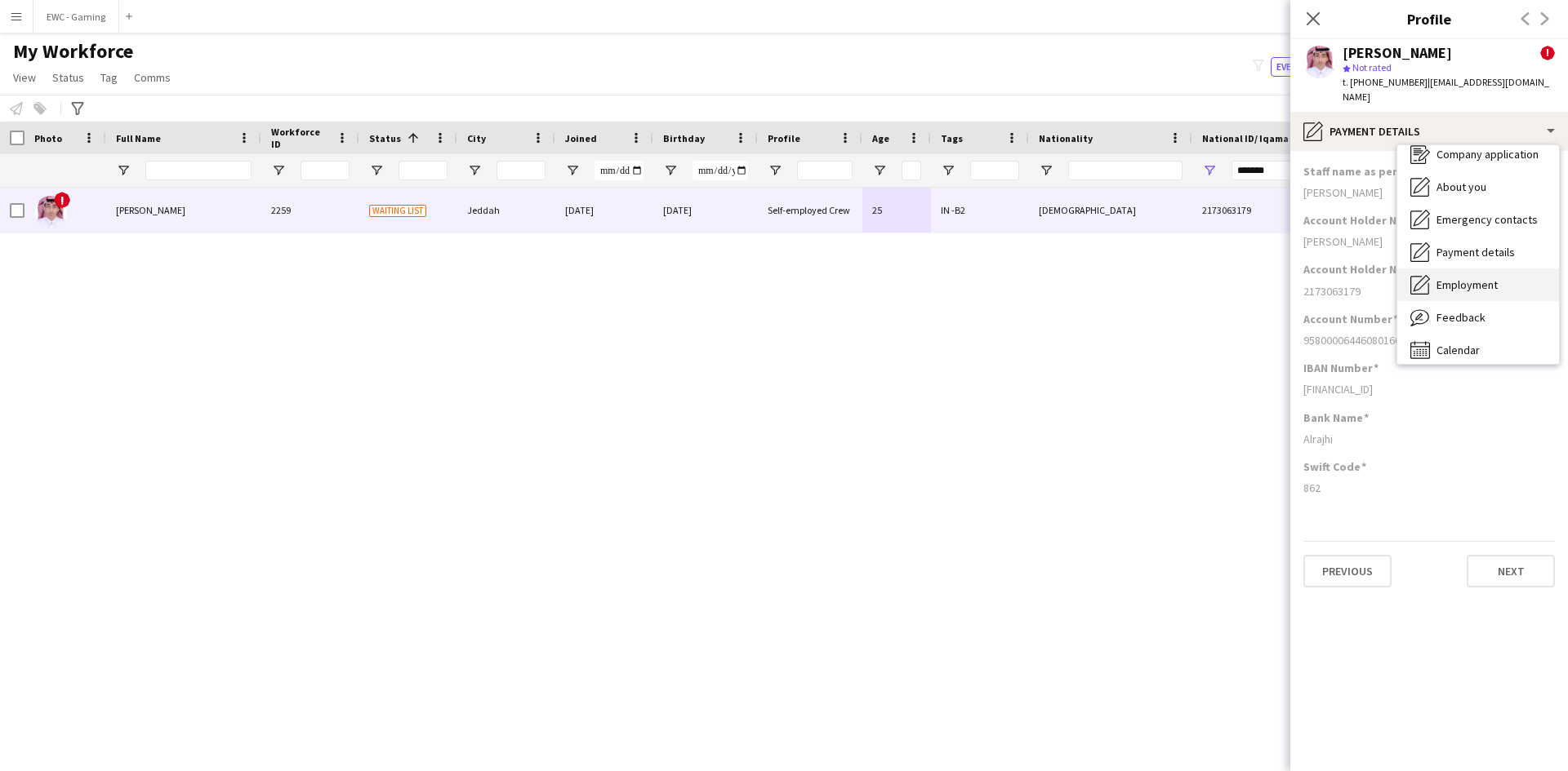
click at [1462, 281] on div "Employment Employment" at bounding box center [1478, 284] width 162 height 33
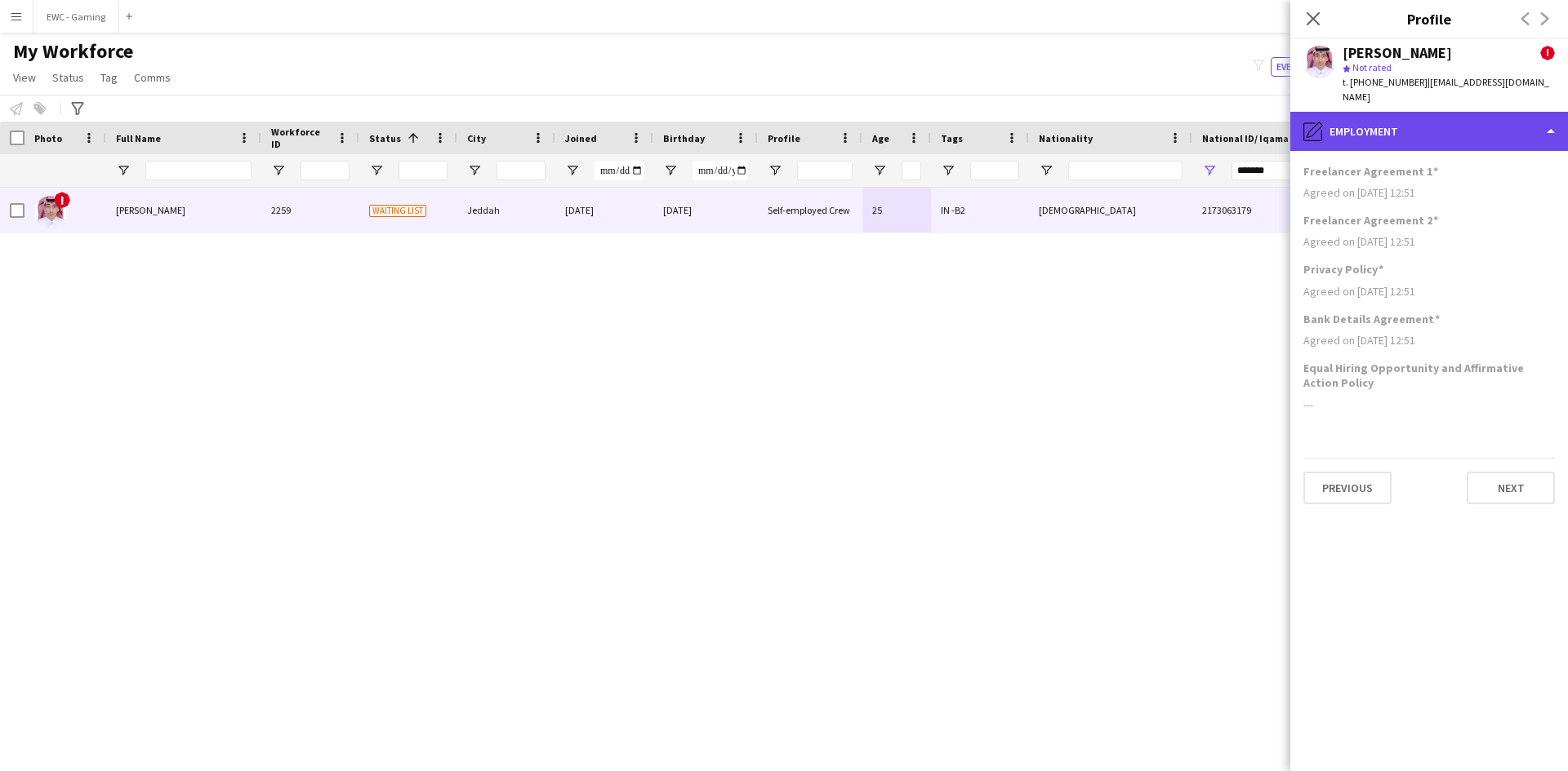
click at [1405, 111] on div "pencil4 Employment" at bounding box center [1428, 131] width 277 height 39
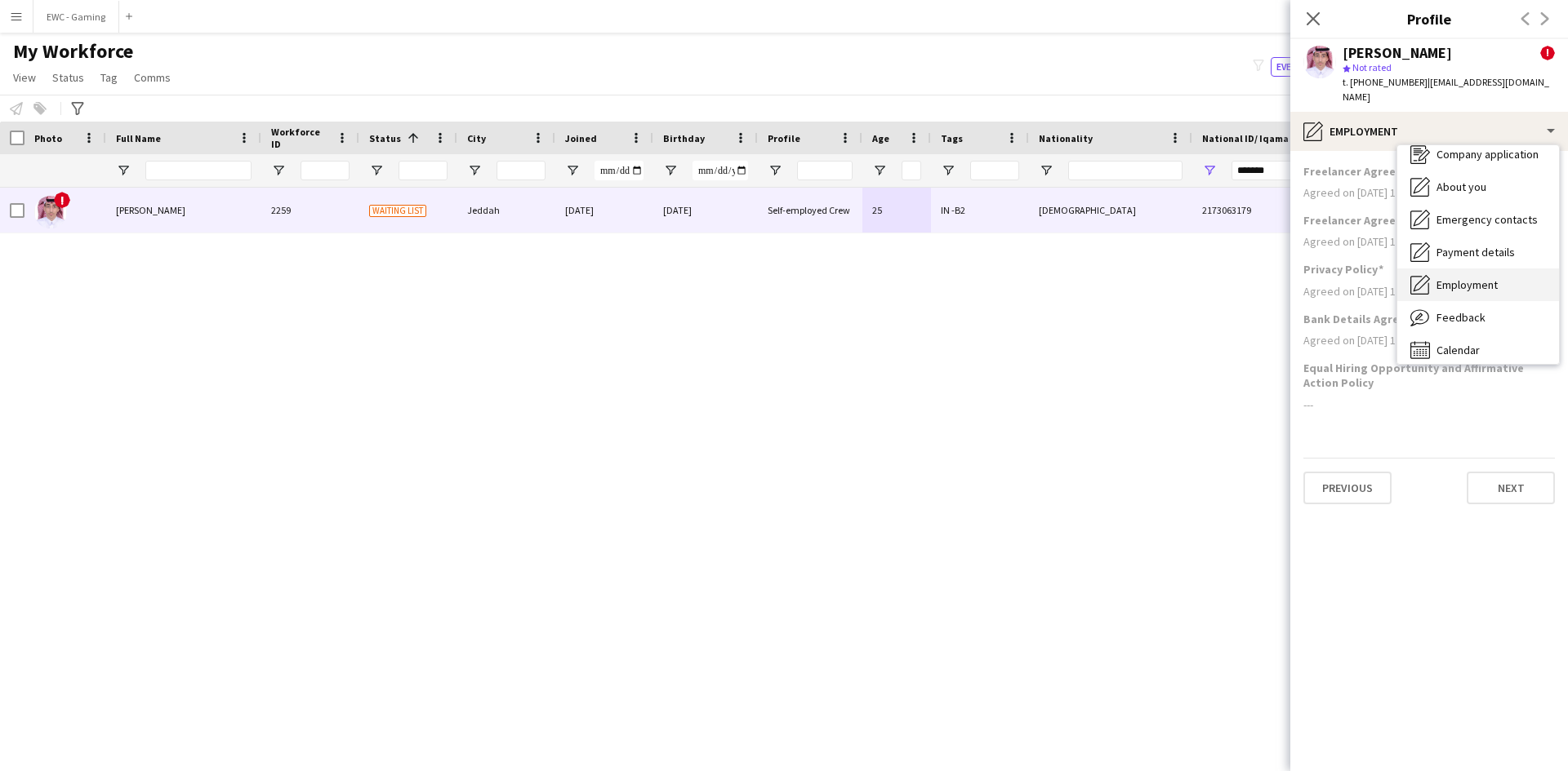
click at [1479, 281] on div "Employment Employment" at bounding box center [1478, 284] width 162 height 33
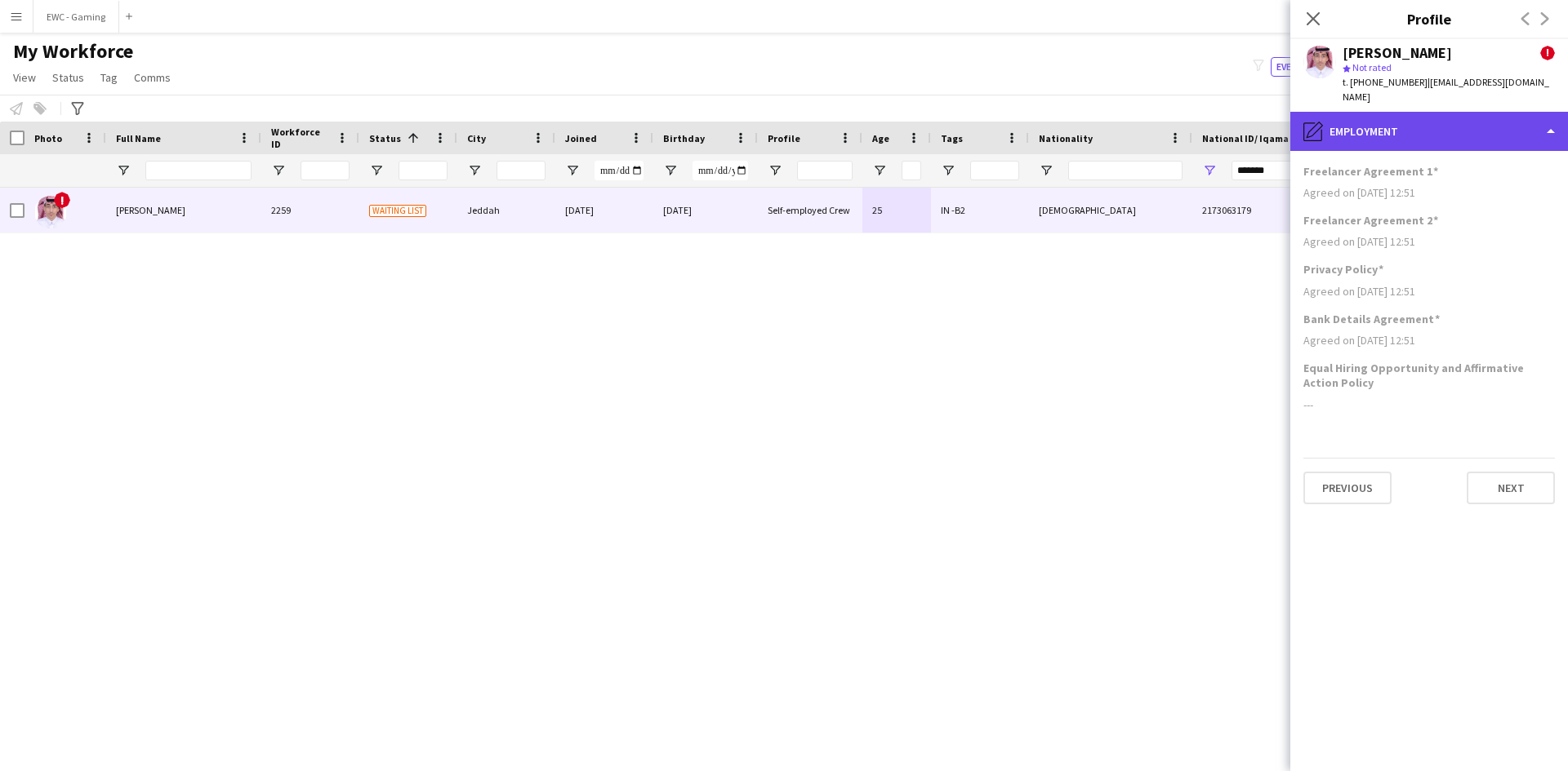
click at [1451, 111] on div "pencil4 Employment" at bounding box center [1428, 131] width 277 height 39
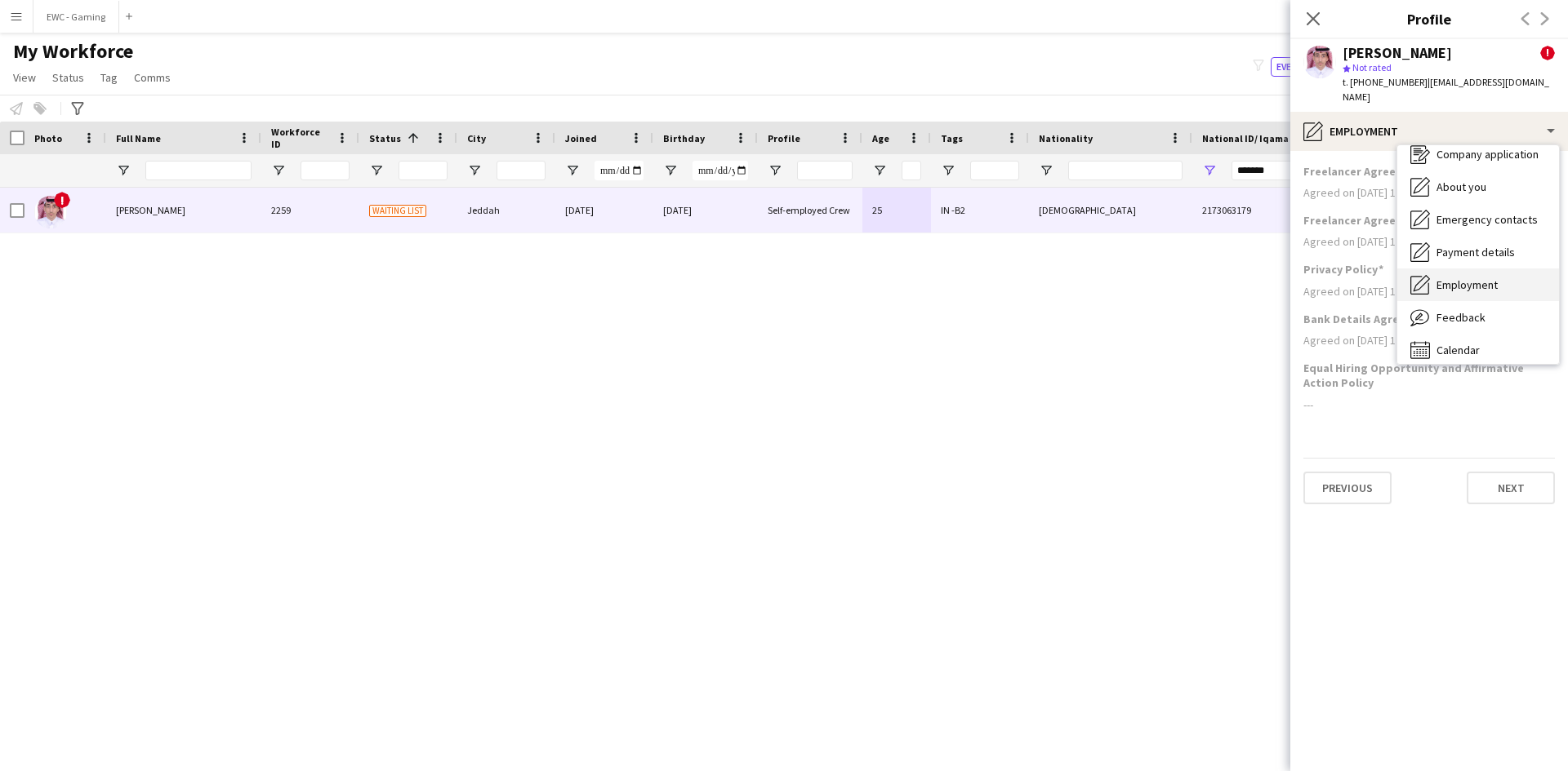
click at [1462, 277] on span "Employment" at bounding box center [1466, 284] width 61 height 15
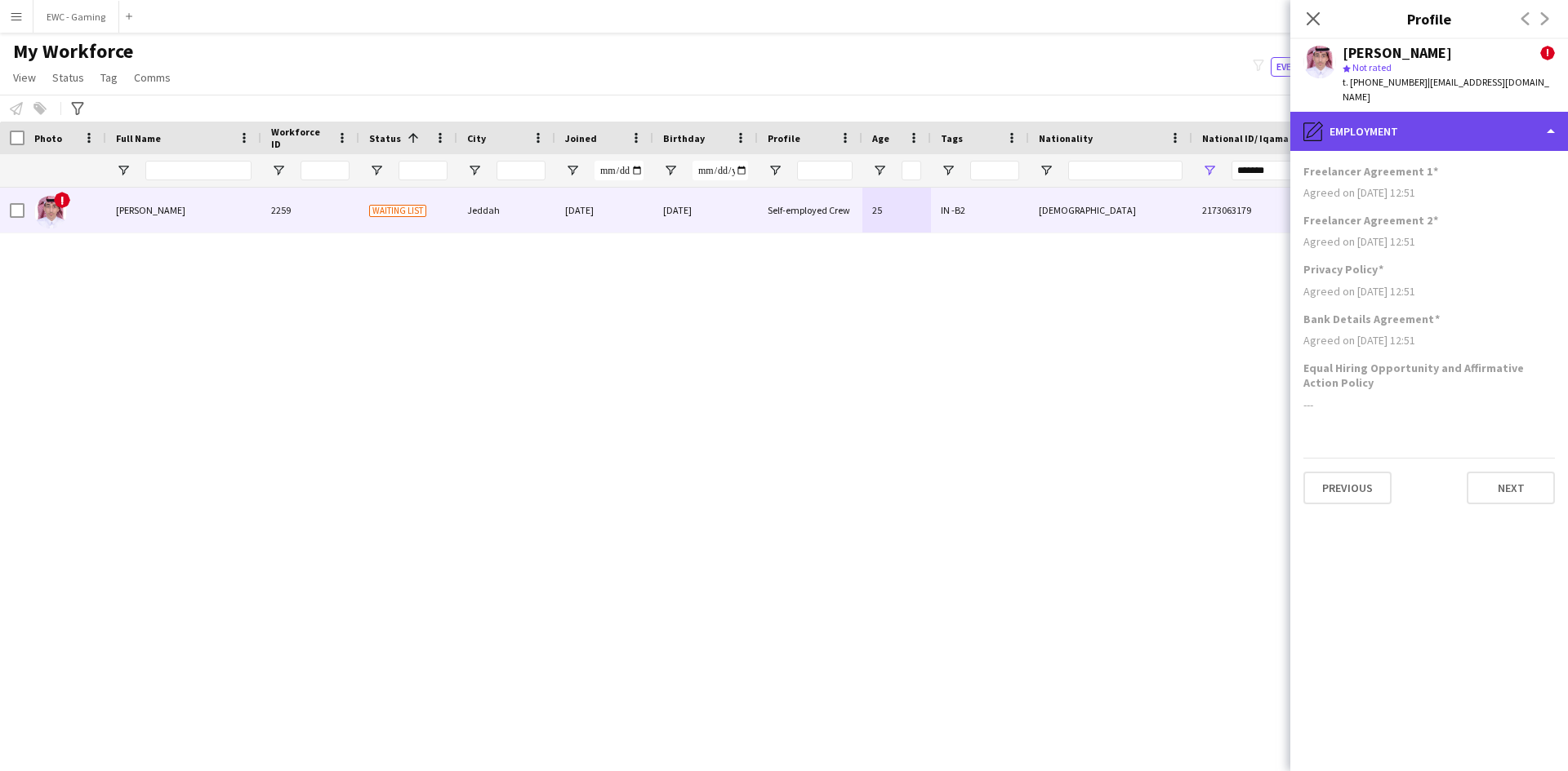
click at [1402, 116] on div "pencil4 Employment" at bounding box center [1428, 131] width 277 height 39
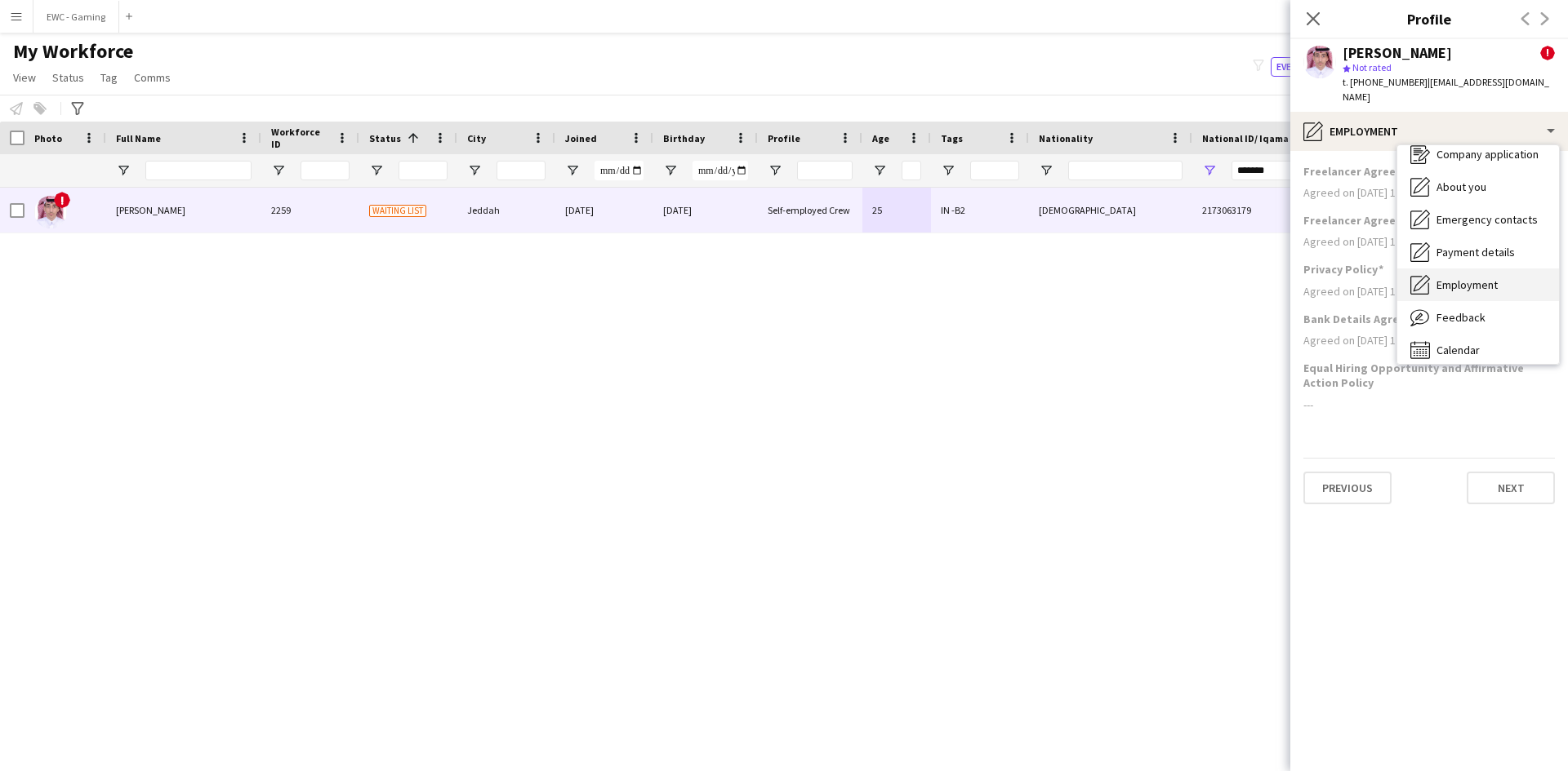
click at [1496, 277] on span "Employment" at bounding box center [1466, 284] width 61 height 15
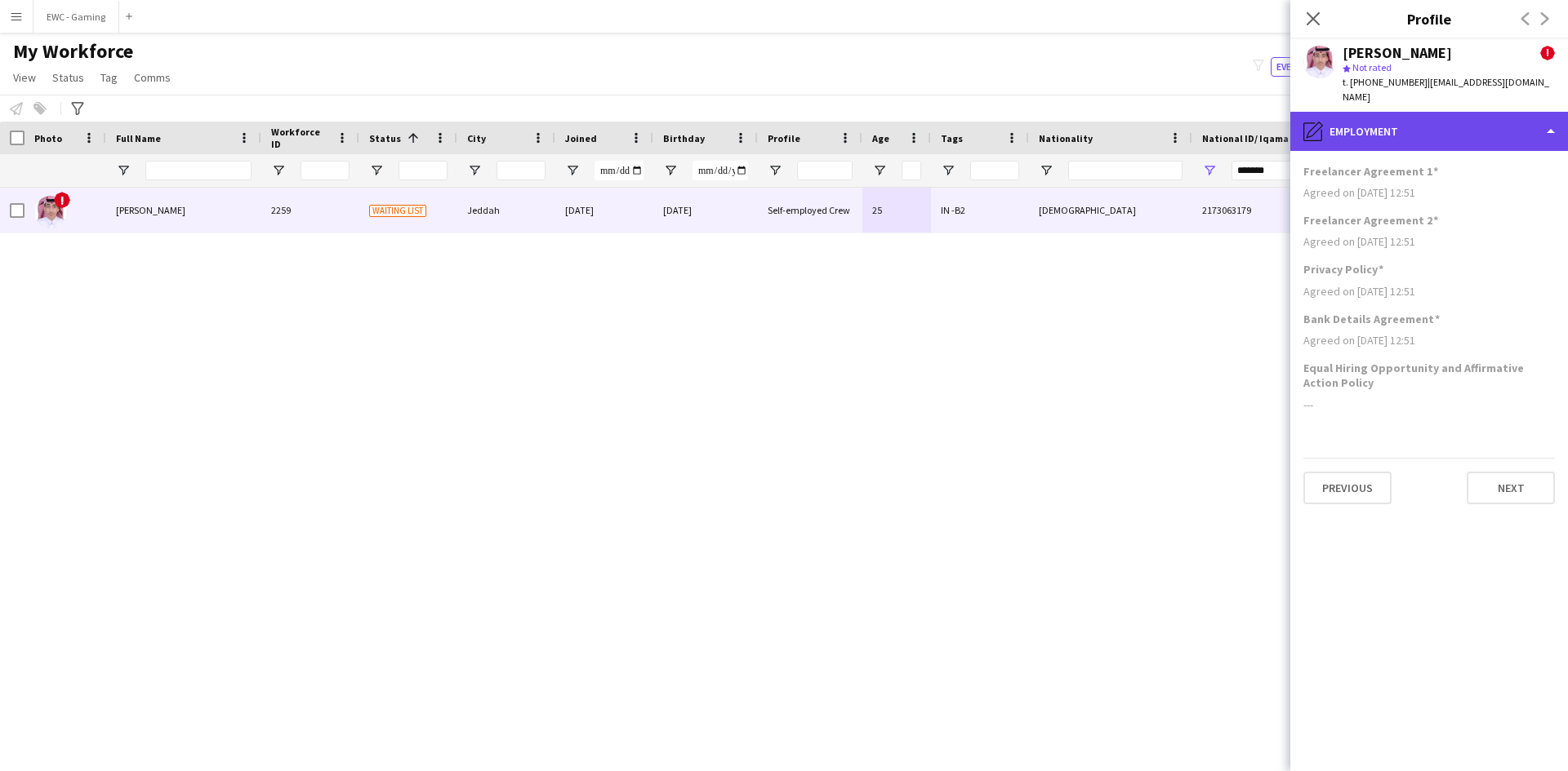
click at [1416, 124] on div "pencil4 Employment" at bounding box center [1428, 131] width 277 height 39
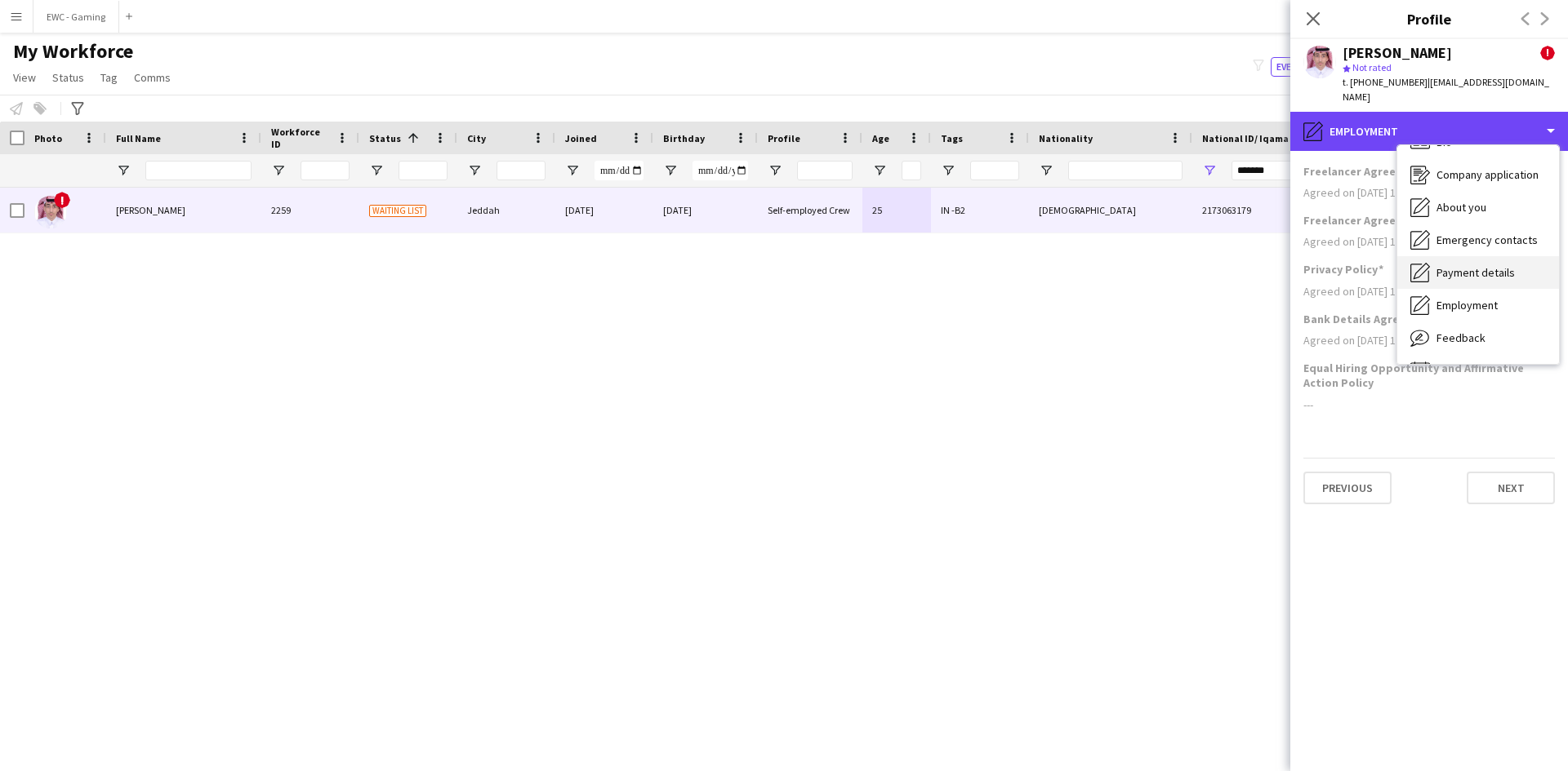
scroll to position [0, 0]
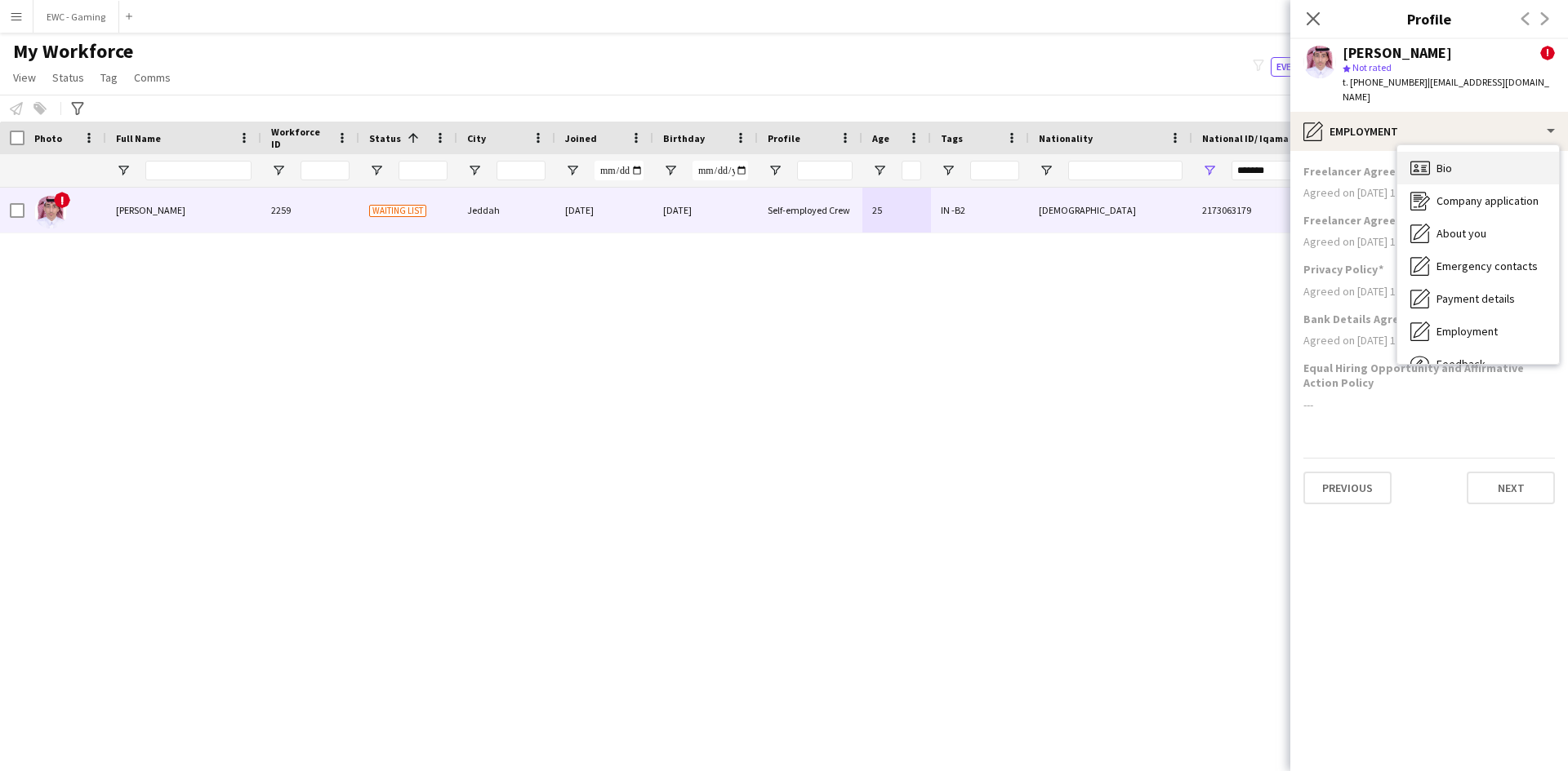
click at [1478, 164] on div "Bio Bio" at bounding box center [1478, 168] width 162 height 33
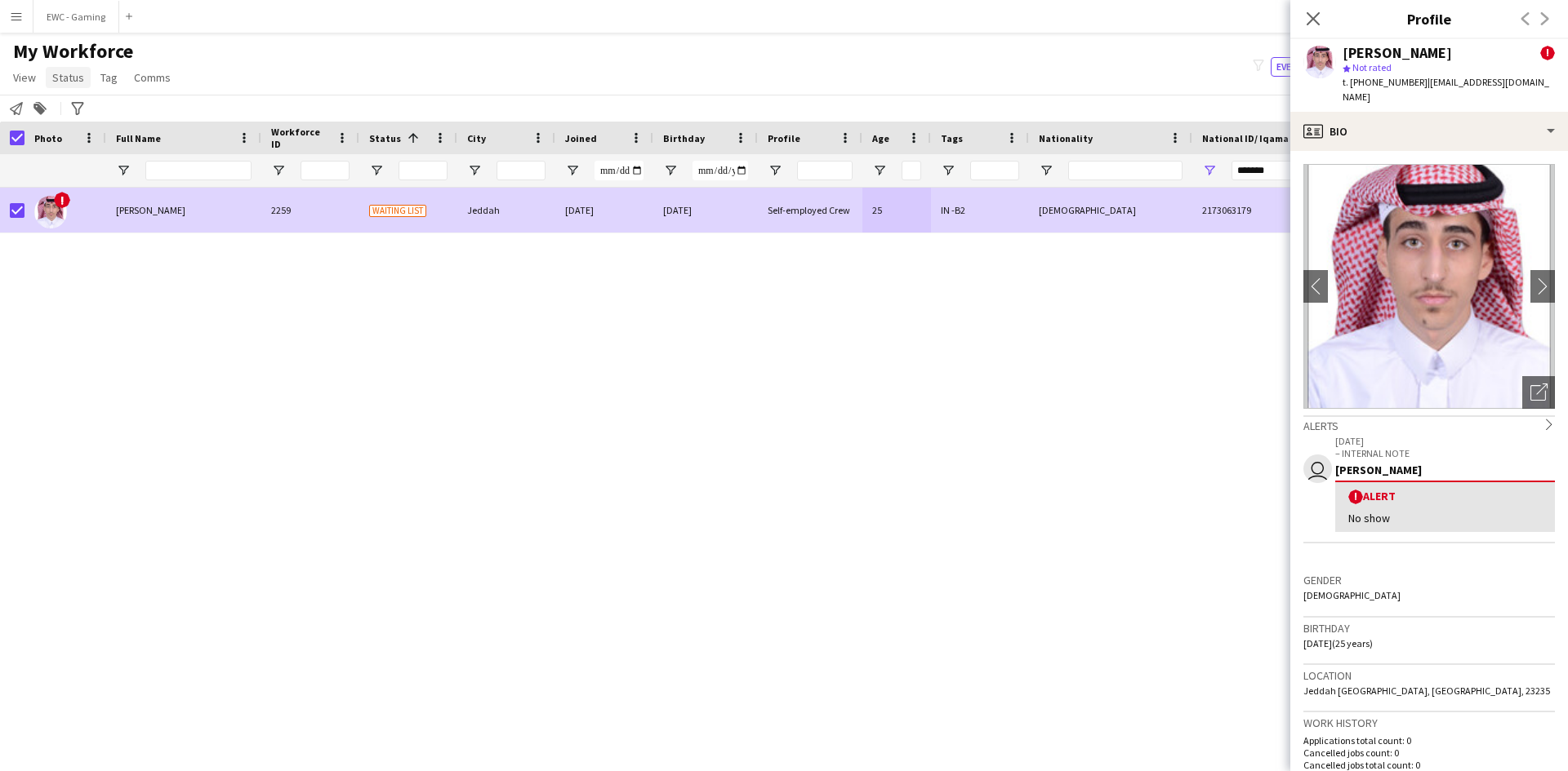
click at [71, 79] on span "Status" at bounding box center [68, 77] width 32 height 15
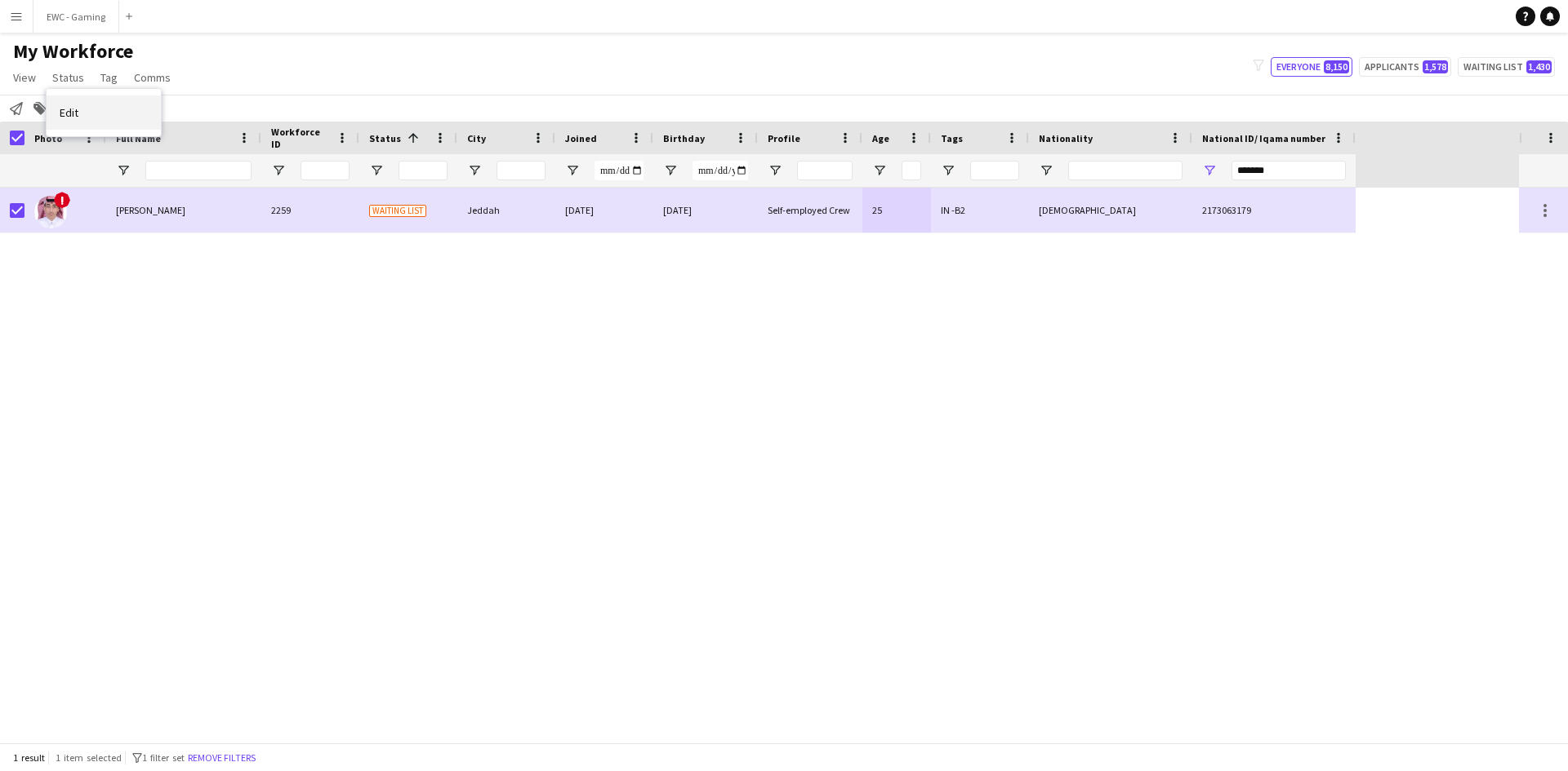
click at [88, 122] on link "Edit" at bounding box center [104, 112] width 114 height 35
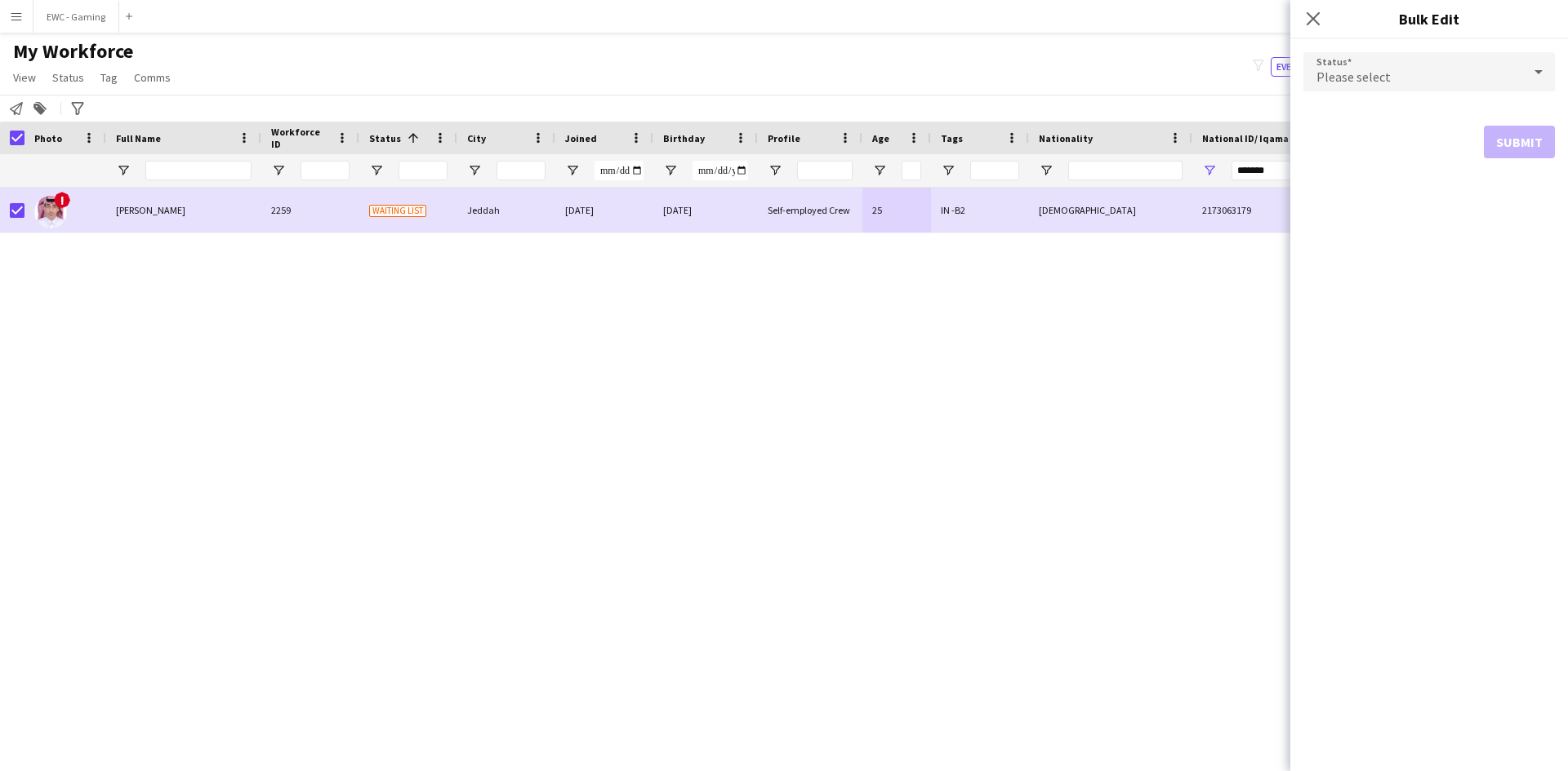
click at [1340, 85] on div "Please select" at bounding box center [1412, 72] width 219 height 39
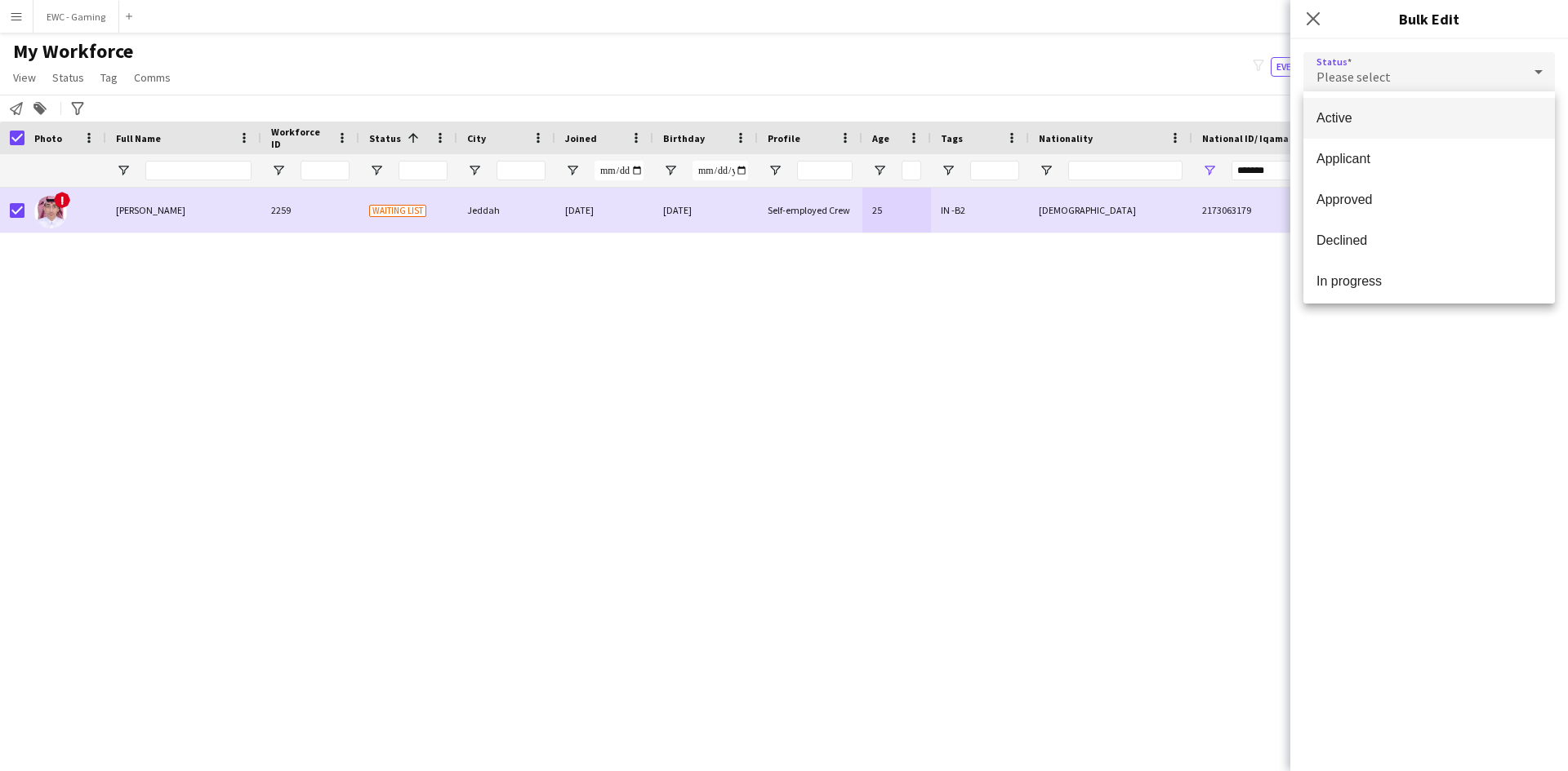
click at [1344, 117] on span "Active" at bounding box center [1429, 118] width 226 height 16
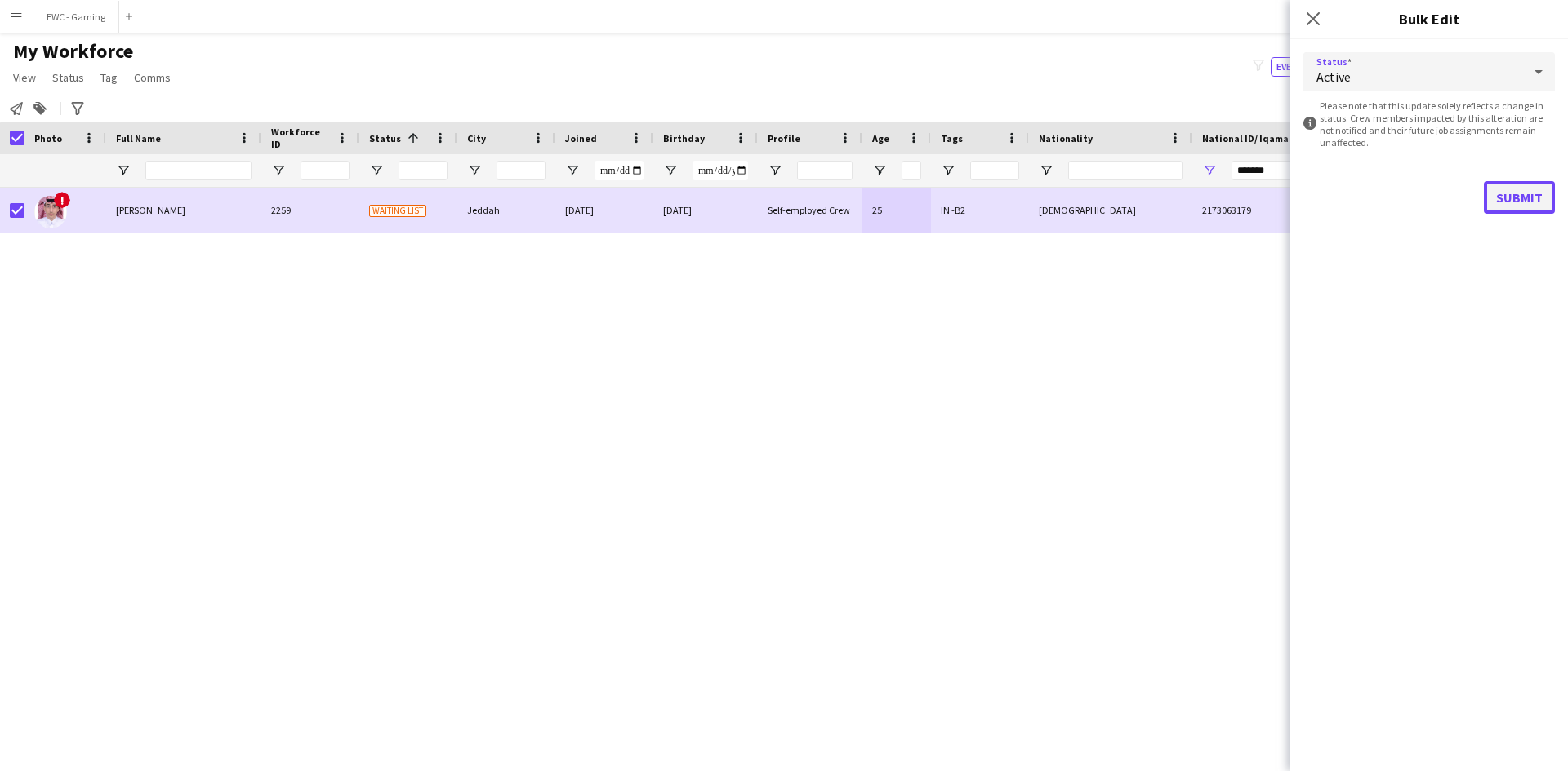
click at [1509, 199] on button "Submit" at bounding box center [1519, 197] width 71 height 33
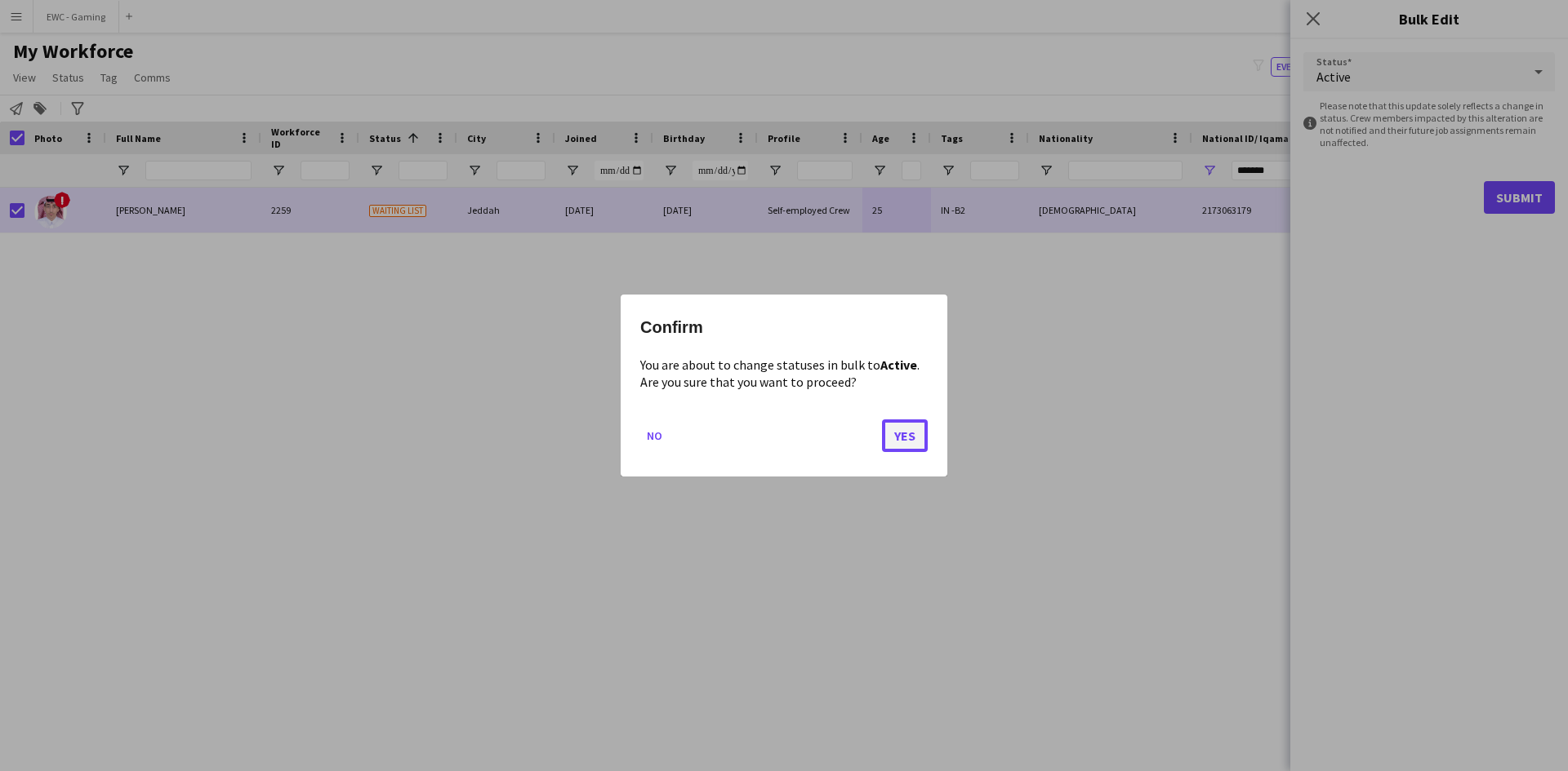
click at [908, 444] on button "Yes" at bounding box center [904, 436] width 45 height 33
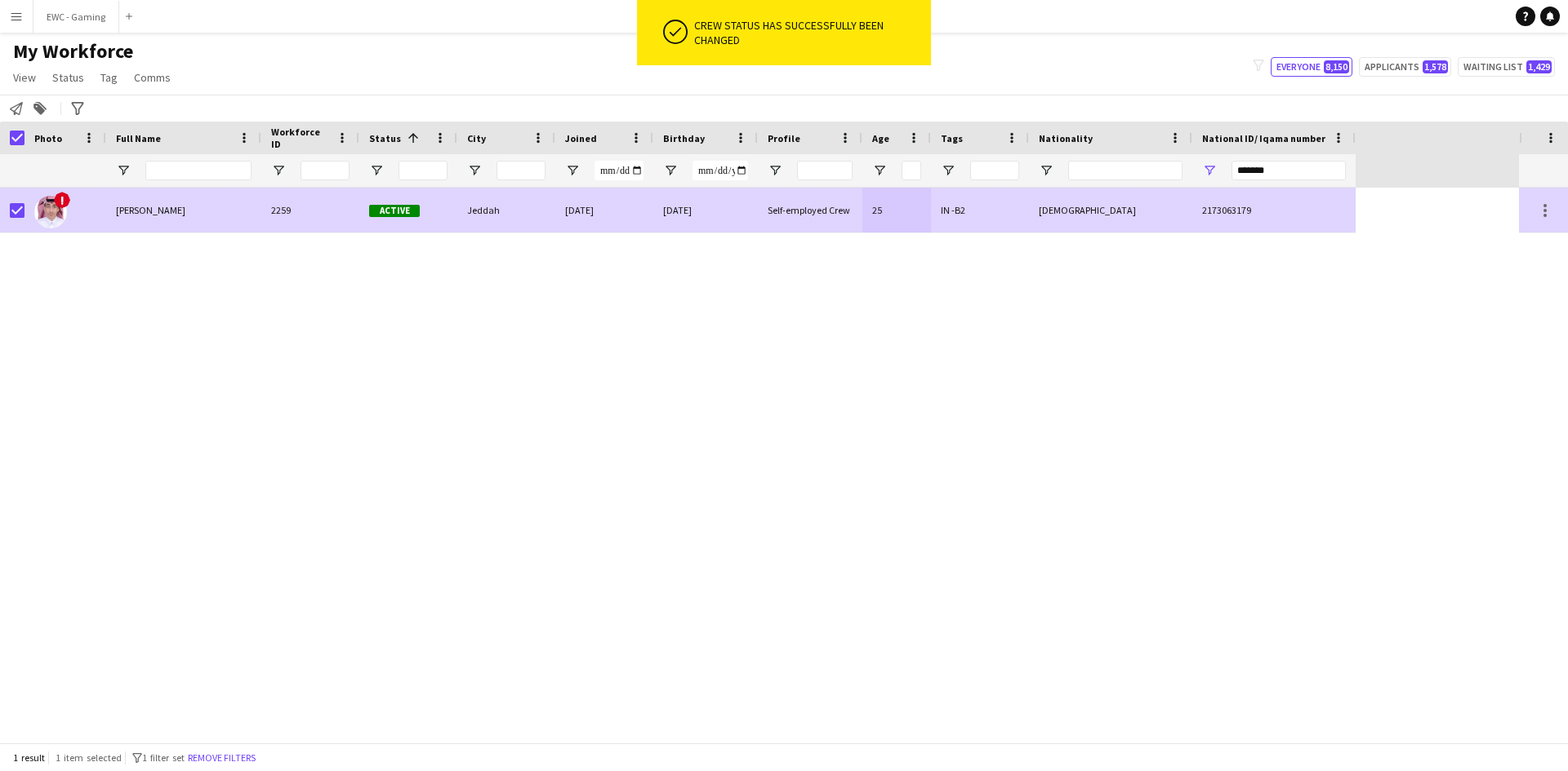
click at [187, 217] on div "[PERSON_NAME]" at bounding box center [183, 210] width 155 height 45
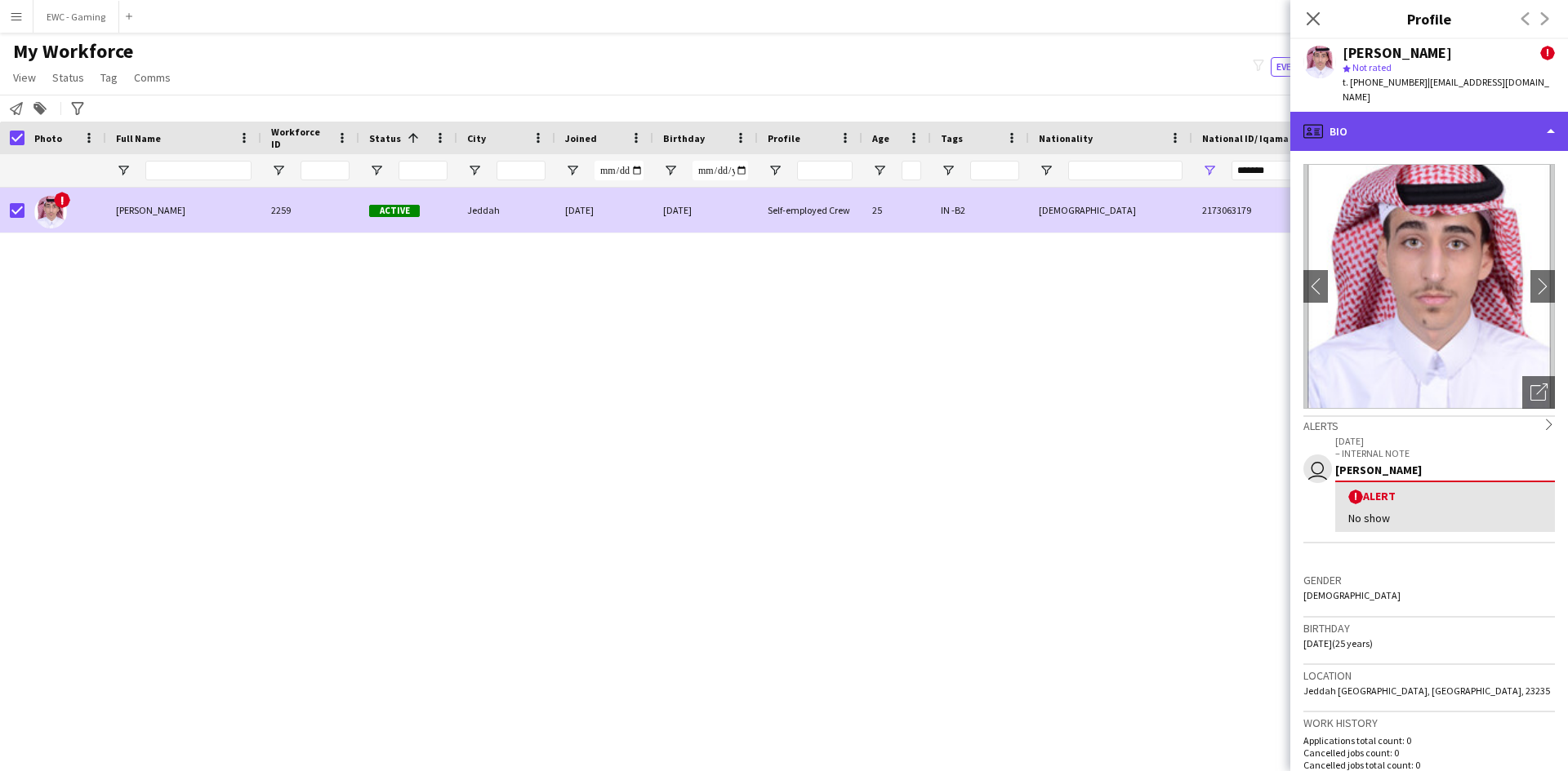
click at [1457, 111] on div "profile Bio" at bounding box center [1428, 131] width 277 height 39
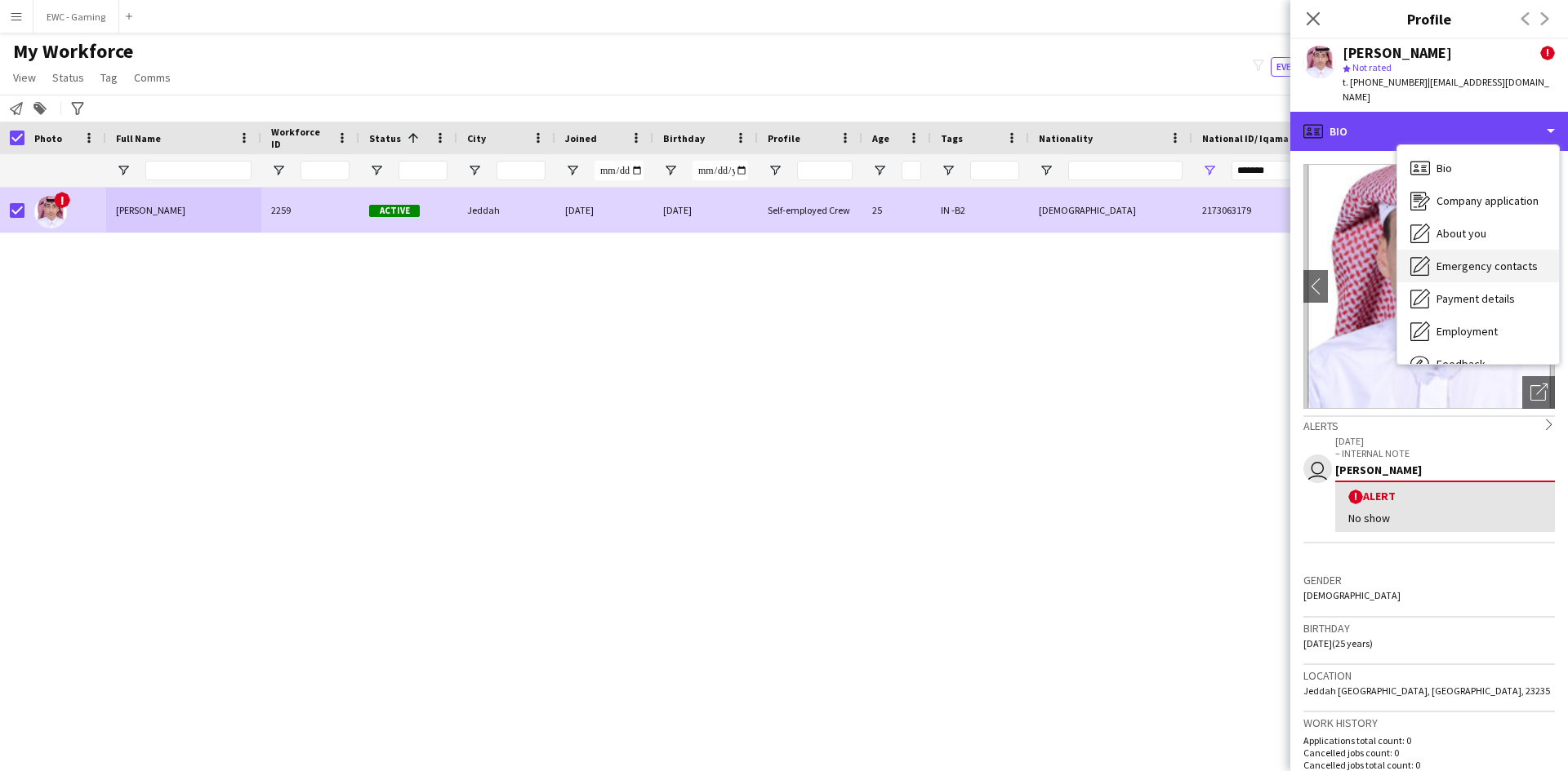
scroll to position [55, 0]
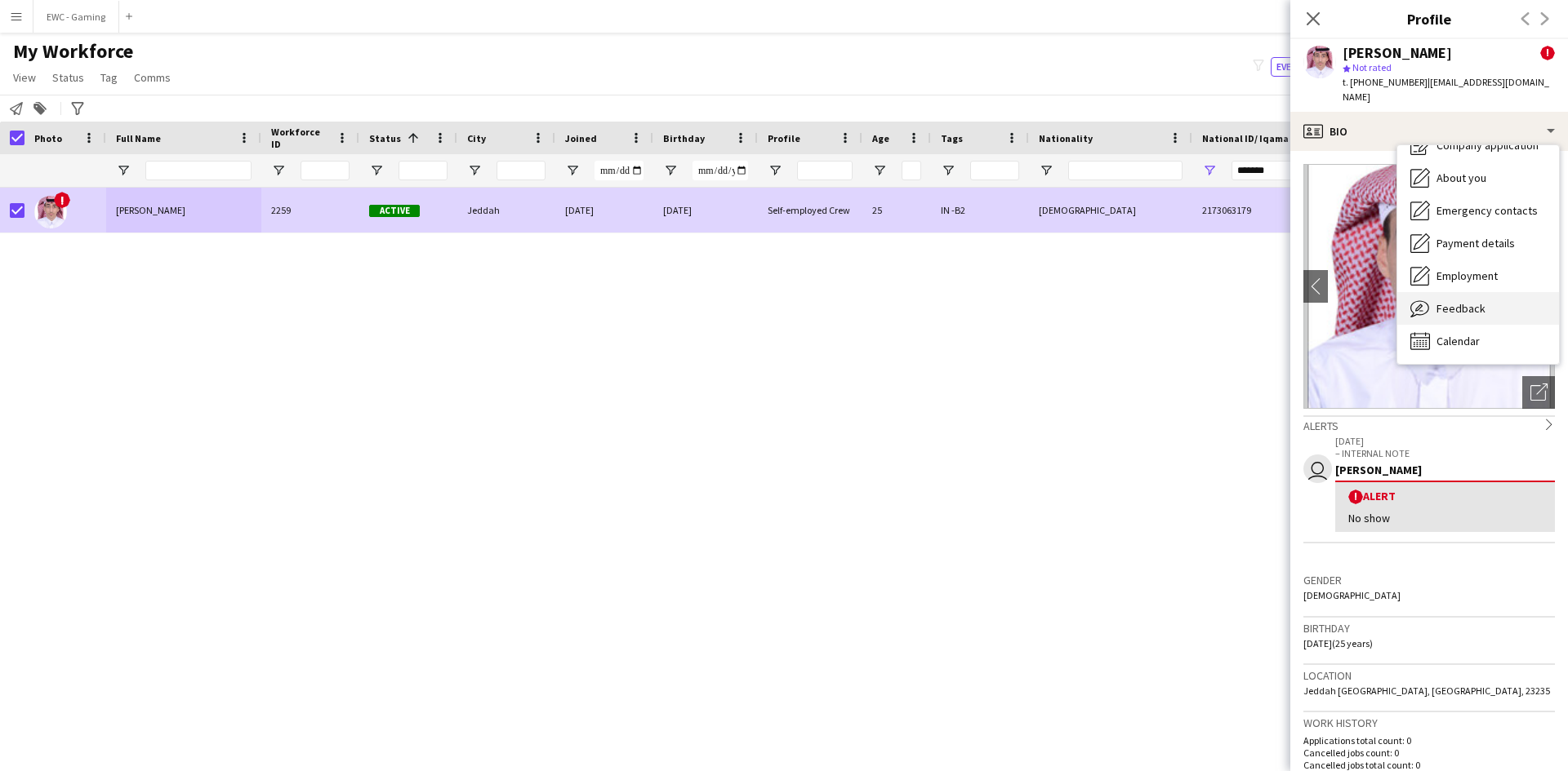
click at [1469, 302] on span "Feedback" at bounding box center [1461, 309] width 49 height 15
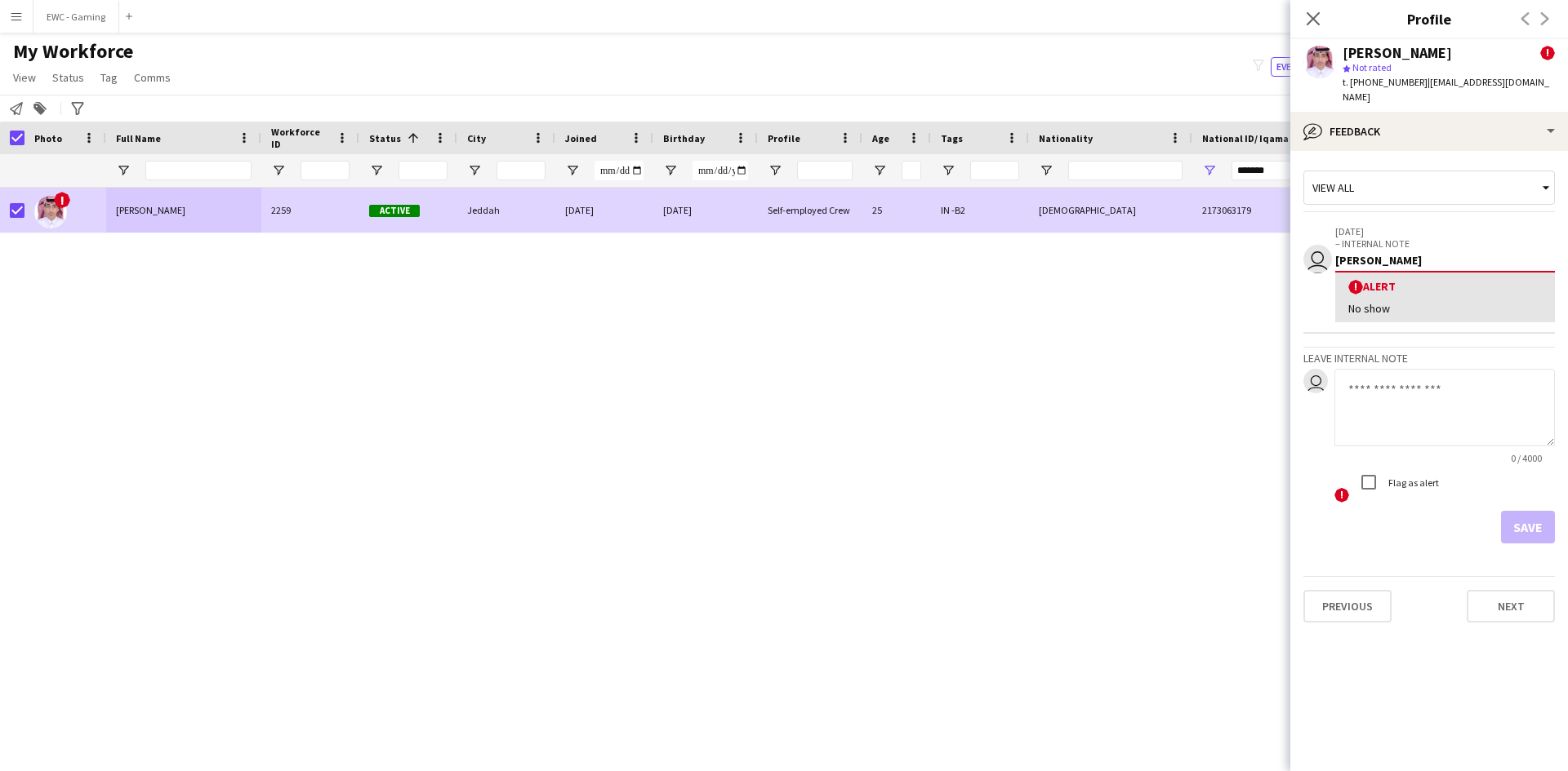
click at [1400, 382] on textarea at bounding box center [1445, 407] width 221 height 78
type textarea "**********"
click at [1524, 517] on button "Save" at bounding box center [1528, 526] width 54 height 33
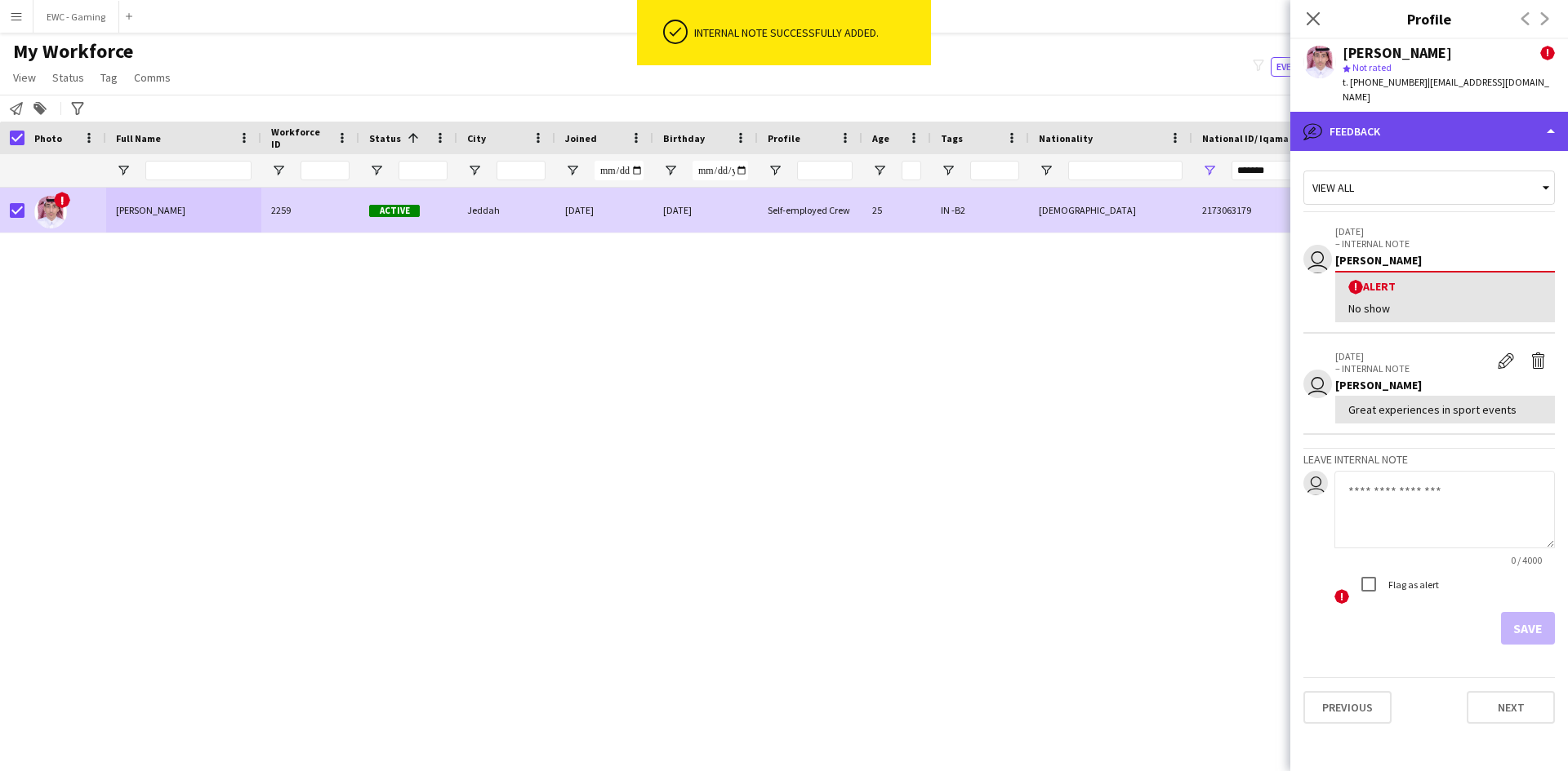
click at [1441, 116] on div "bubble-pencil Feedback" at bounding box center [1428, 131] width 277 height 39
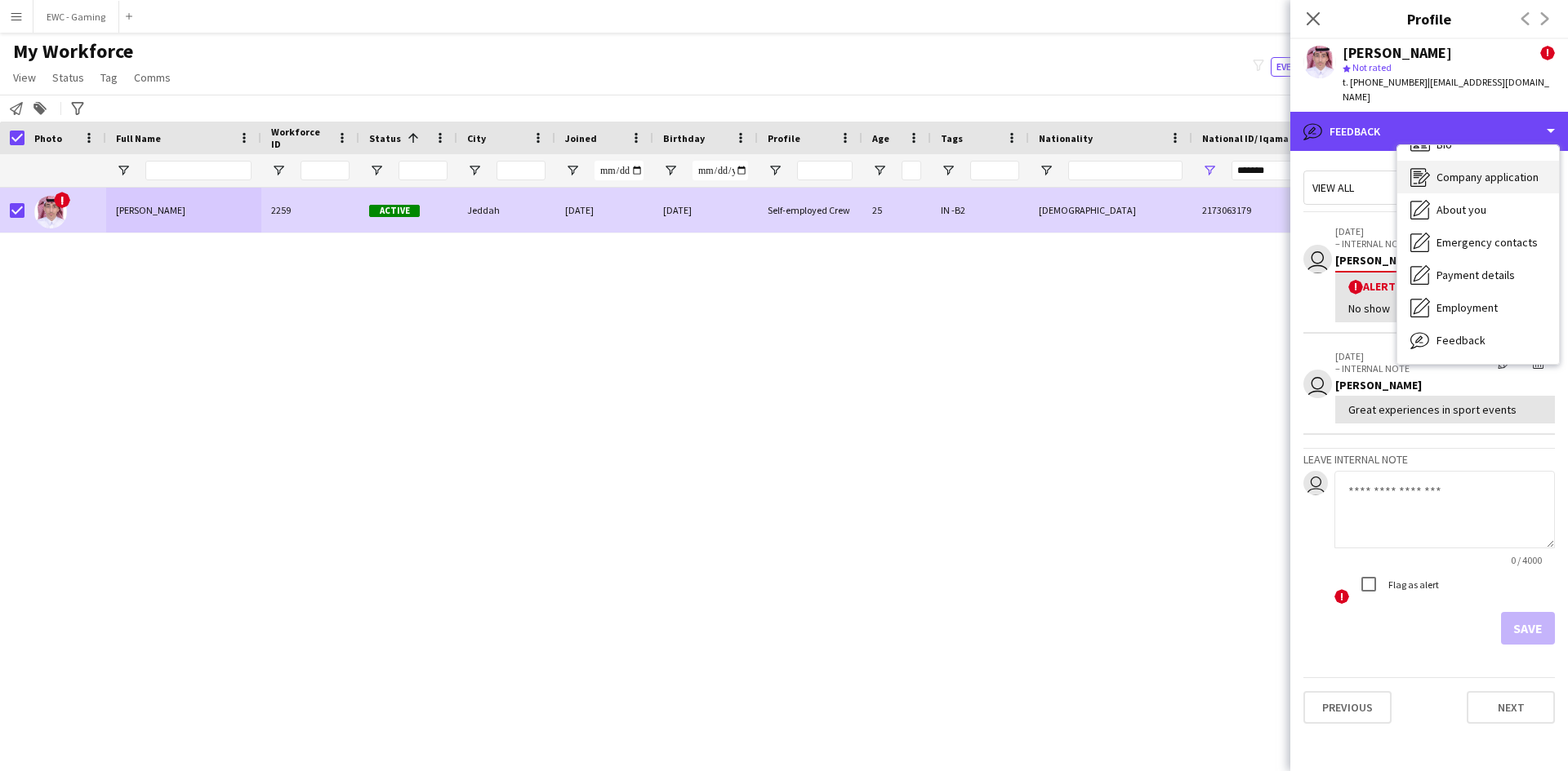
scroll to position [0, 0]
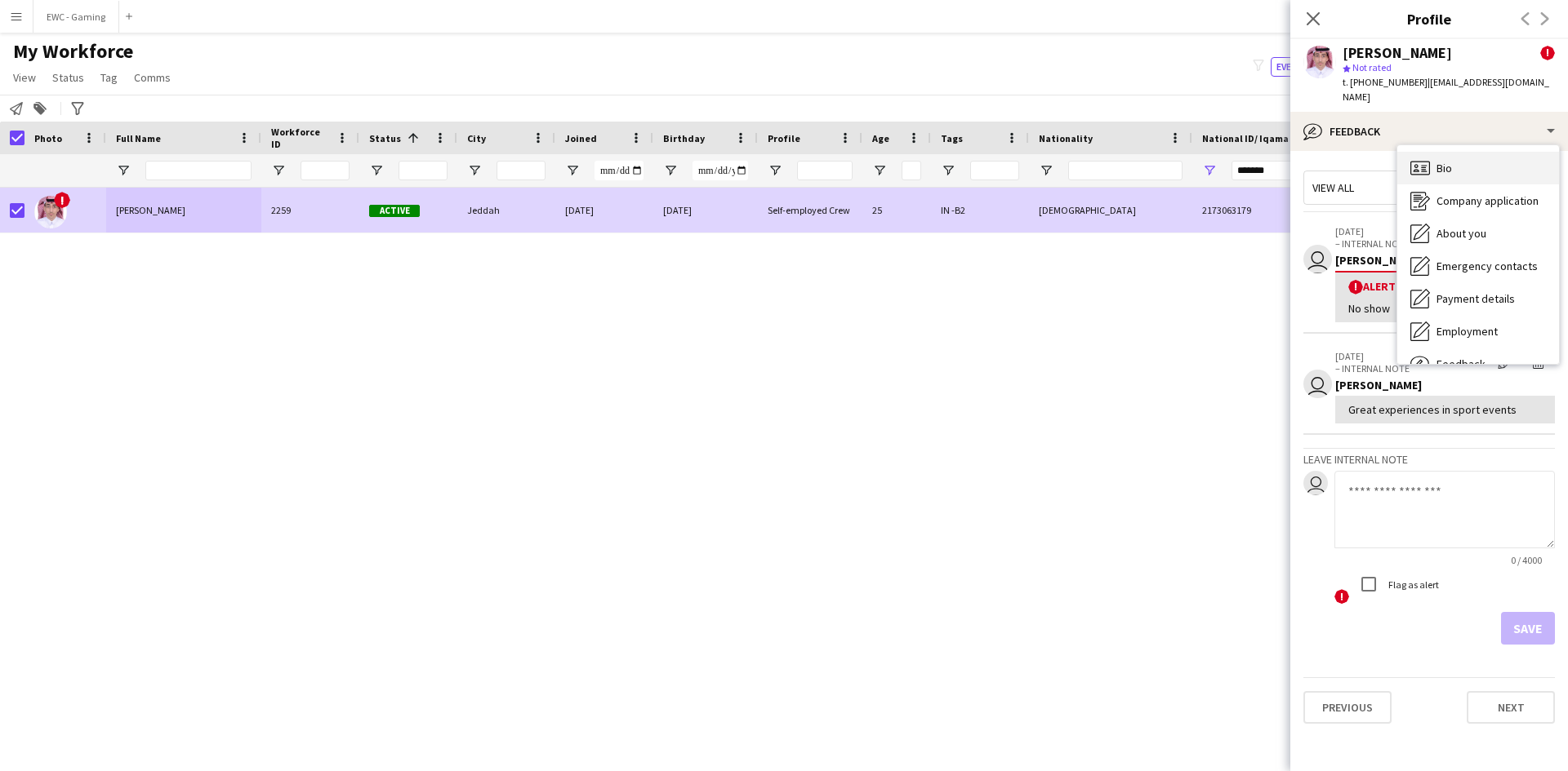
click at [1451, 161] on span "Bio" at bounding box center [1444, 168] width 16 height 15
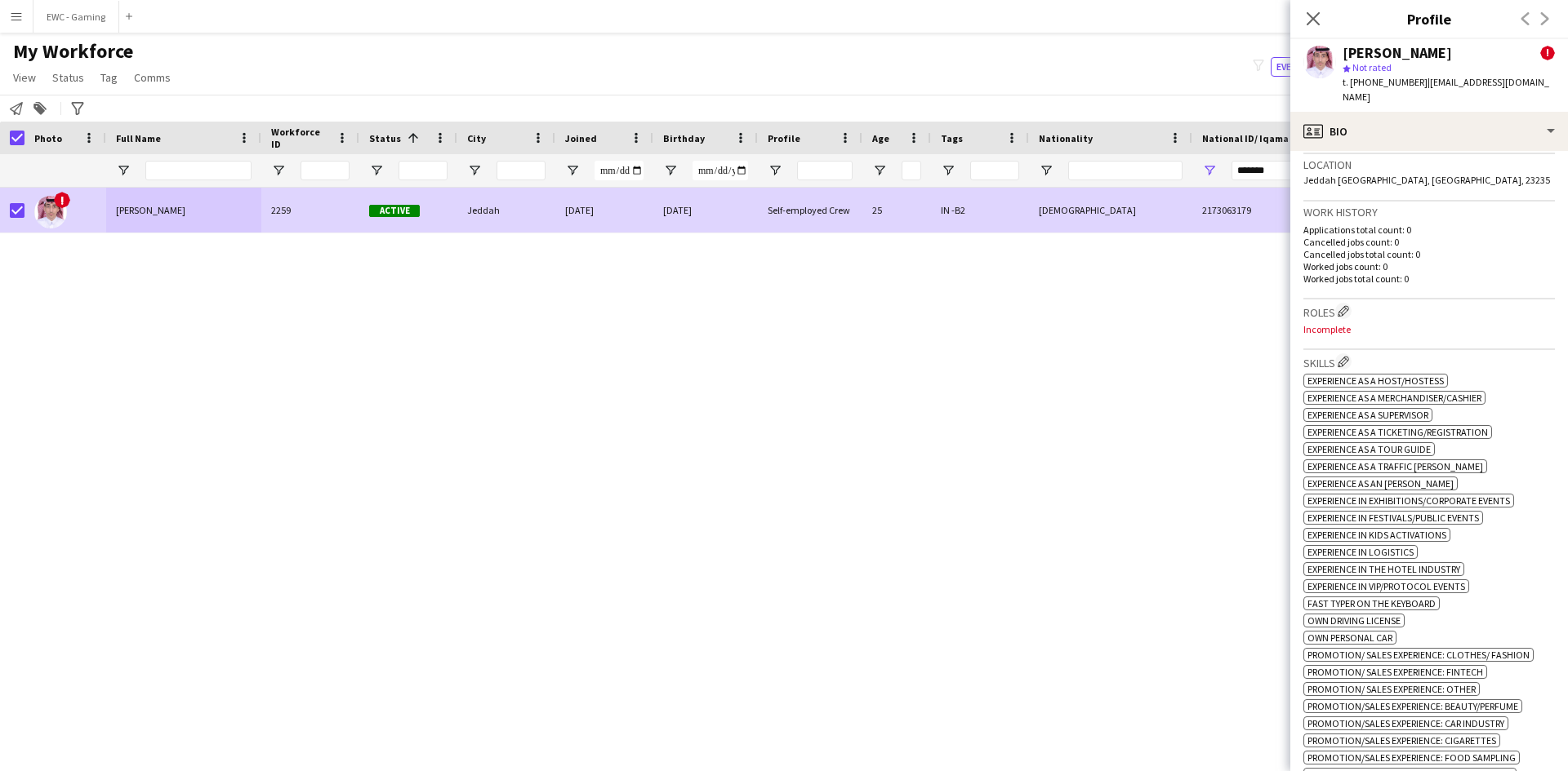
scroll to position [512, 0]
click at [1345, 305] on app-icon "Edit crew company roles" at bounding box center [1343, 311] width 12 height 12
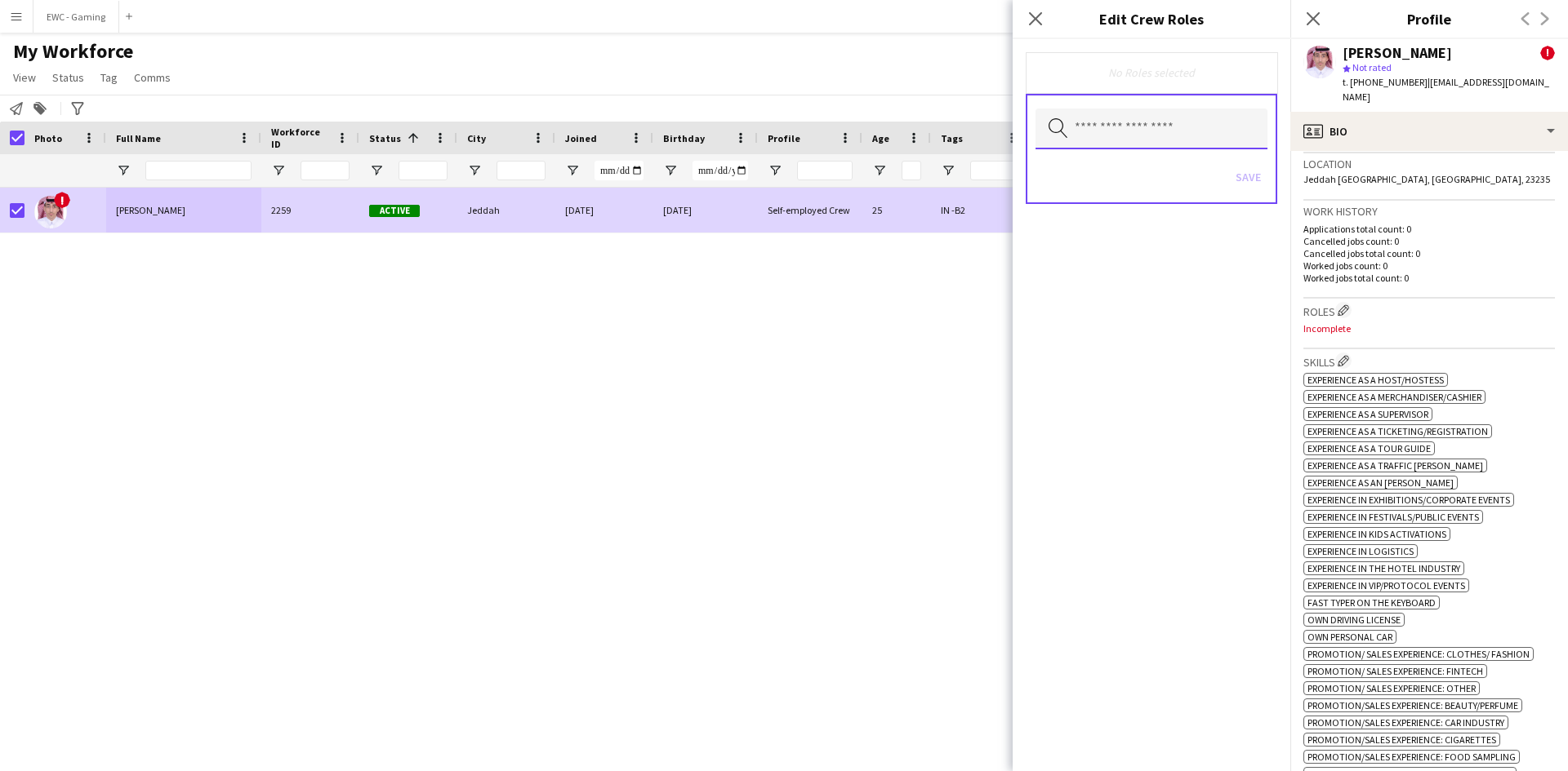
click at [1157, 135] on input "text" at bounding box center [1151, 128] width 232 height 40
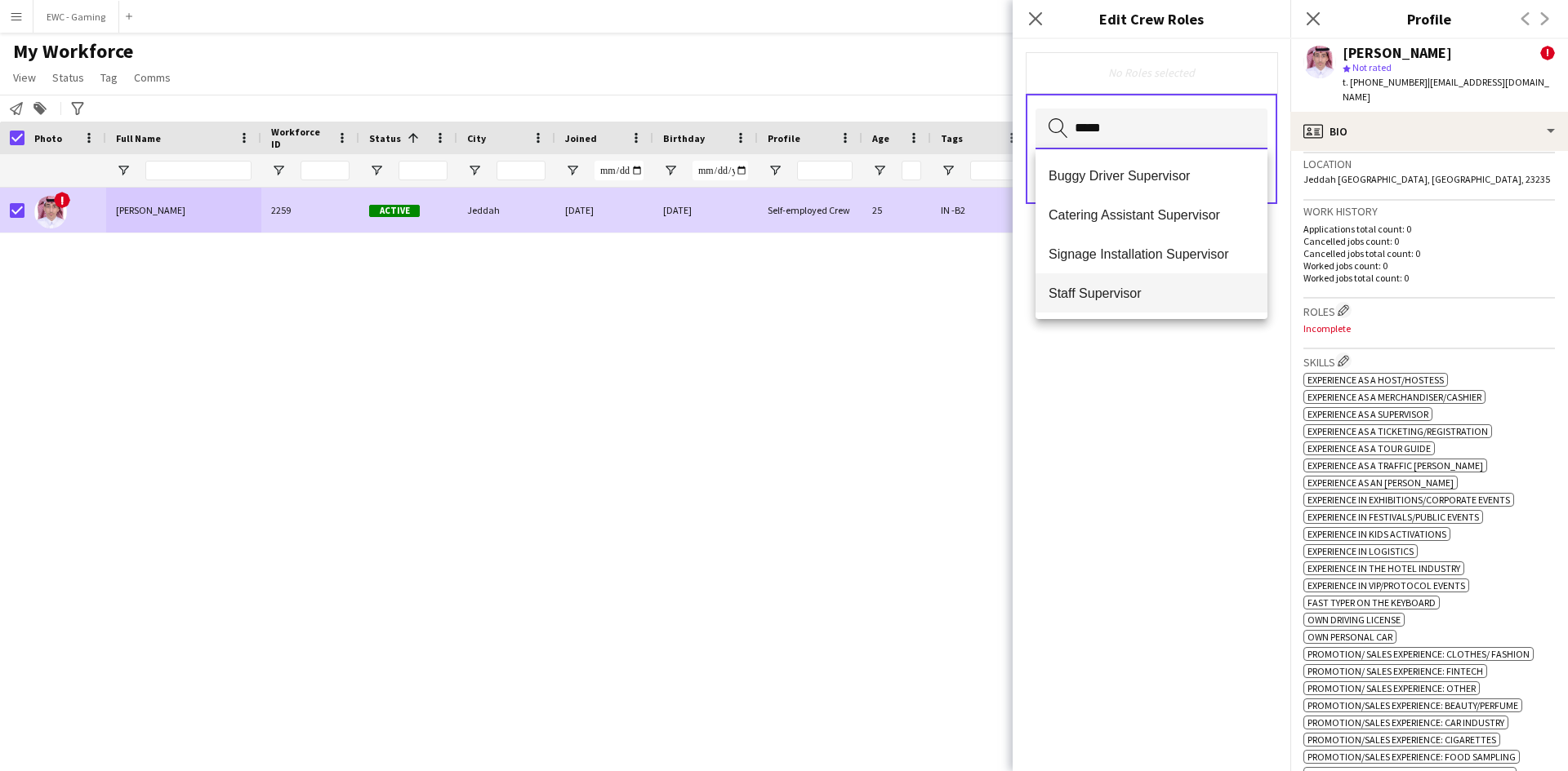
type input "*****"
click at [1127, 283] on mat-option "Staff Supervisor" at bounding box center [1151, 293] width 232 height 39
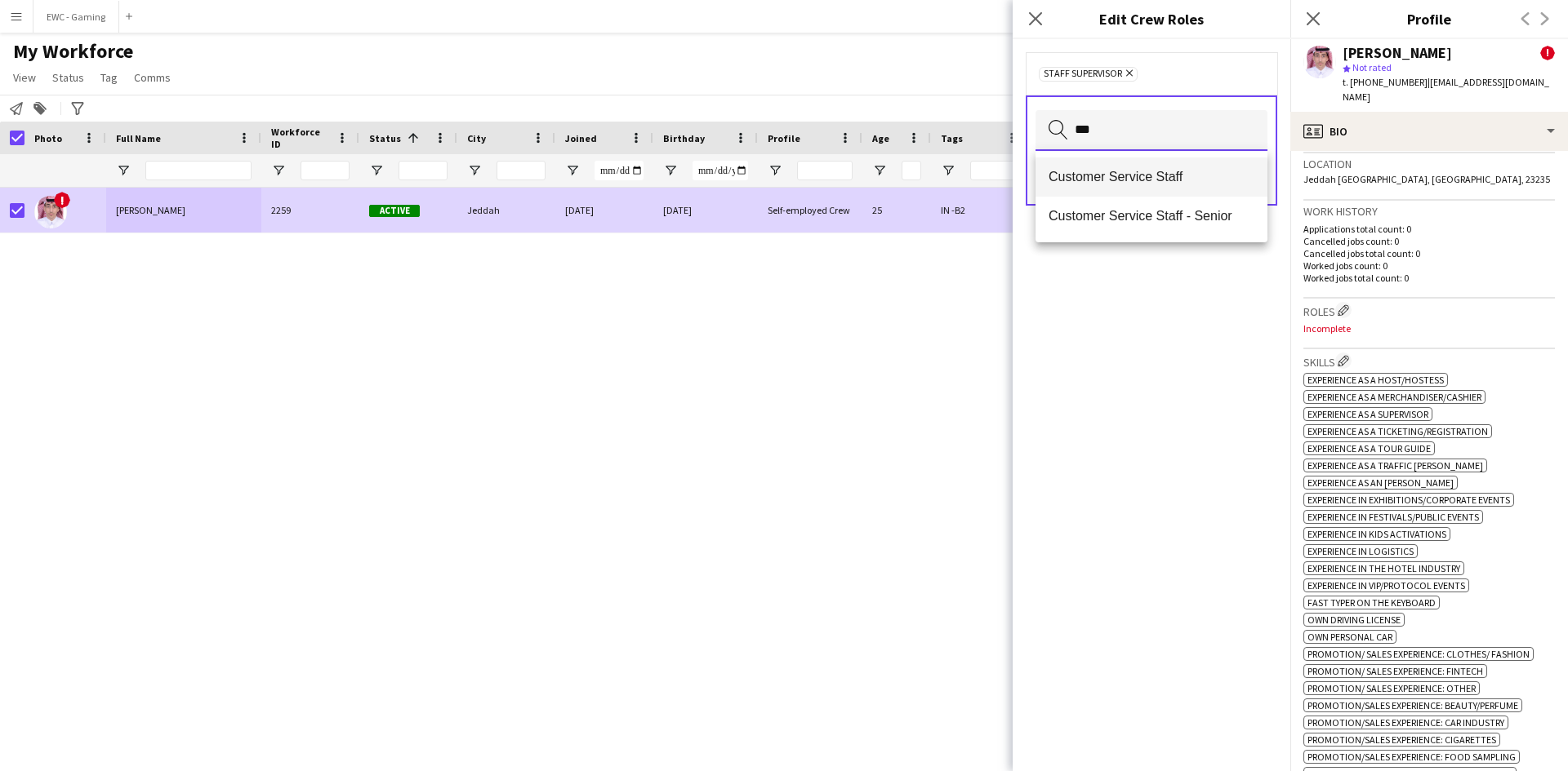
type input "***"
click at [1148, 184] on span "Customer Service Staff" at bounding box center [1151, 176] width 206 height 16
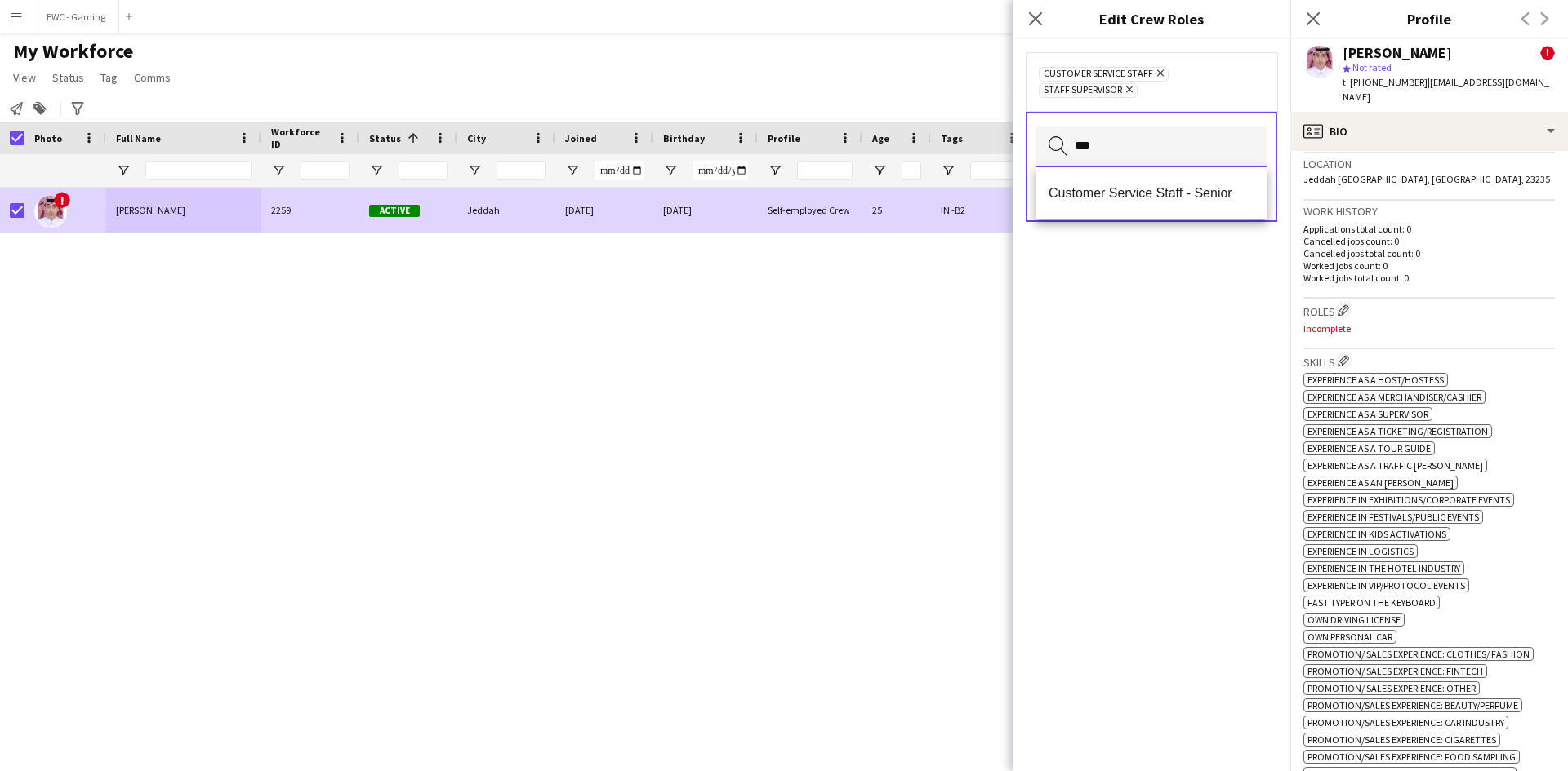
type input "***"
click at [1148, 184] on mat-option "Customer Service Staff - Senior" at bounding box center [1151, 193] width 232 height 39
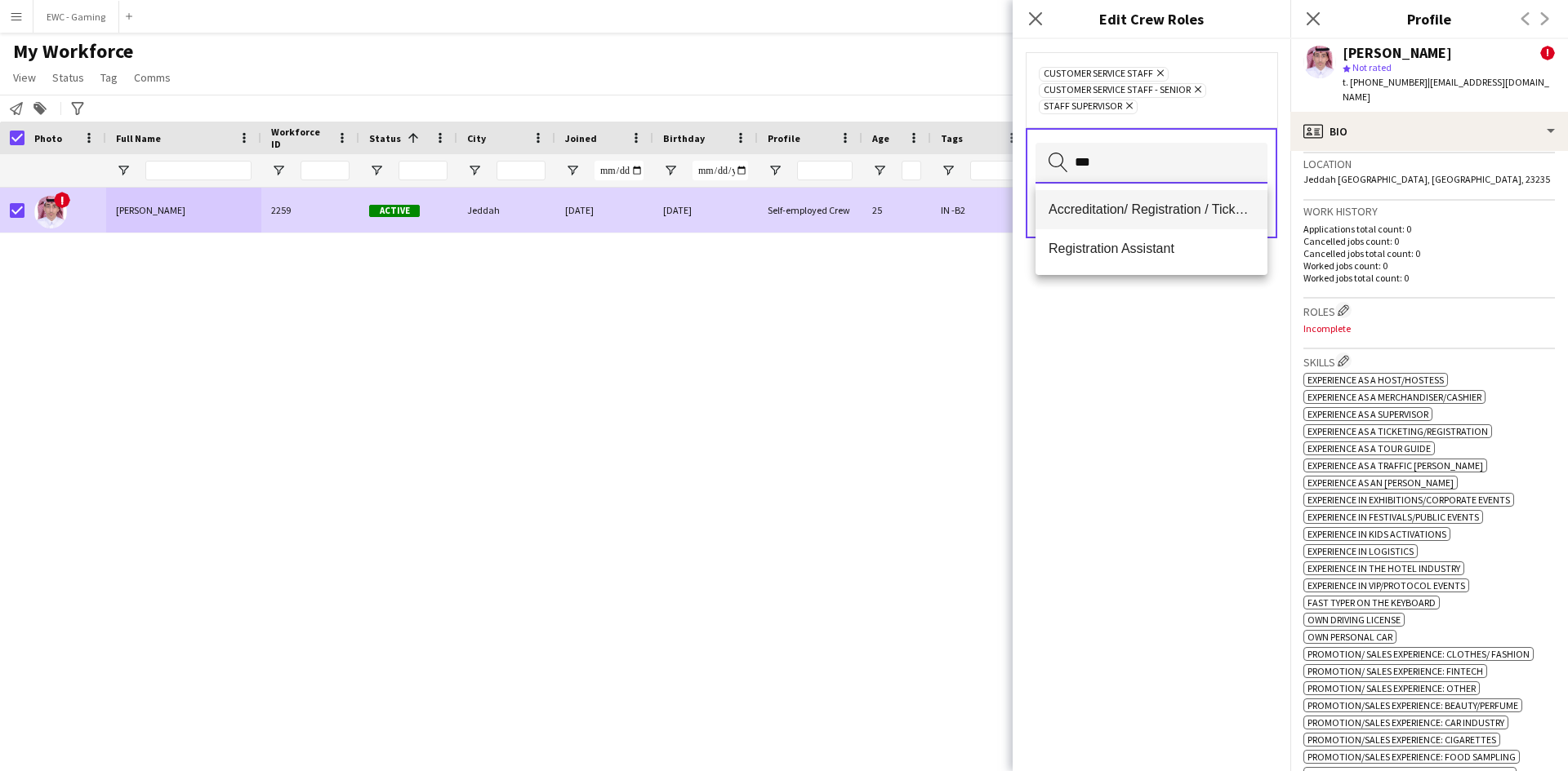
type input "***"
click at [1148, 219] on mat-option "Accreditation/ Registration / Ticketing" at bounding box center [1151, 210] width 232 height 39
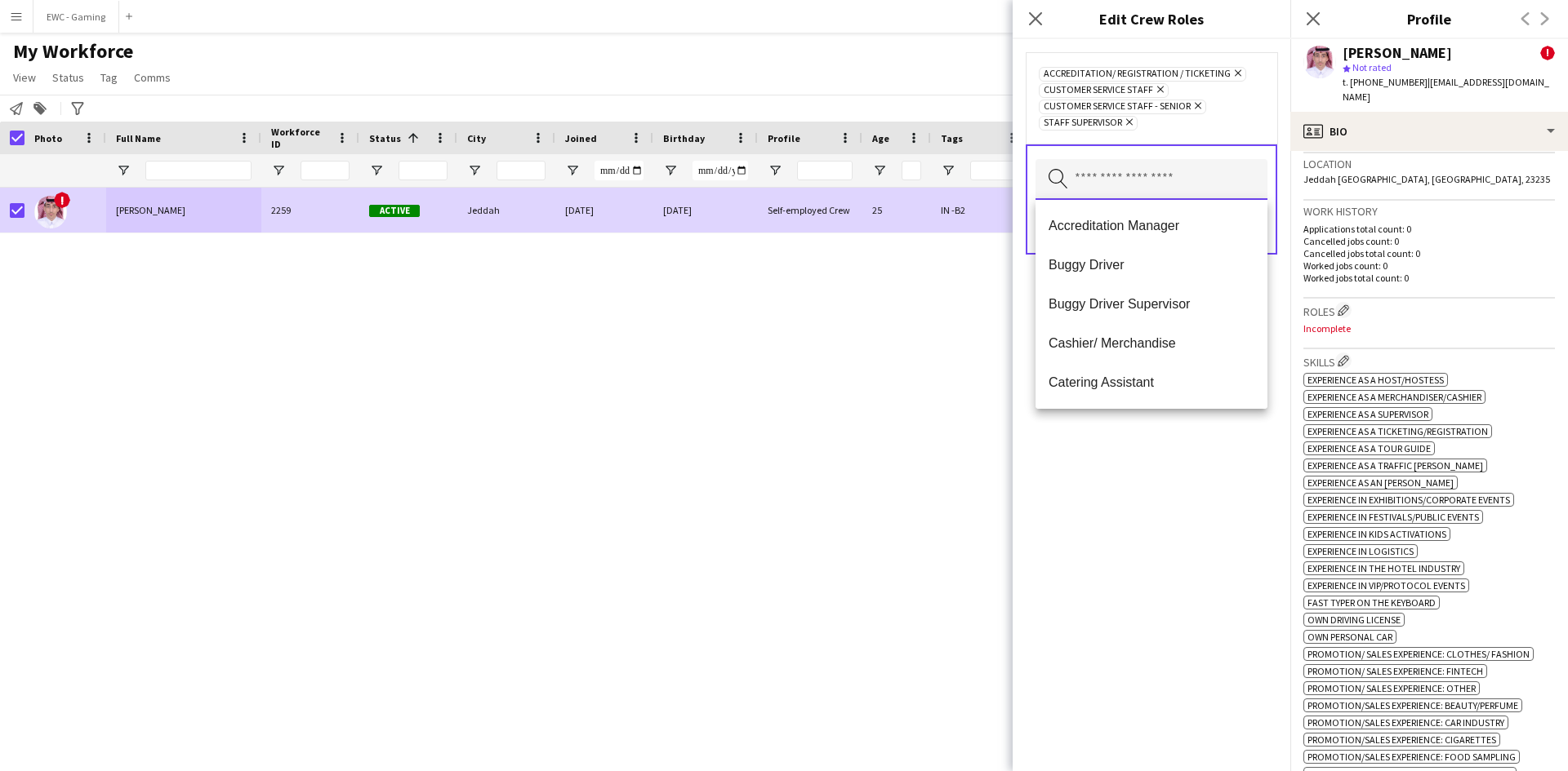
scroll to position [0, 0]
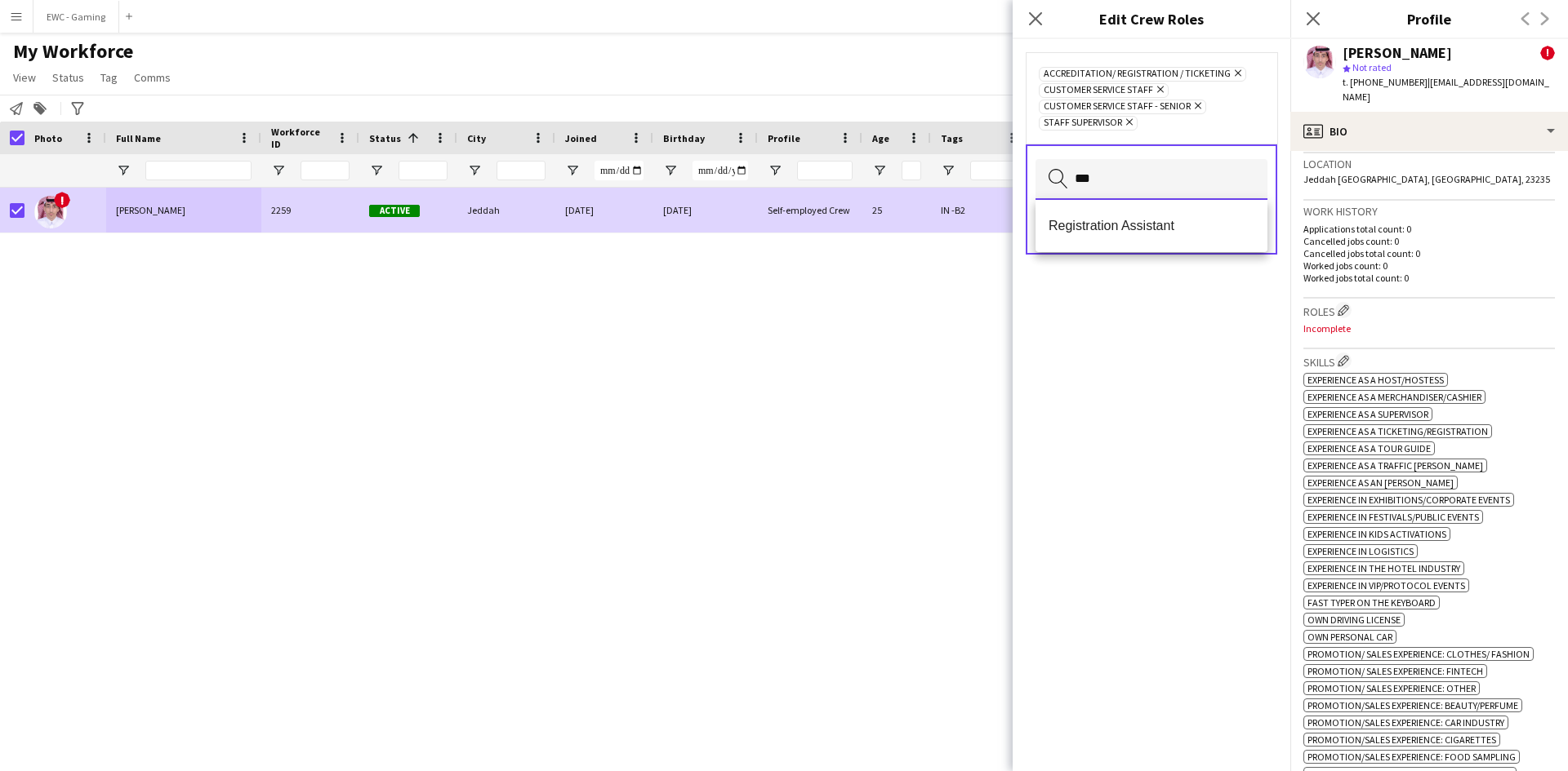
type input "***"
click at [1148, 219] on span "Registration Assistant" at bounding box center [1151, 226] width 206 height 16
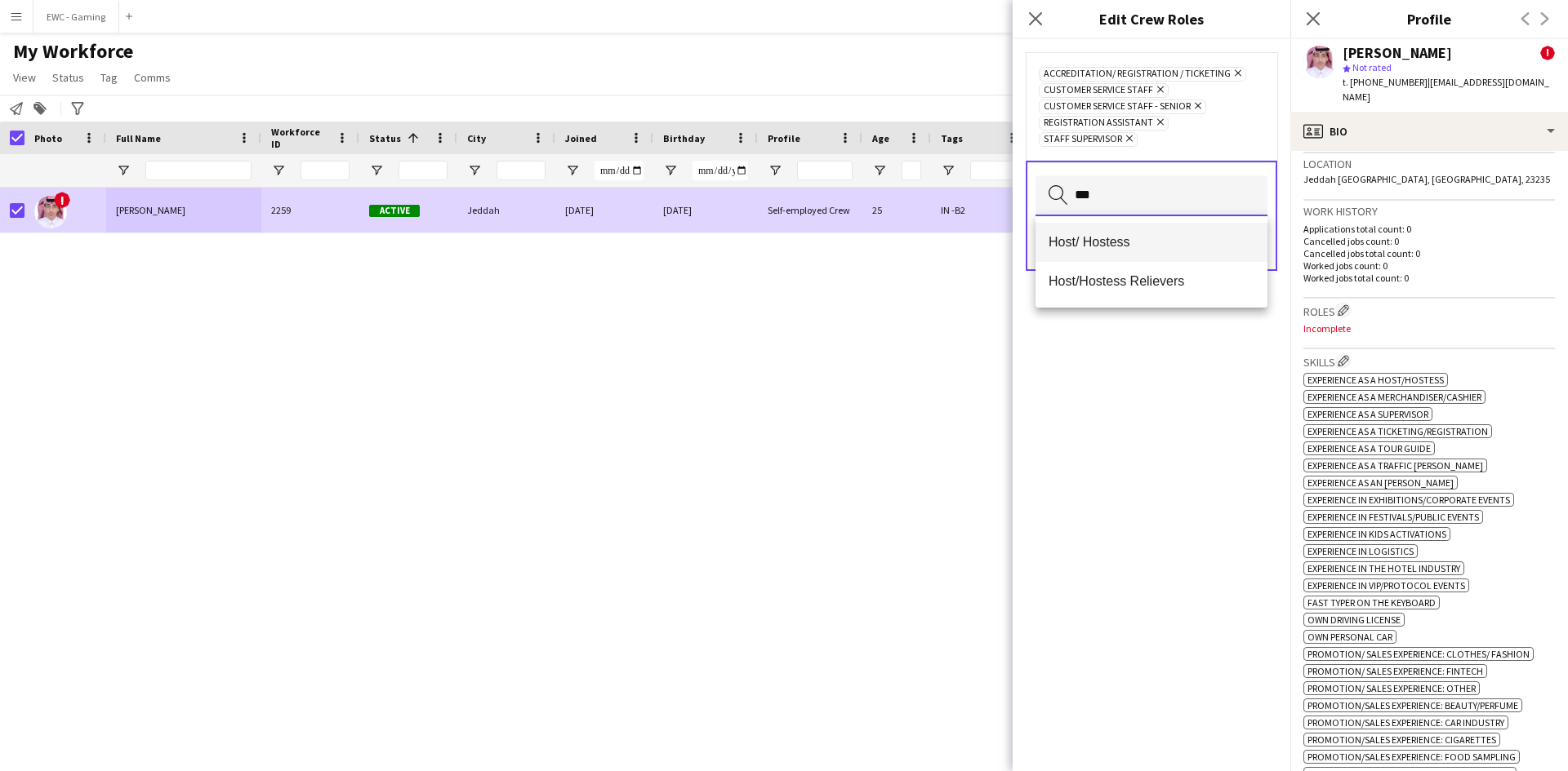
type input "***"
click at [1147, 237] on span "Host/ Hostess" at bounding box center [1151, 243] width 206 height 16
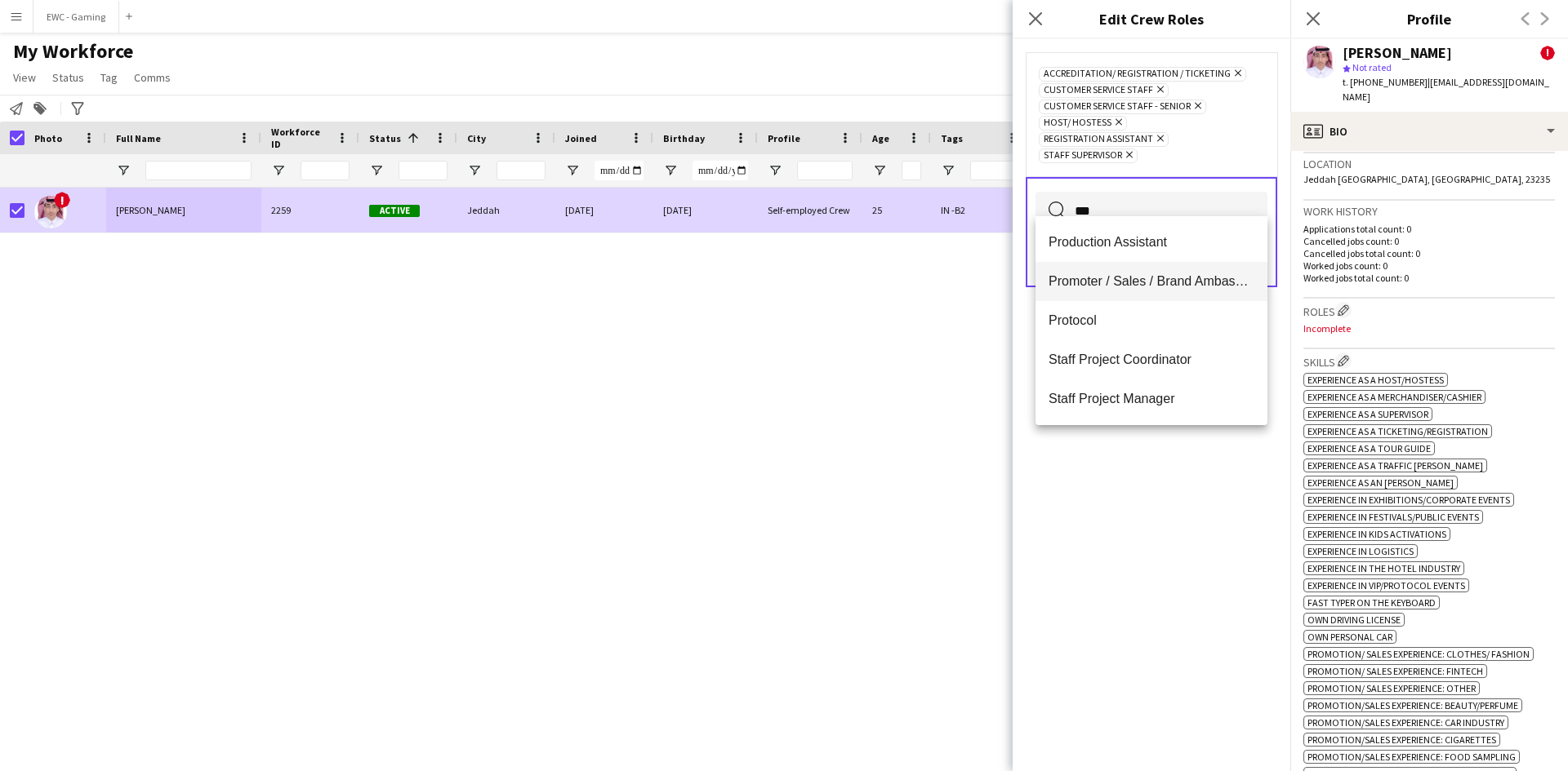
type input "***"
click at [1141, 277] on span "Promoter / Sales / Brand Ambassador" at bounding box center [1151, 281] width 206 height 16
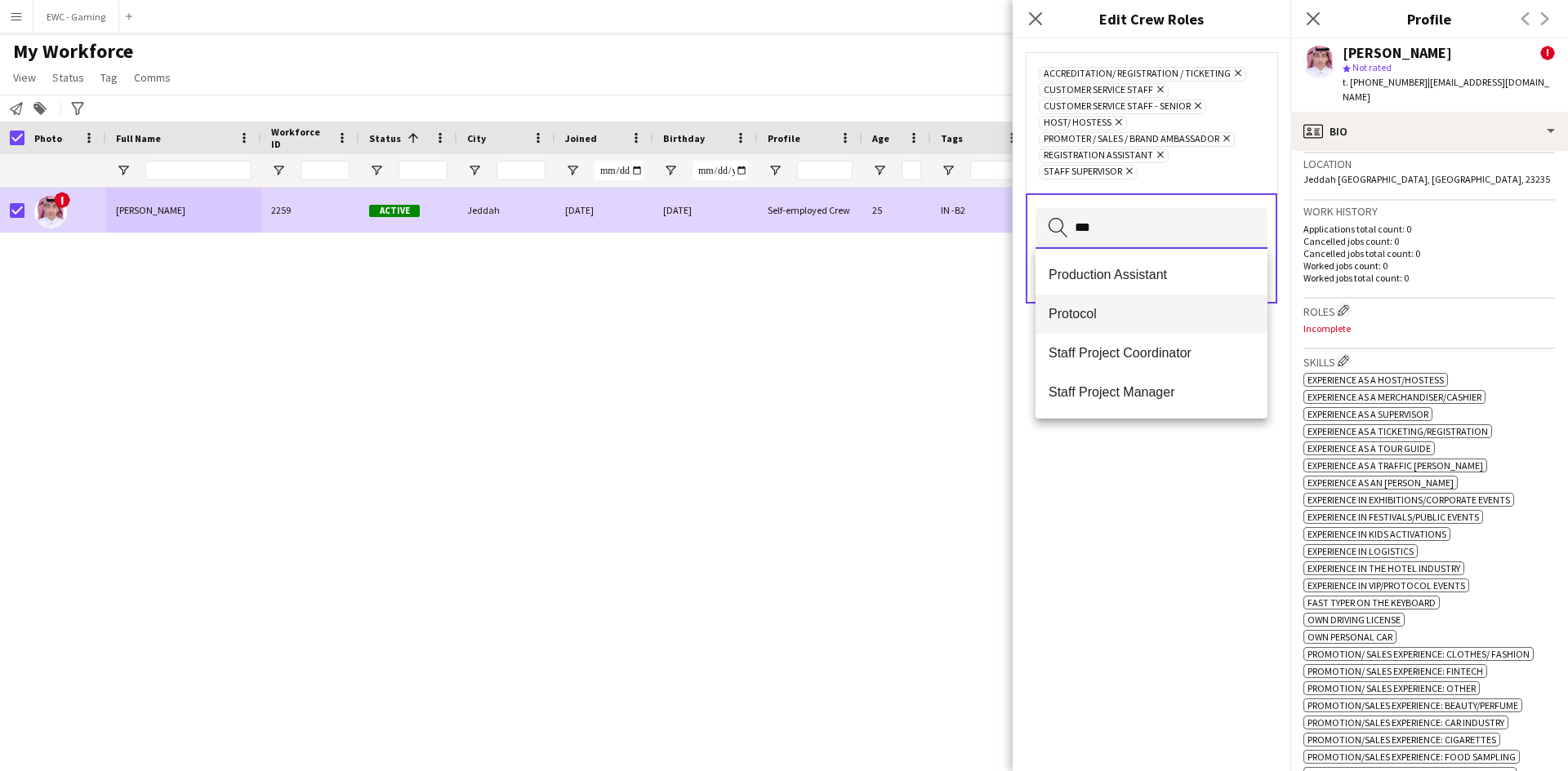
type input "***"
click at [1141, 320] on span "Protocol" at bounding box center [1151, 314] width 206 height 16
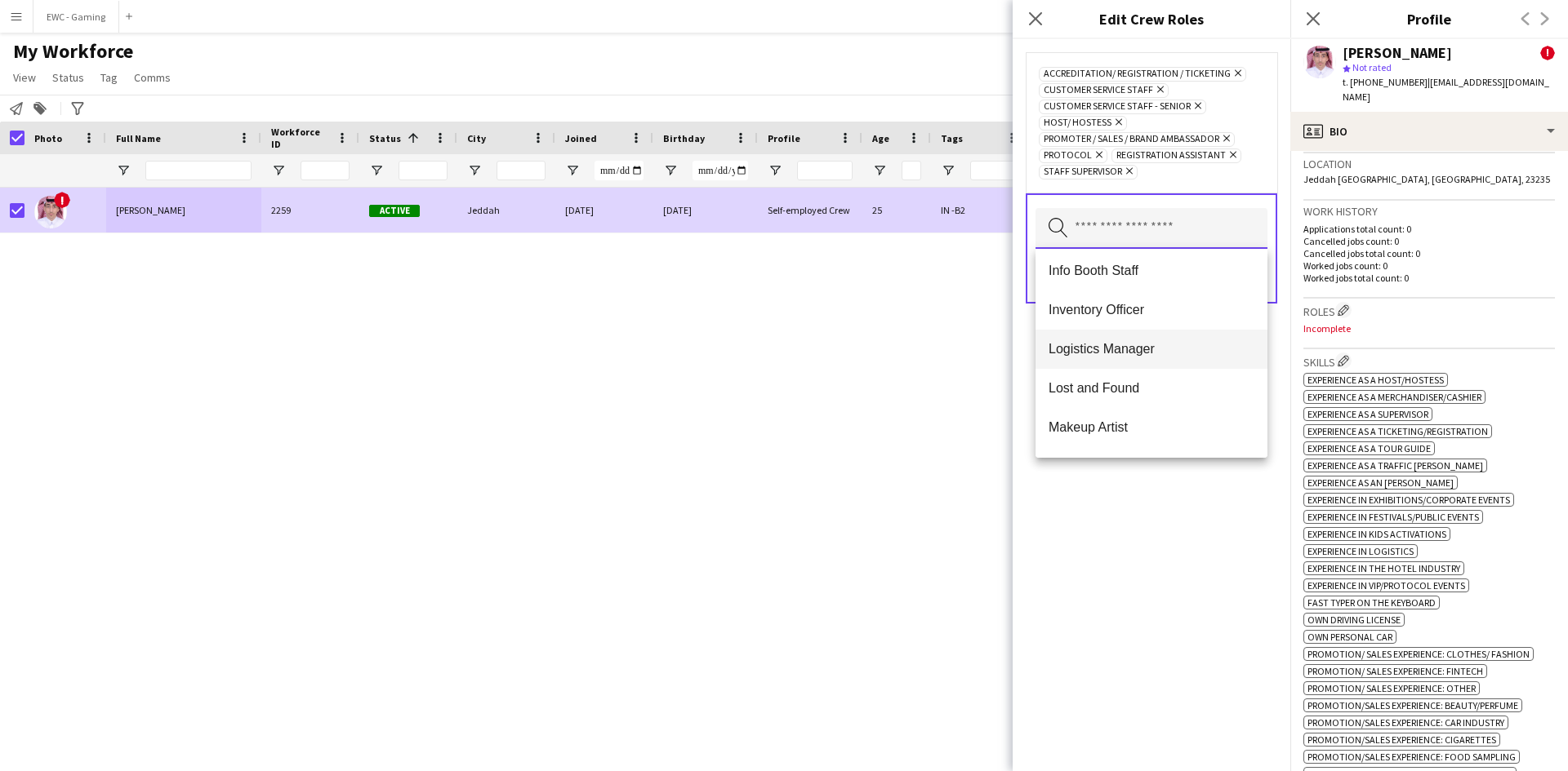
scroll to position [396, 0]
click at [1133, 282] on mat-option "Info Booth Staff" at bounding box center [1151, 270] width 232 height 39
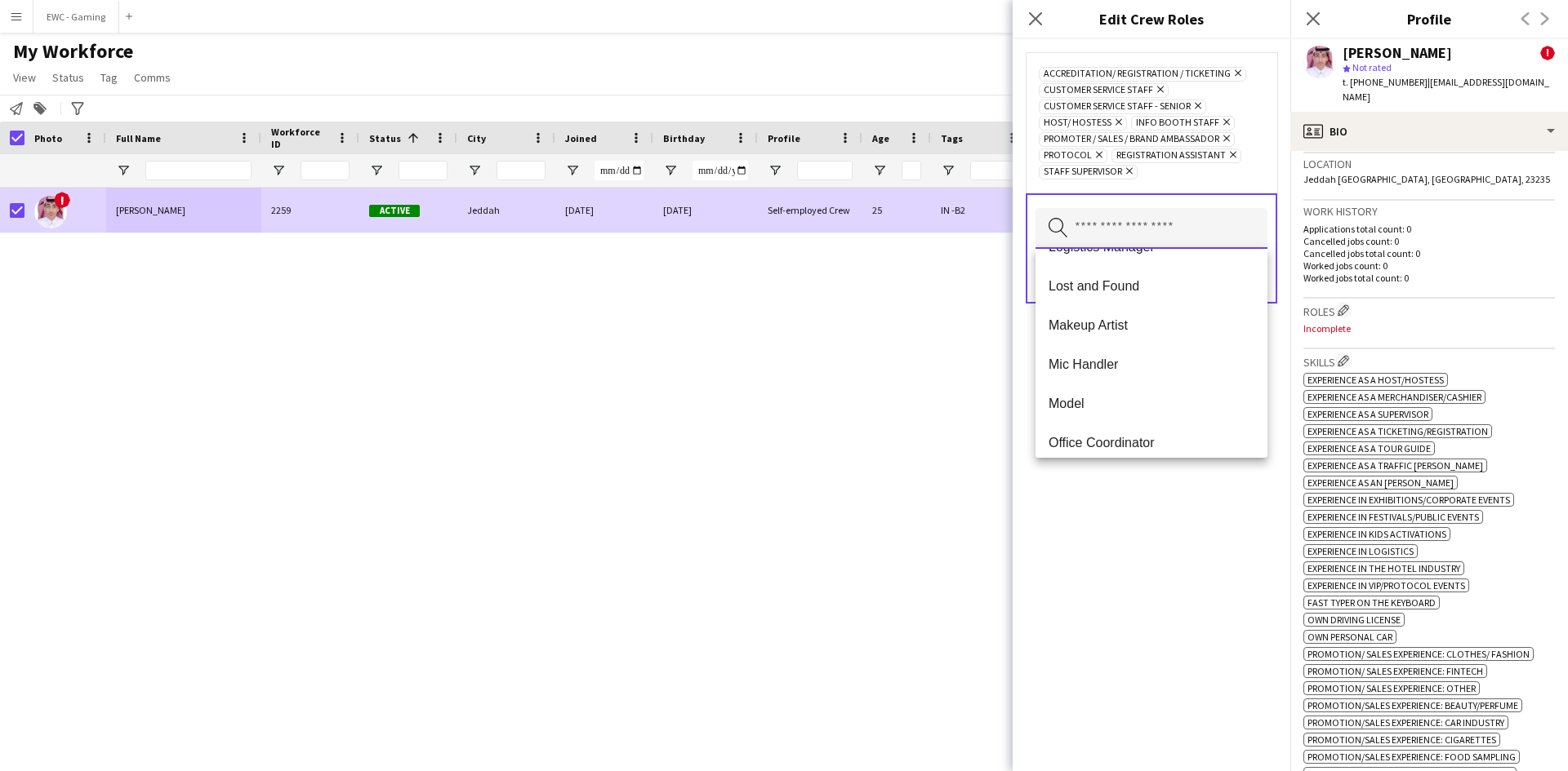
scroll to position [460, 0]
click at [1172, 280] on span "Lost and Found" at bounding box center [1151, 285] width 206 height 16
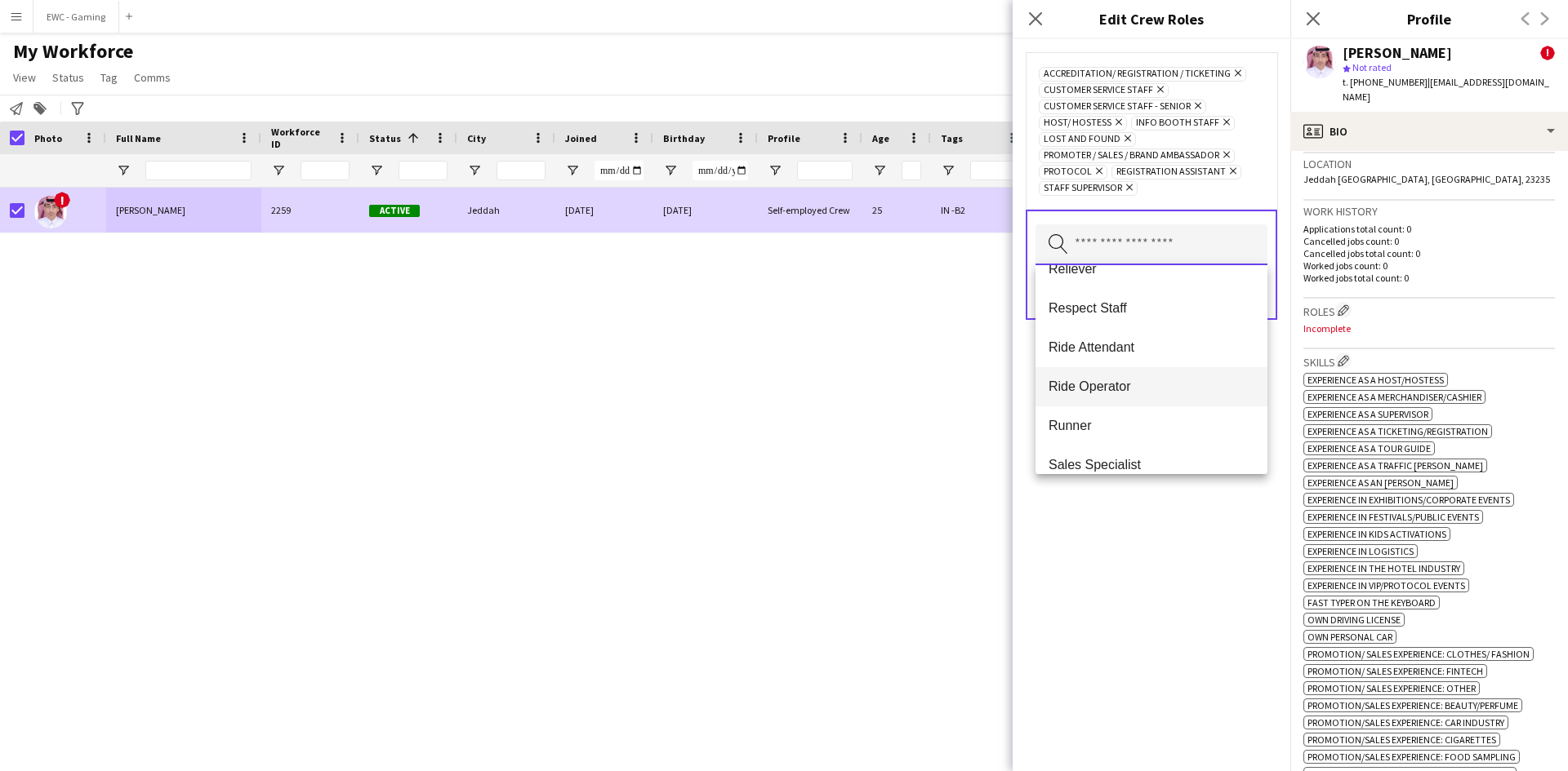
scroll to position [727, 0]
click at [1149, 354] on span "Ride Attendant" at bounding box center [1151, 348] width 206 height 16
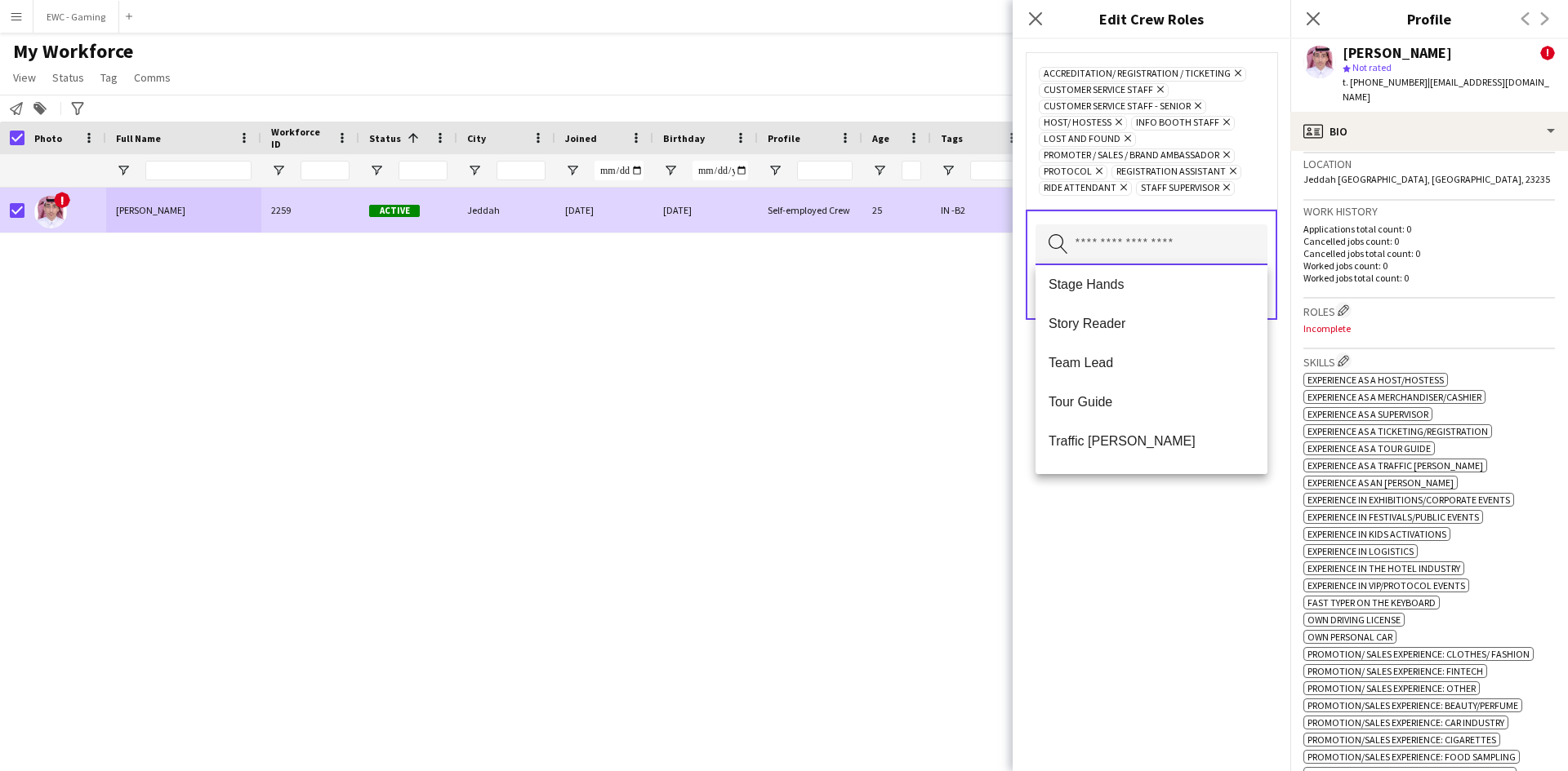
scroll to position [1215, 0]
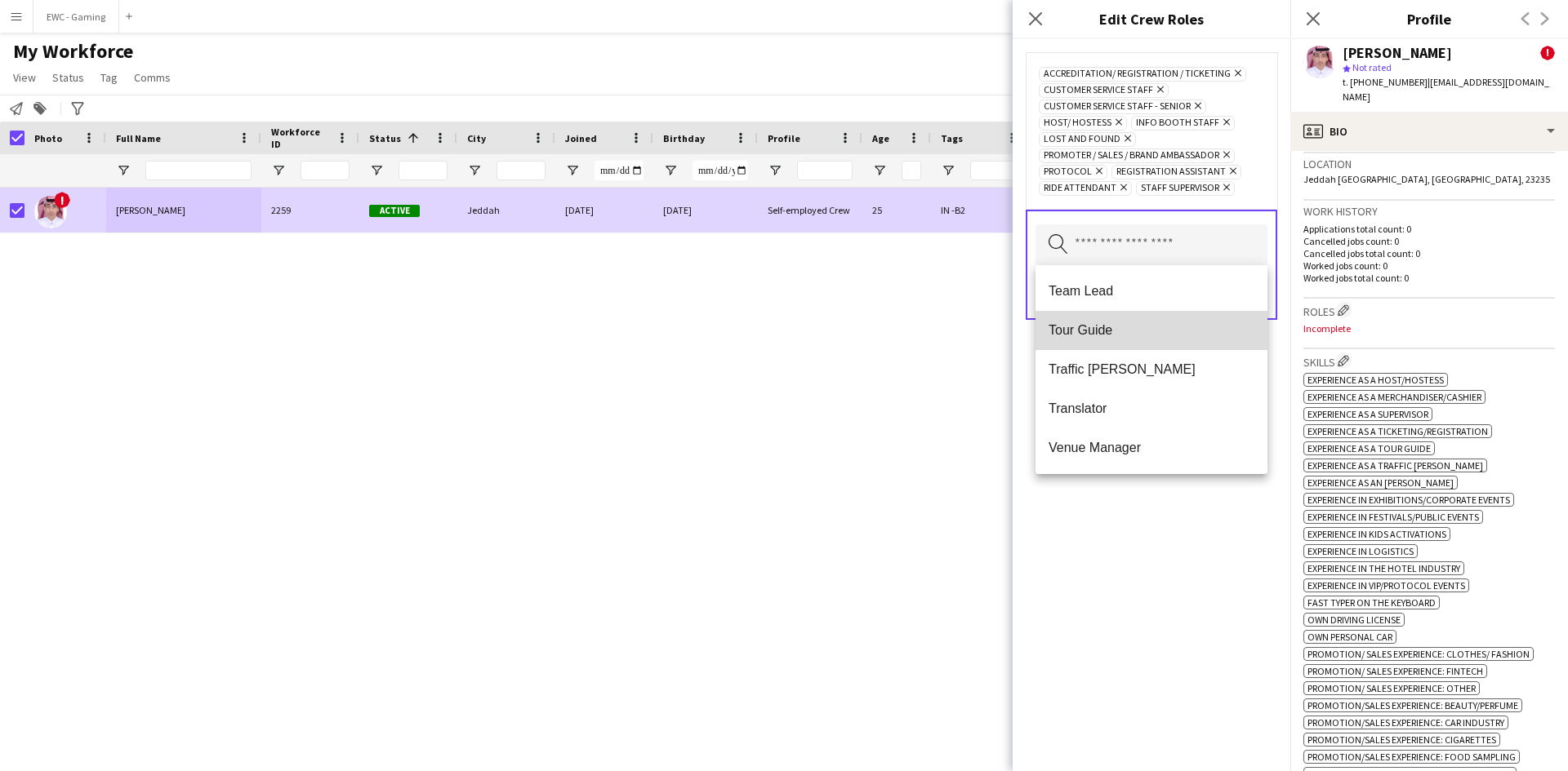
click at [1168, 311] on mat-option "Tour Guide" at bounding box center [1151, 330] width 232 height 39
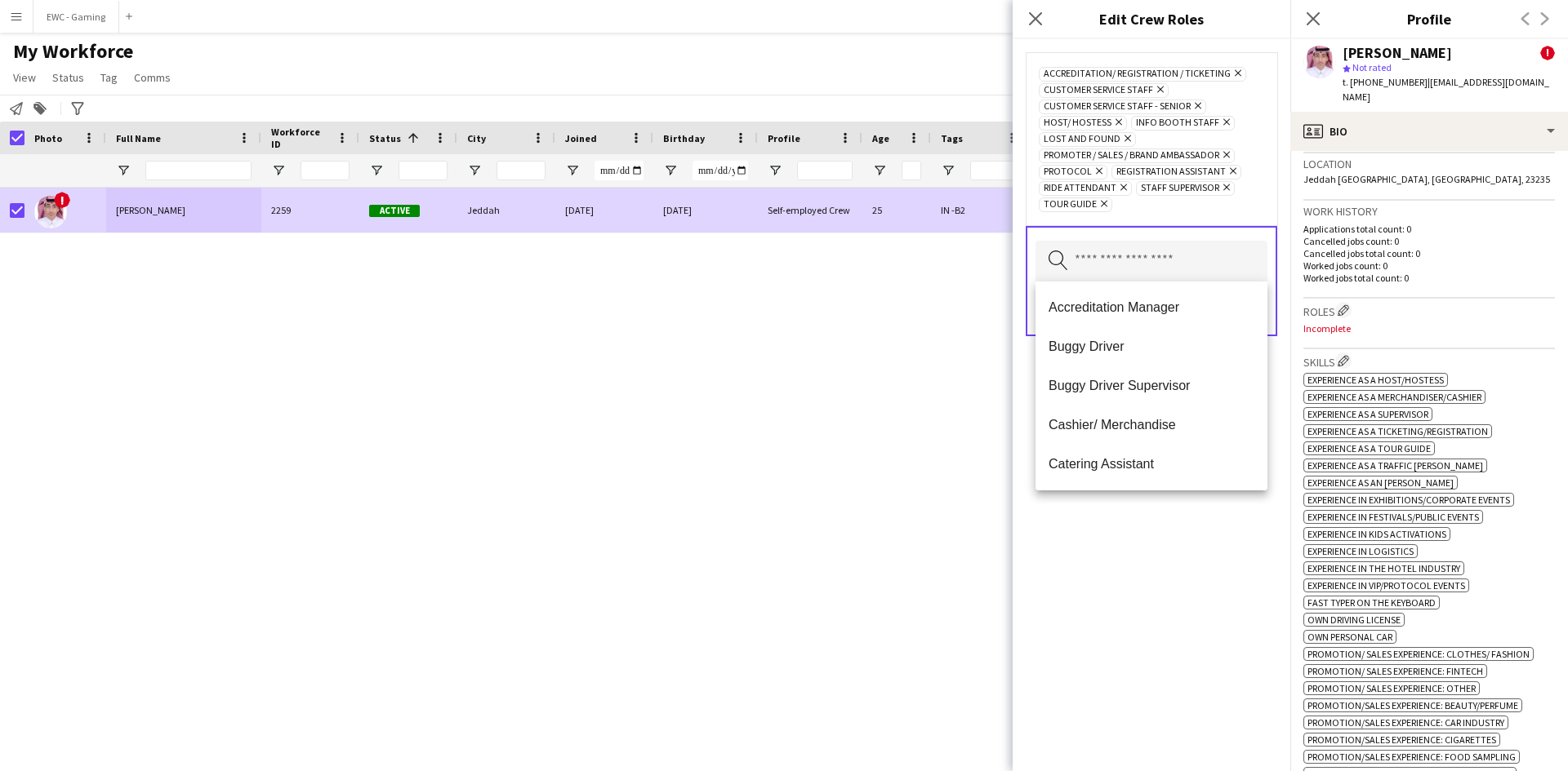
click at [1132, 526] on div "Accreditation/ Registration / Ticketing Remove Customer Service Staff Remove Cu…" at bounding box center [1151, 405] width 277 height 733
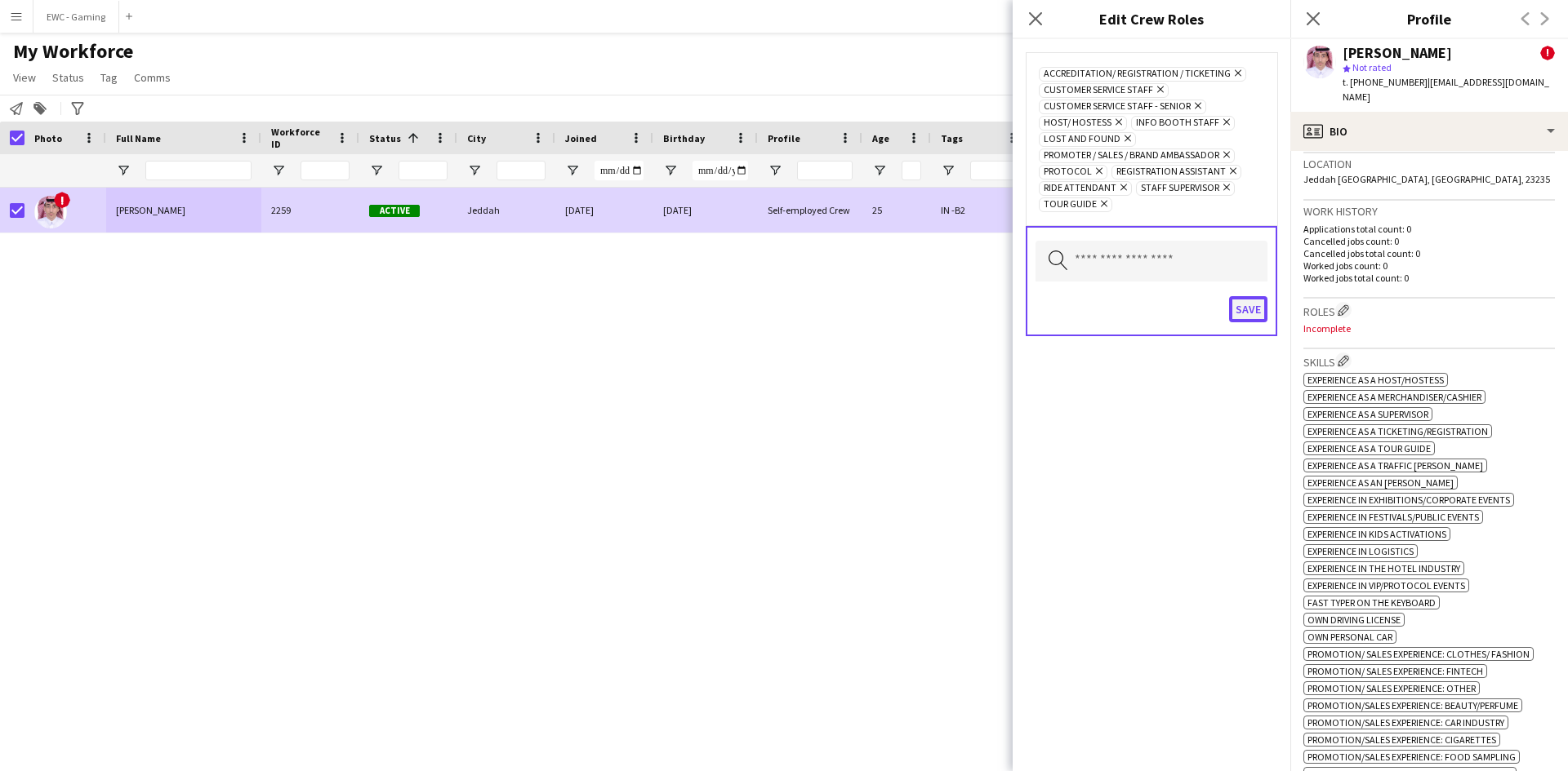
click at [1251, 304] on button "Save" at bounding box center [1247, 310] width 38 height 26
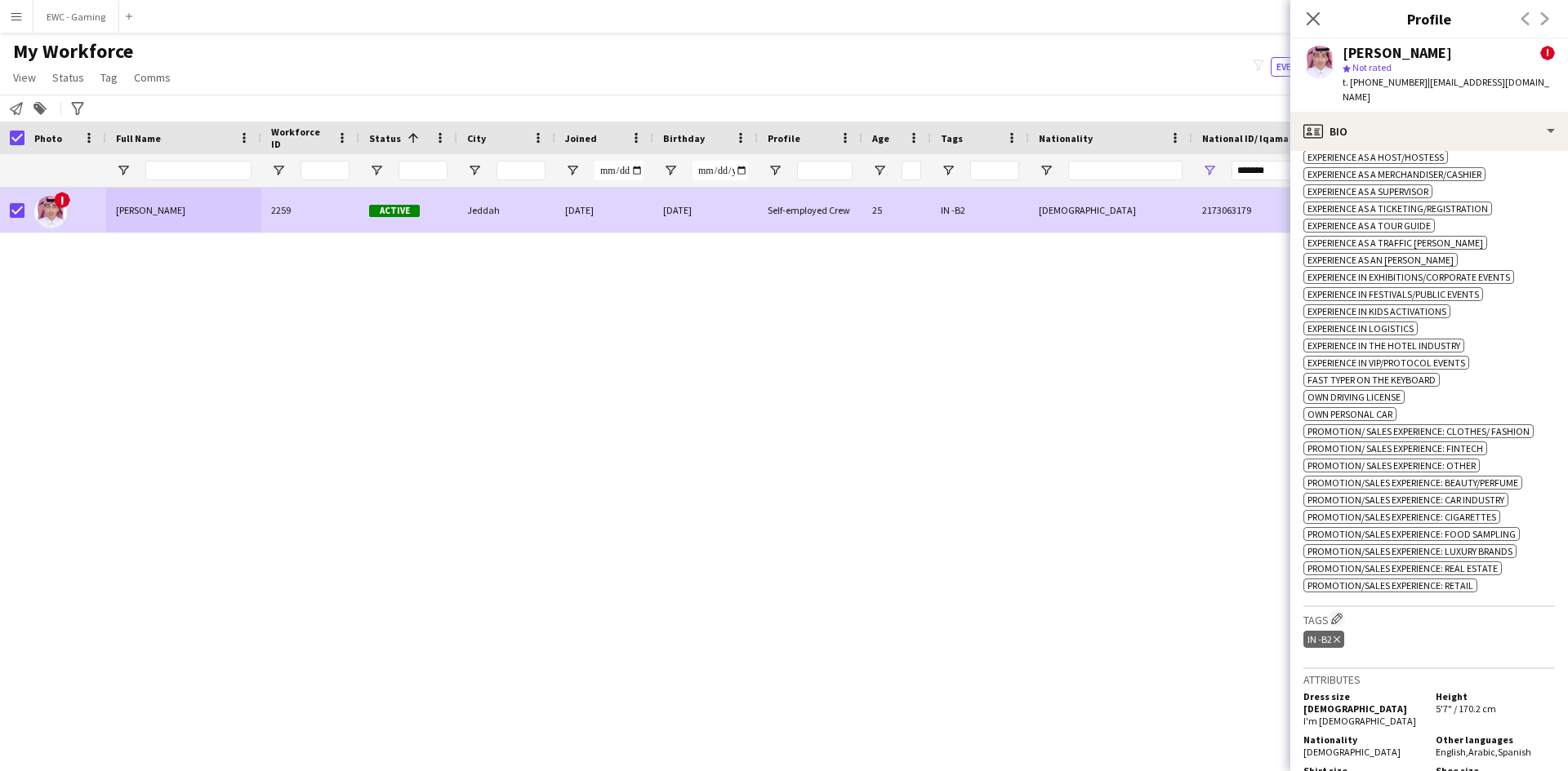
scroll to position [785, 0]
click at [1342, 612] on app-icon "Edit crew company tags" at bounding box center [1336, 618] width 12 height 12
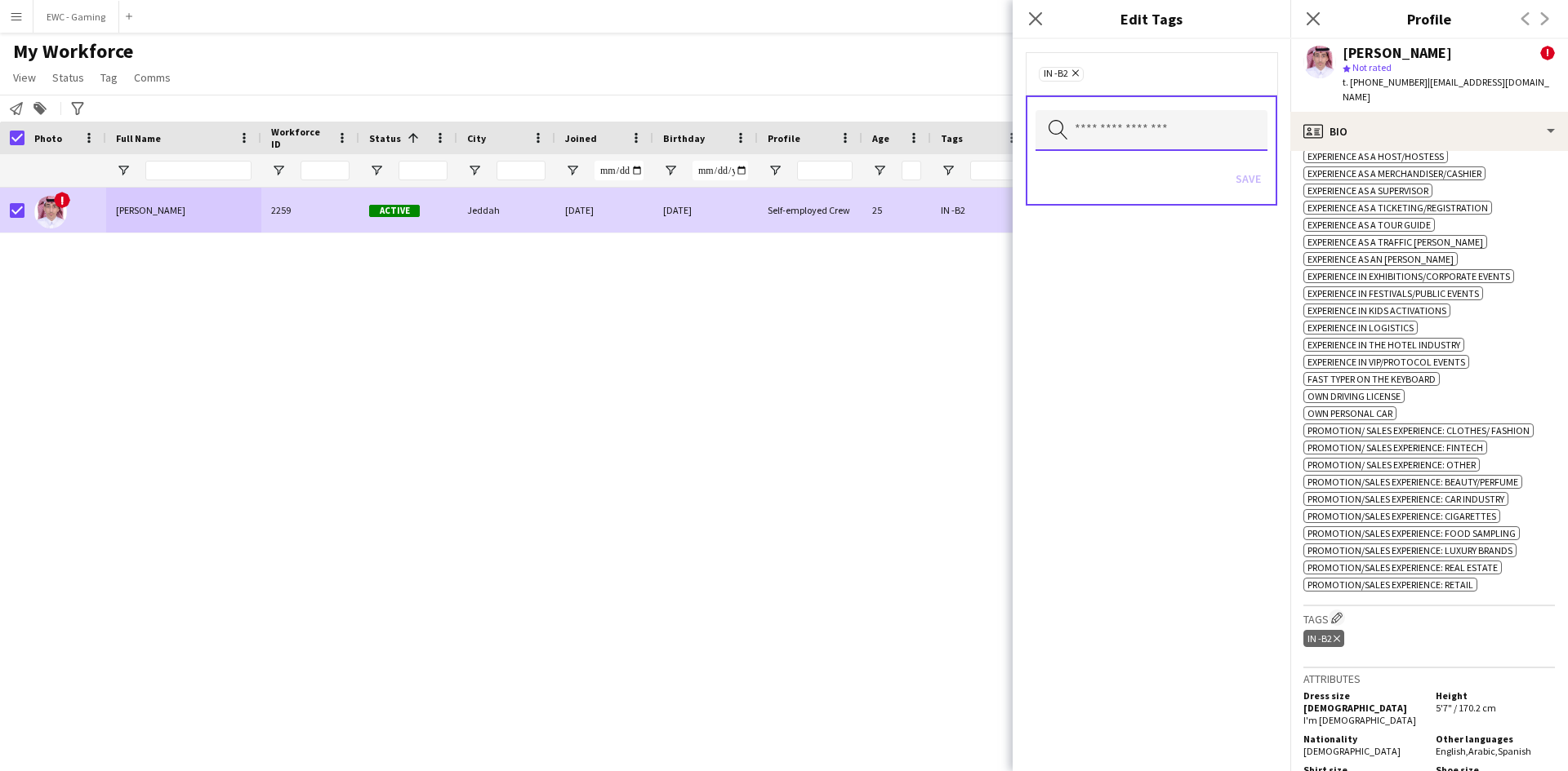
click at [1155, 140] on input "text" at bounding box center [1151, 130] width 232 height 40
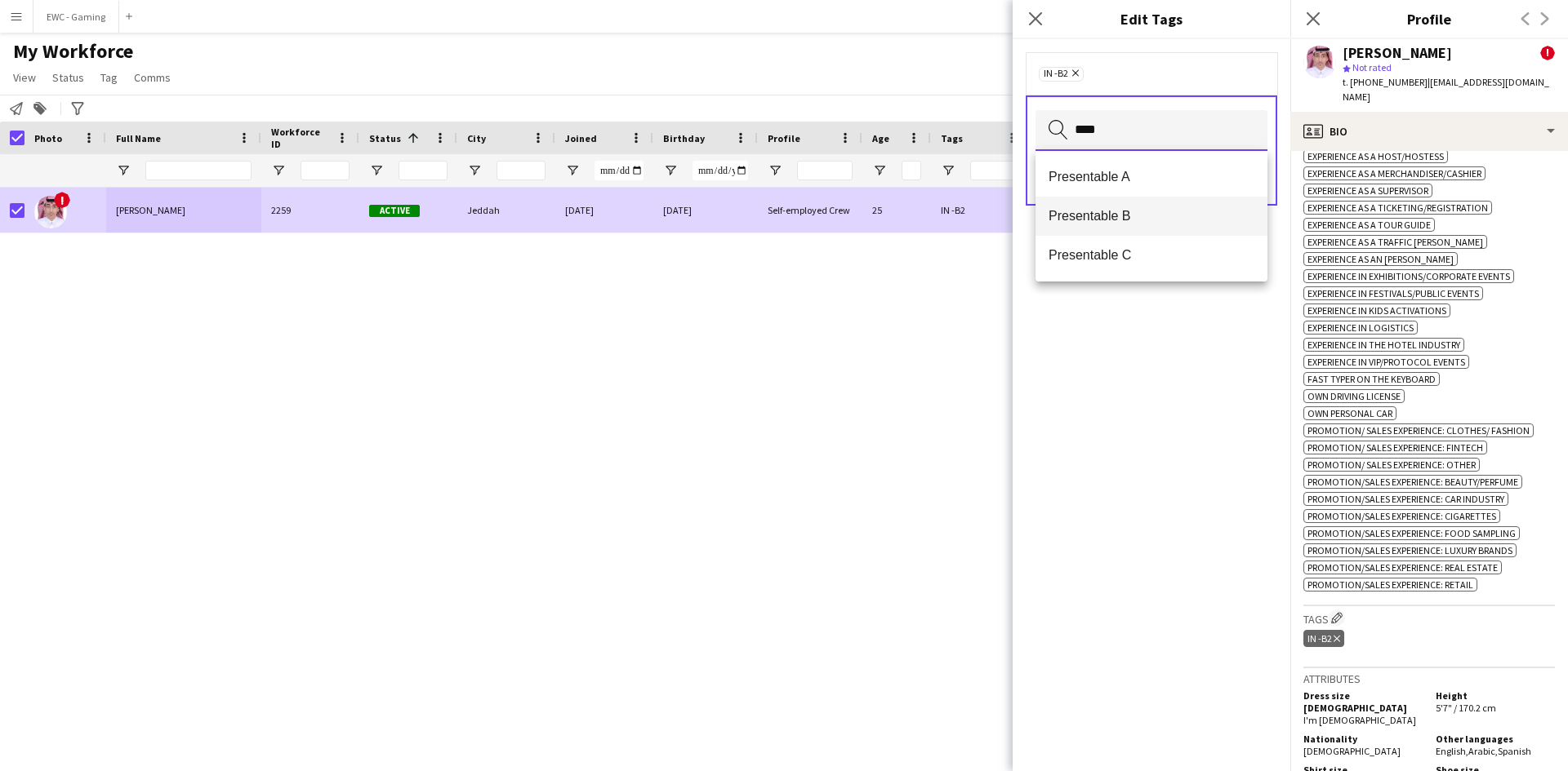
type input "****"
click at [1122, 213] on span "Presentable B" at bounding box center [1151, 216] width 206 height 16
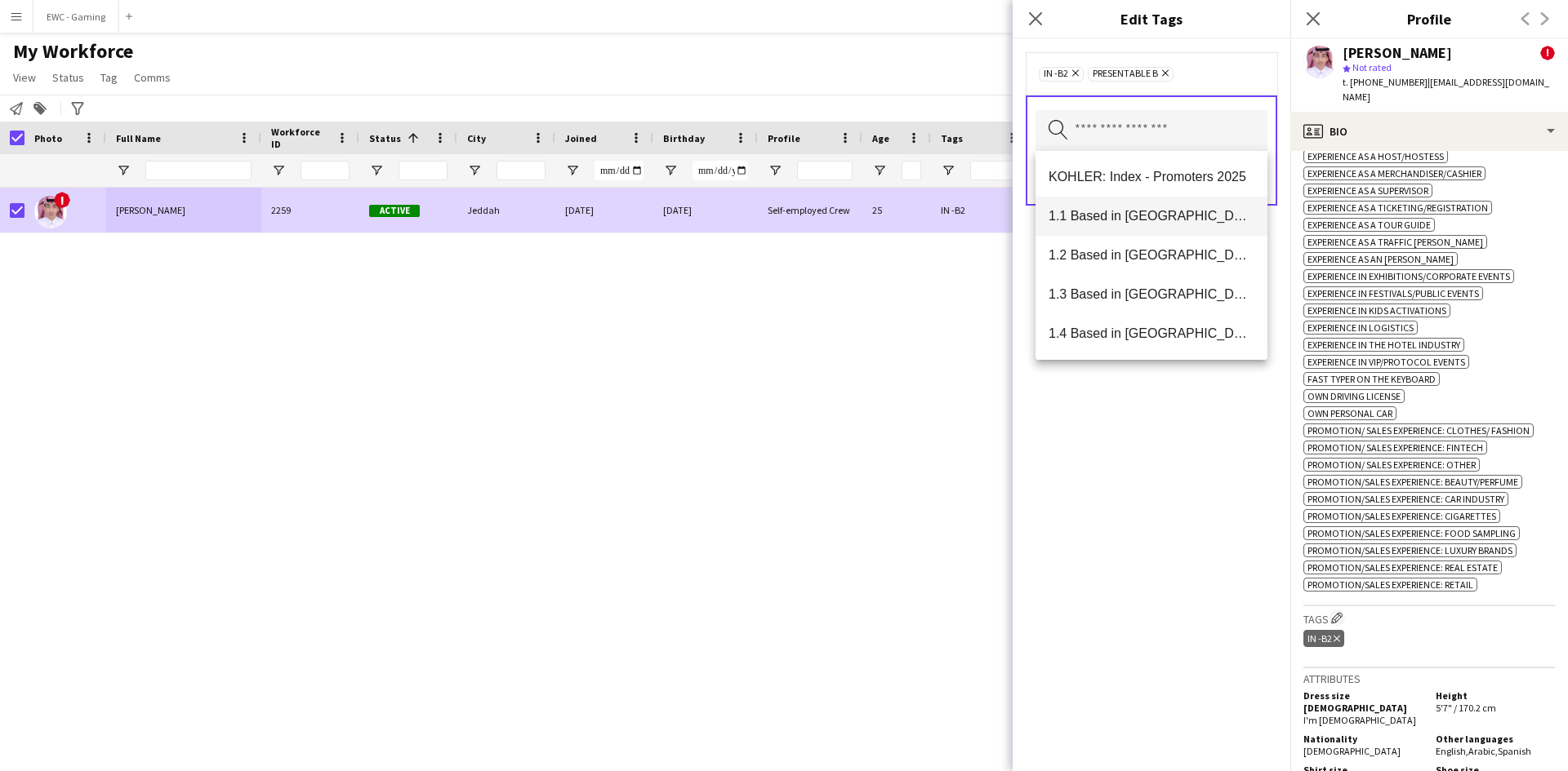
click at [1125, 201] on mat-option "1.1 Based in [GEOGRAPHIC_DATA]" at bounding box center [1151, 217] width 232 height 39
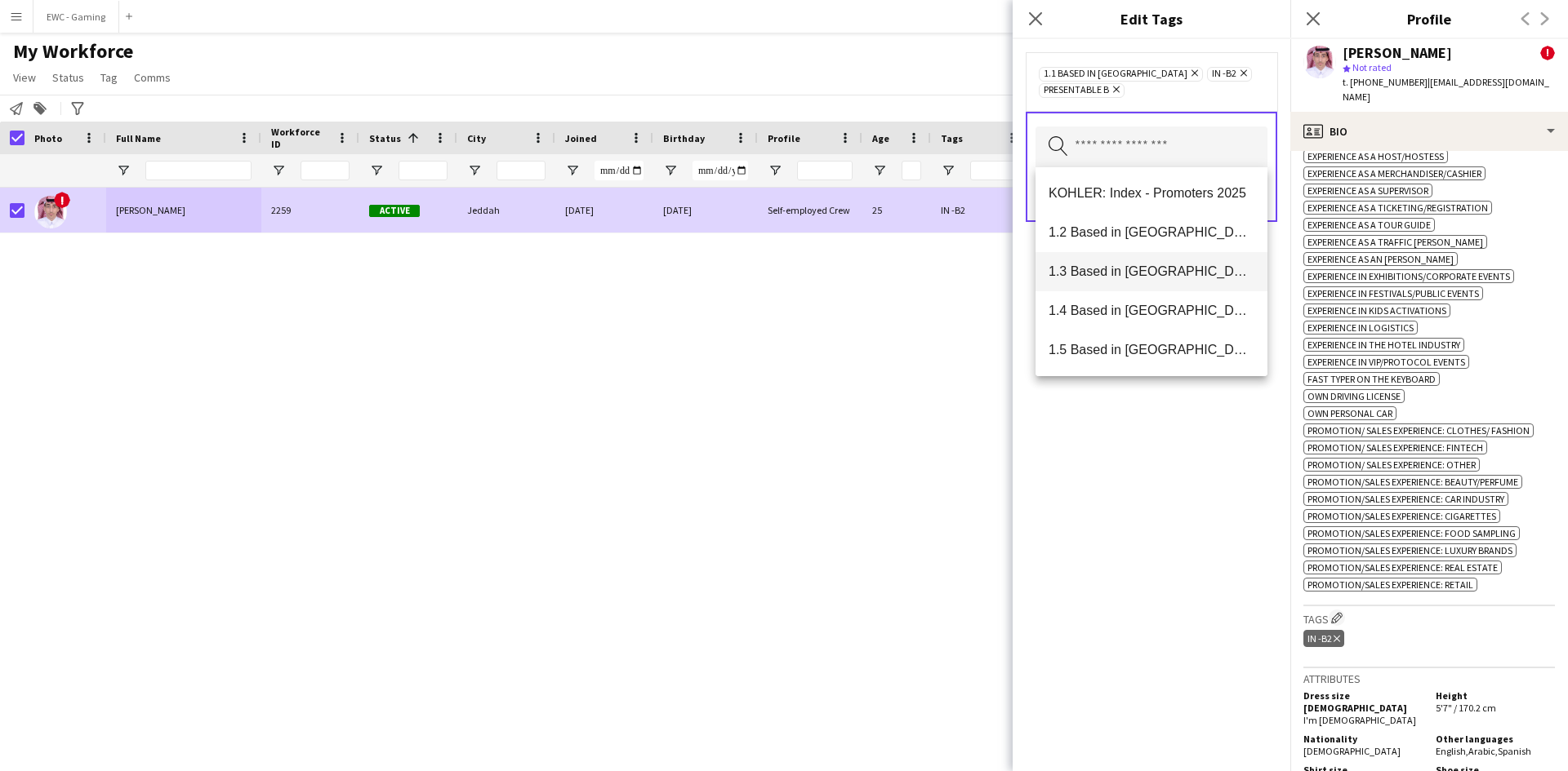
click at [1114, 283] on mat-option "1.3 Based in [GEOGRAPHIC_DATA]" at bounding box center [1151, 272] width 232 height 39
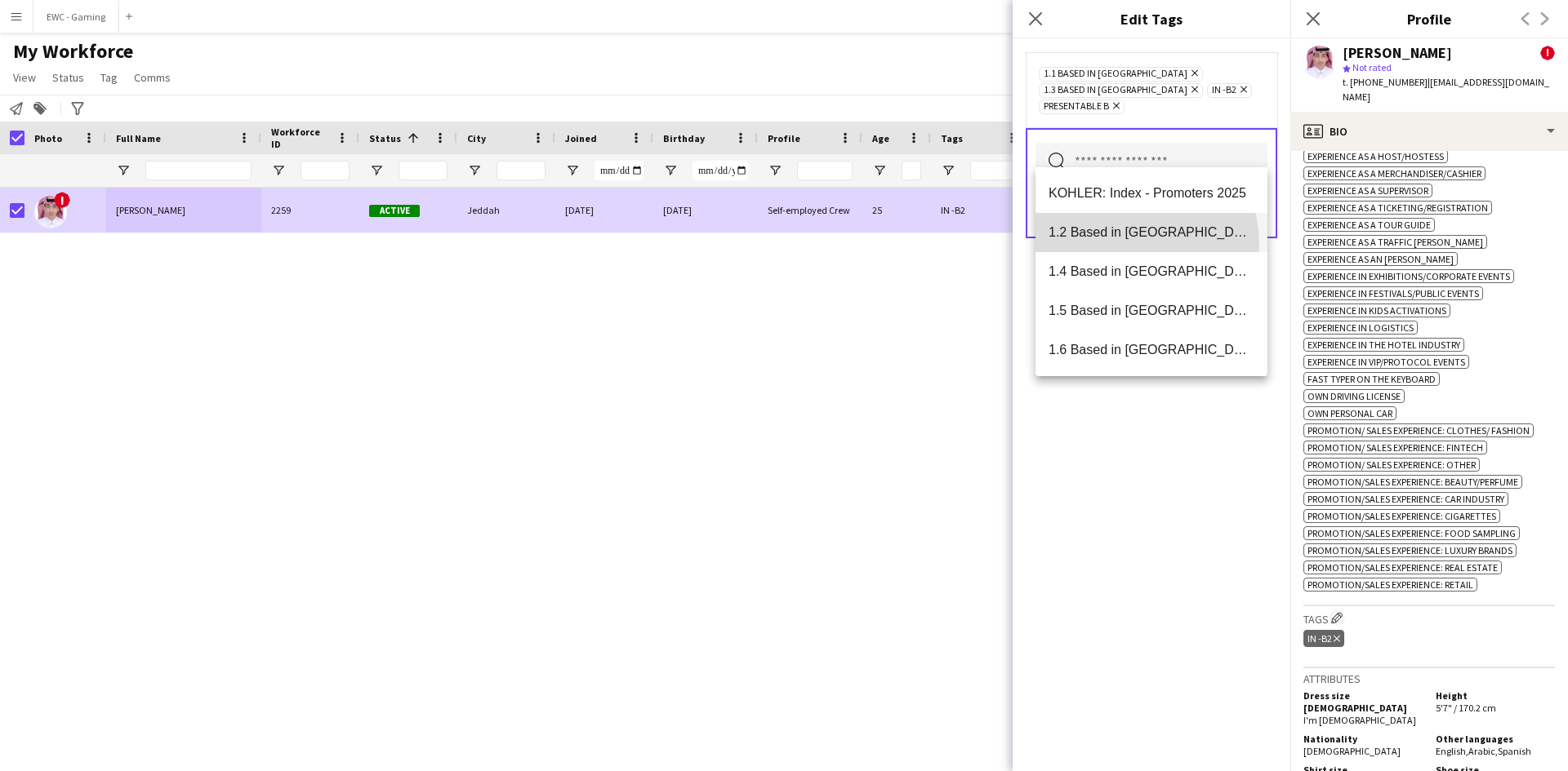
click at [1124, 245] on mat-option "1.2 Based in [GEOGRAPHIC_DATA]" at bounding box center [1151, 233] width 232 height 39
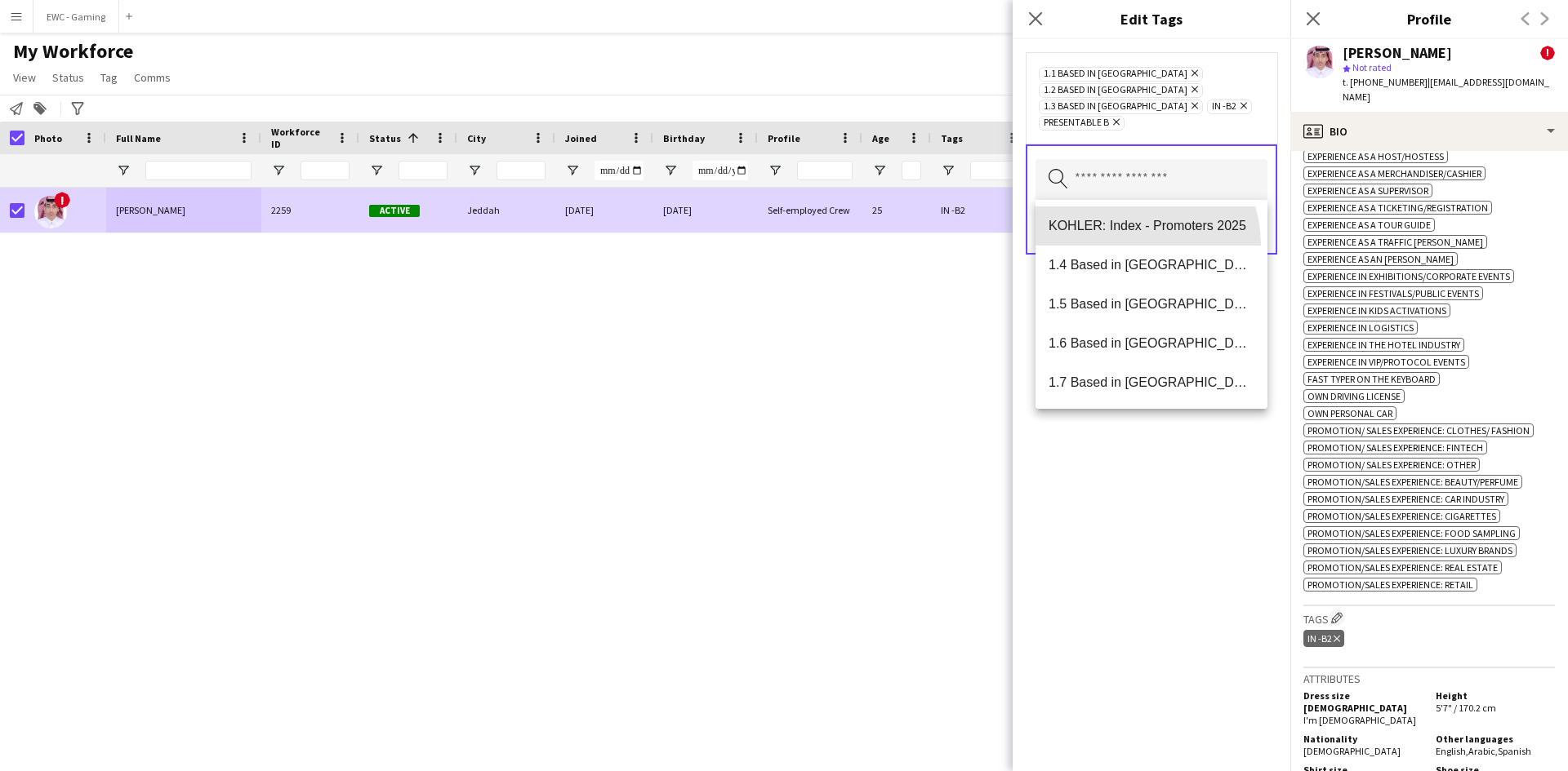
click at [1124, 245] on mat-option "KOHLER: Index - Promoters 2025" at bounding box center [1151, 226] width 232 height 39
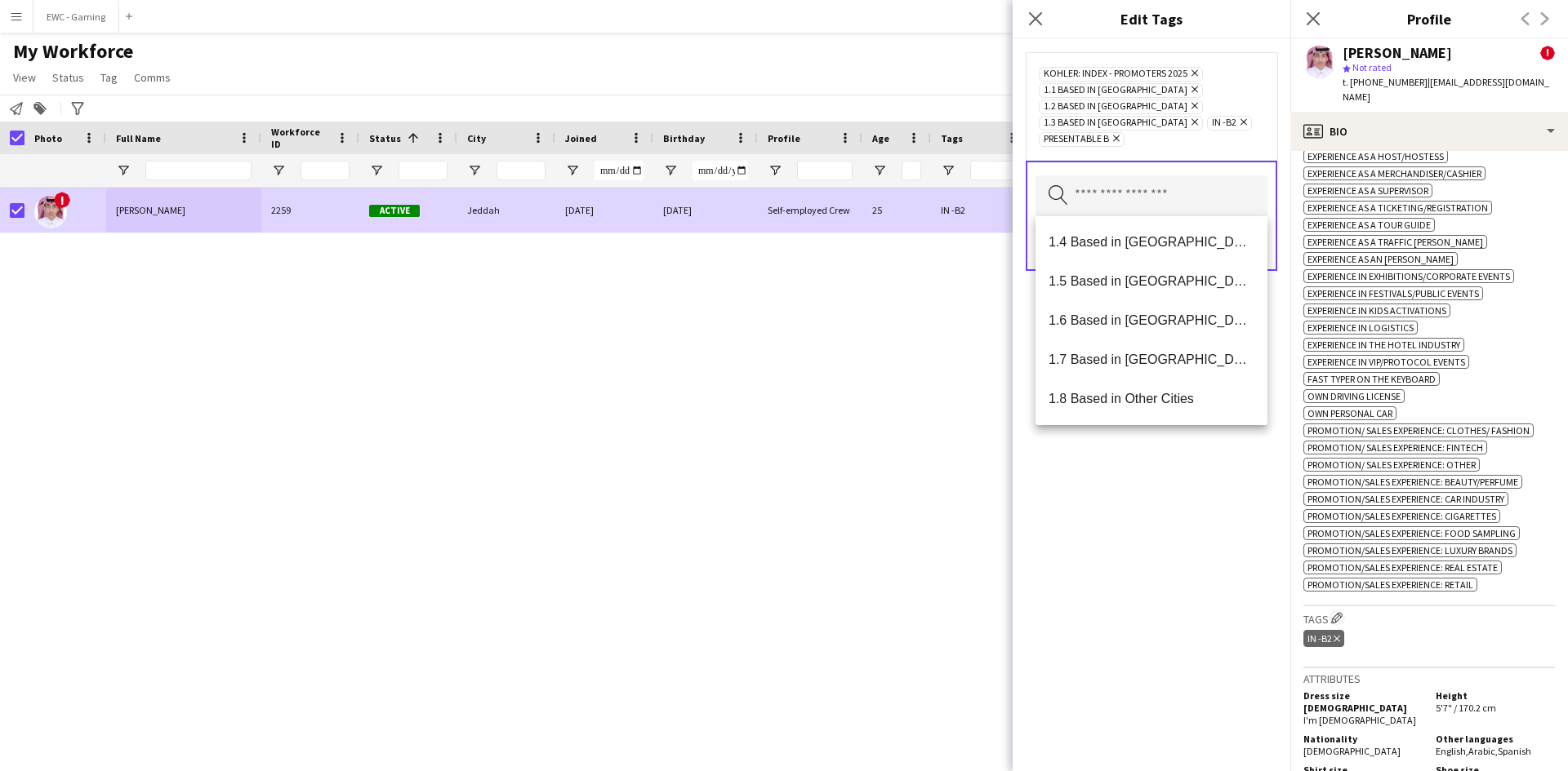
click at [1193, 71] on icon "Remove" at bounding box center [1192, 73] width 11 height 11
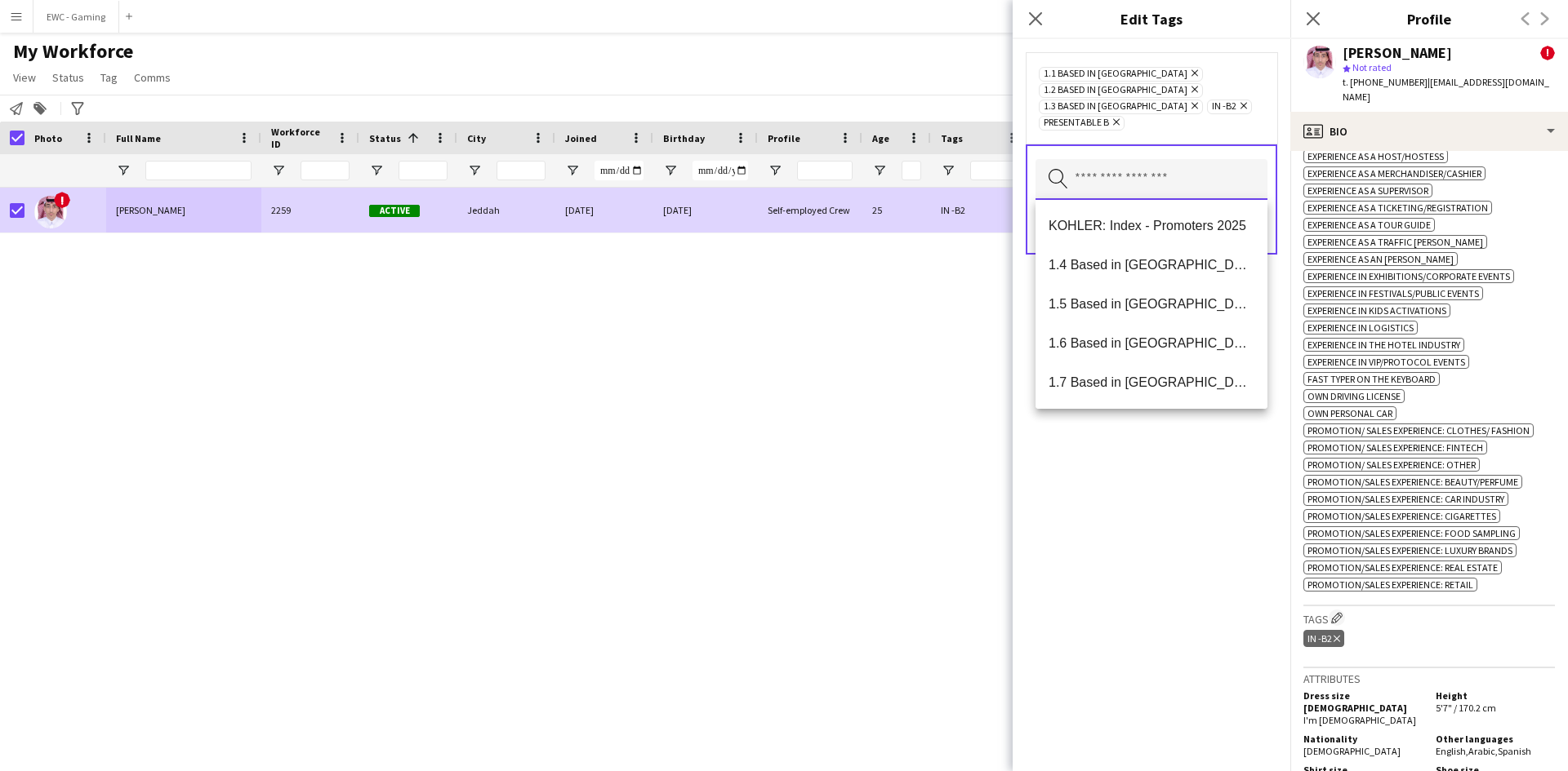
click at [1128, 187] on input "text" at bounding box center [1151, 178] width 232 height 40
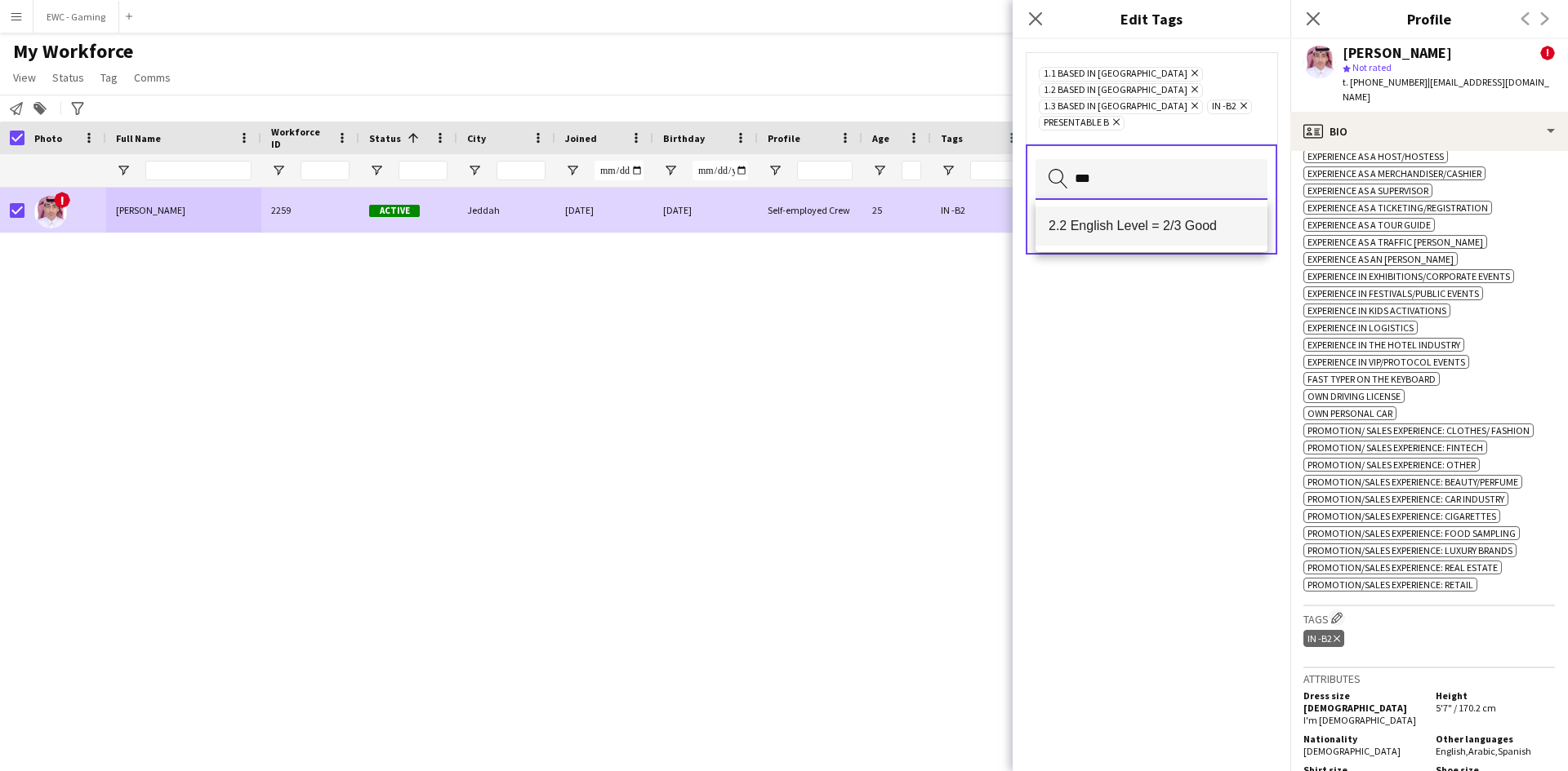
type input "***"
click at [1126, 233] on span "2.2 English Level = 2/3 Good" at bounding box center [1151, 226] width 206 height 16
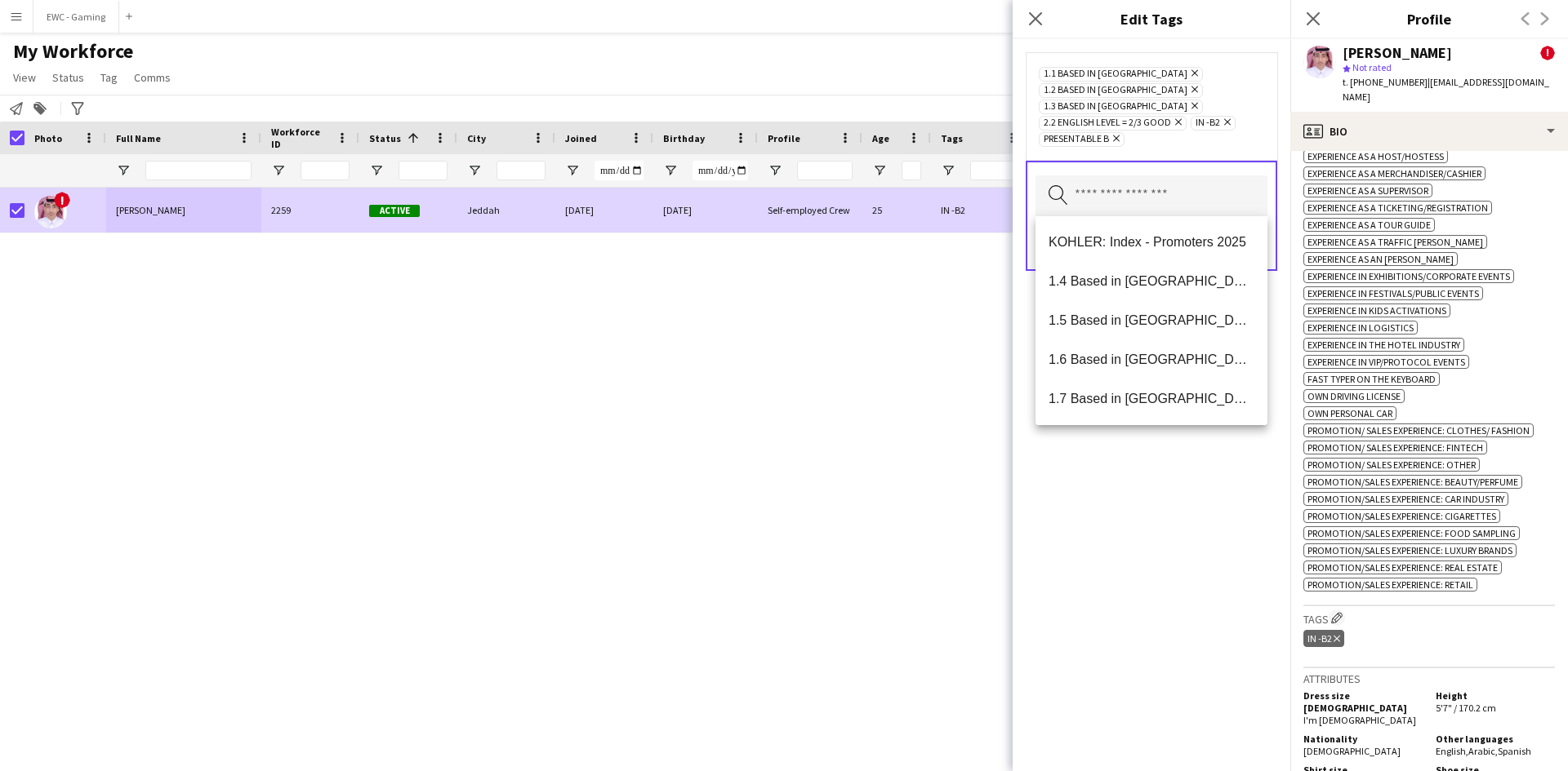
click at [1105, 496] on div "1.1 Based in [GEOGRAPHIC_DATA] Remove 1.2 Based in [GEOGRAPHIC_DATA] Remove 1.3…" at bounding box center [1151, 405] width 277 height 733
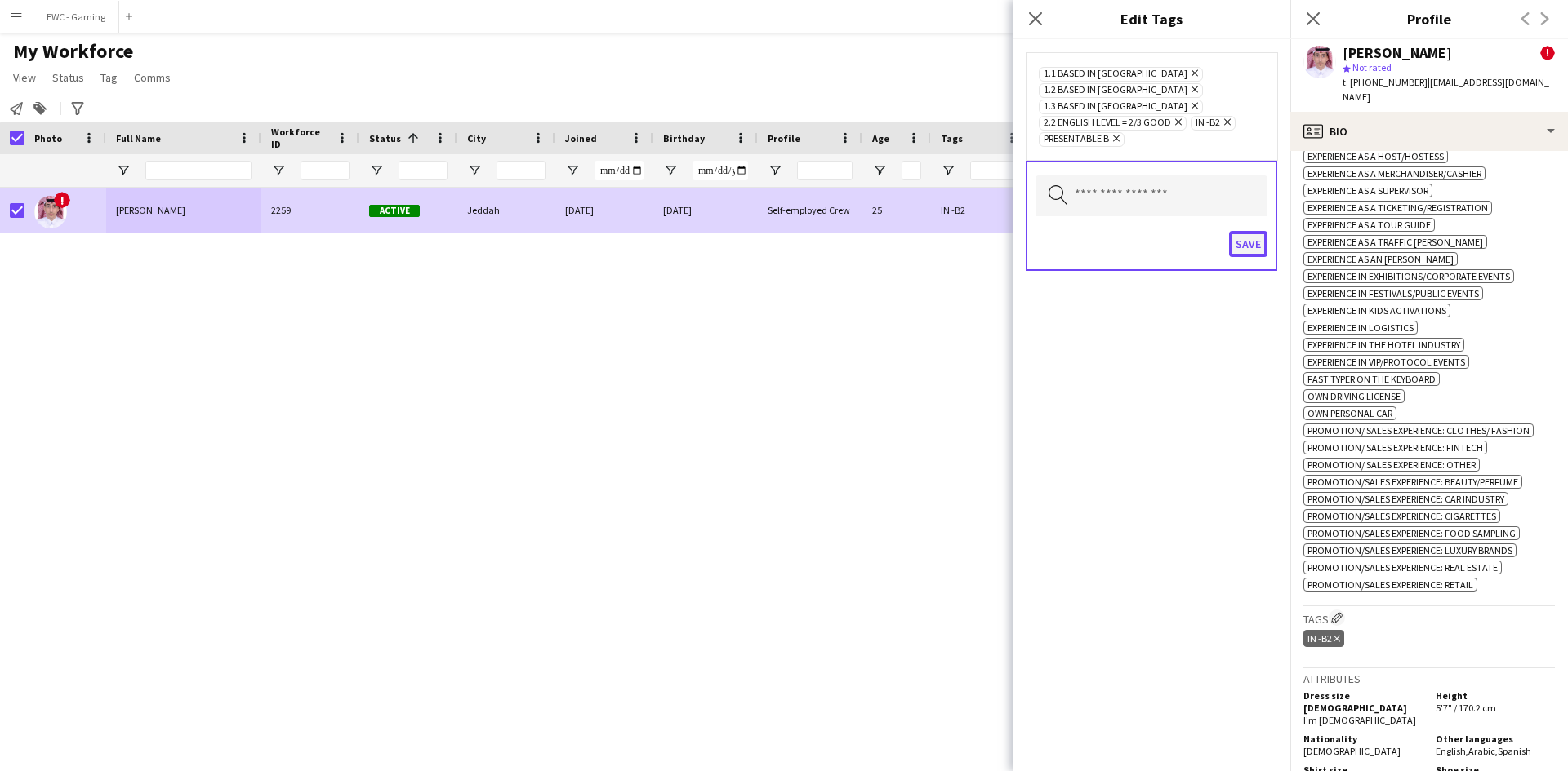
click at [1243, 245] on button "Save" at bounding box center [1247, 244] width 38 height 26
